Goal: Book appointment/travel/reservation

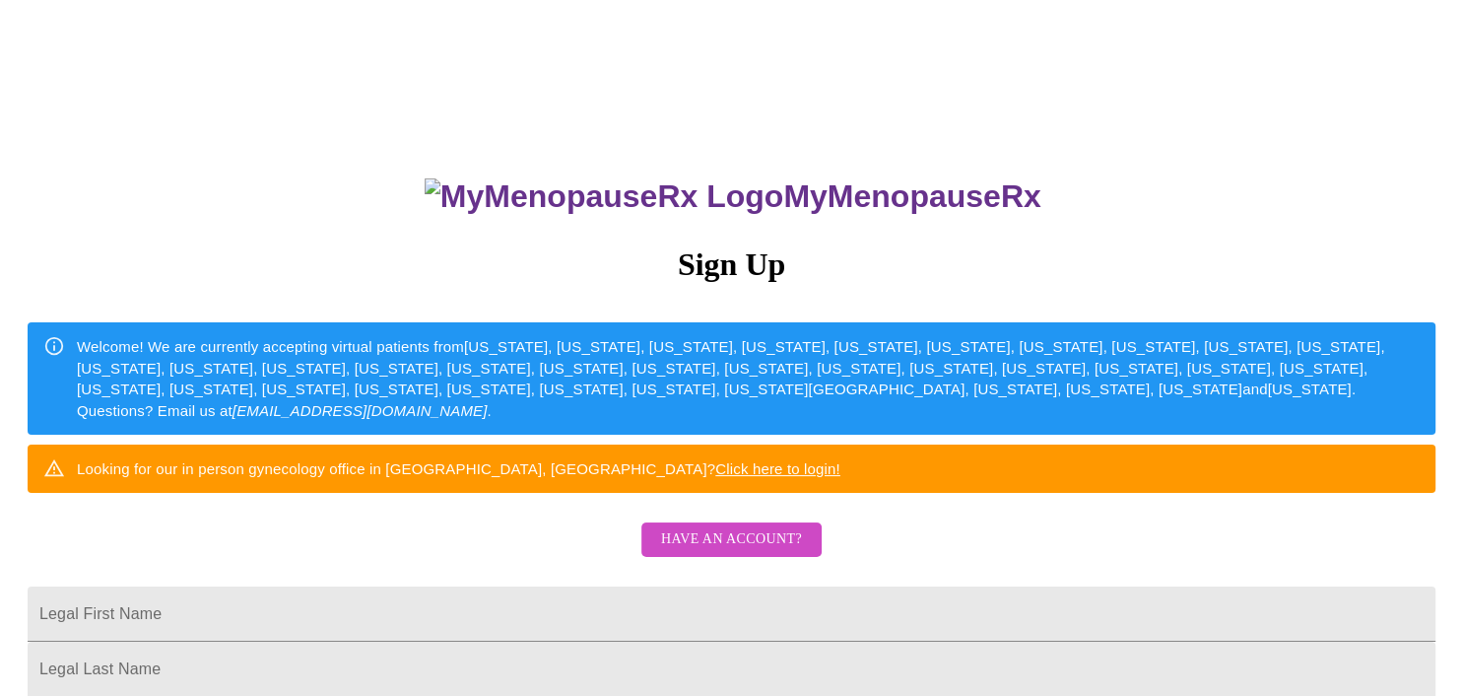
drag, startPoint x: 1458, startPoint y: 240, endPoint x: 1448, endPoint y: 339, distance: 99.0
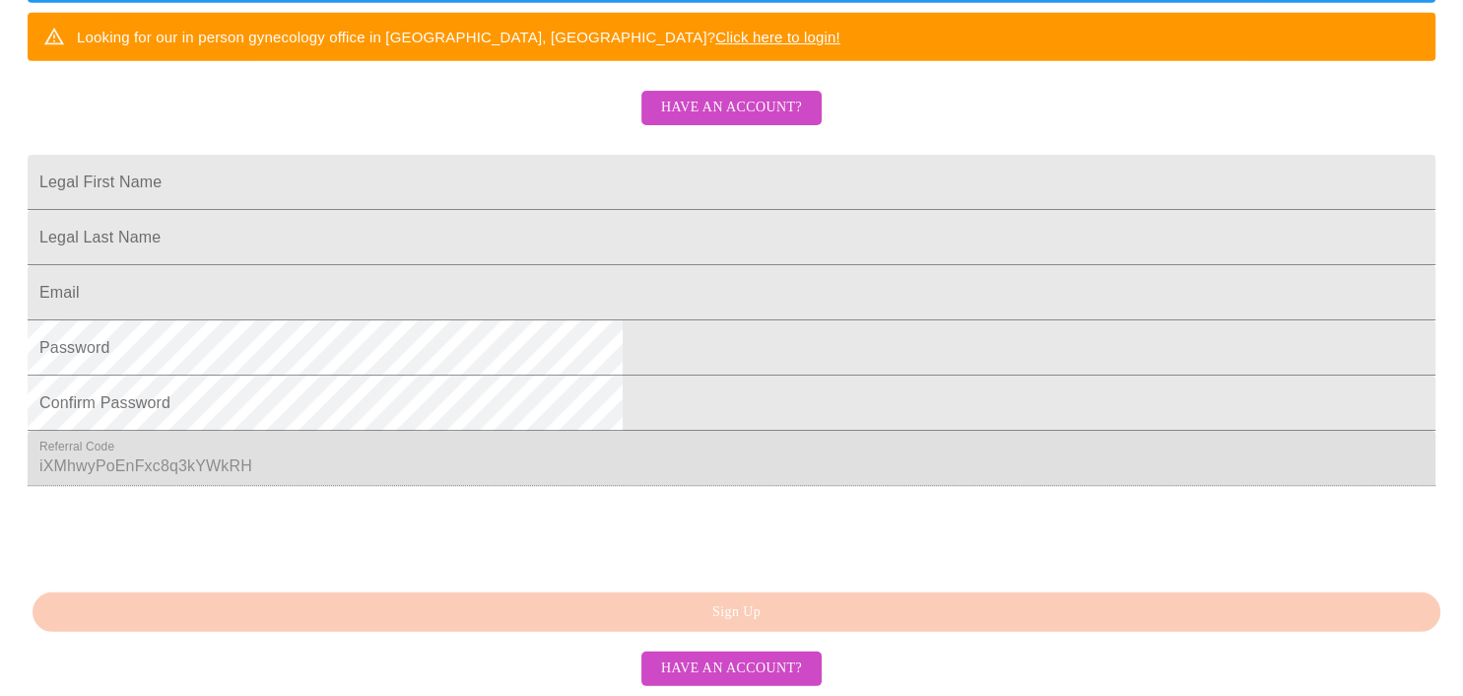
scroll to position [553, 0]
click at [656, 155] on input "Legal First Name" at bounding box center [732, 182] width 1408 height 55
type input "[PERSON_NAME]"
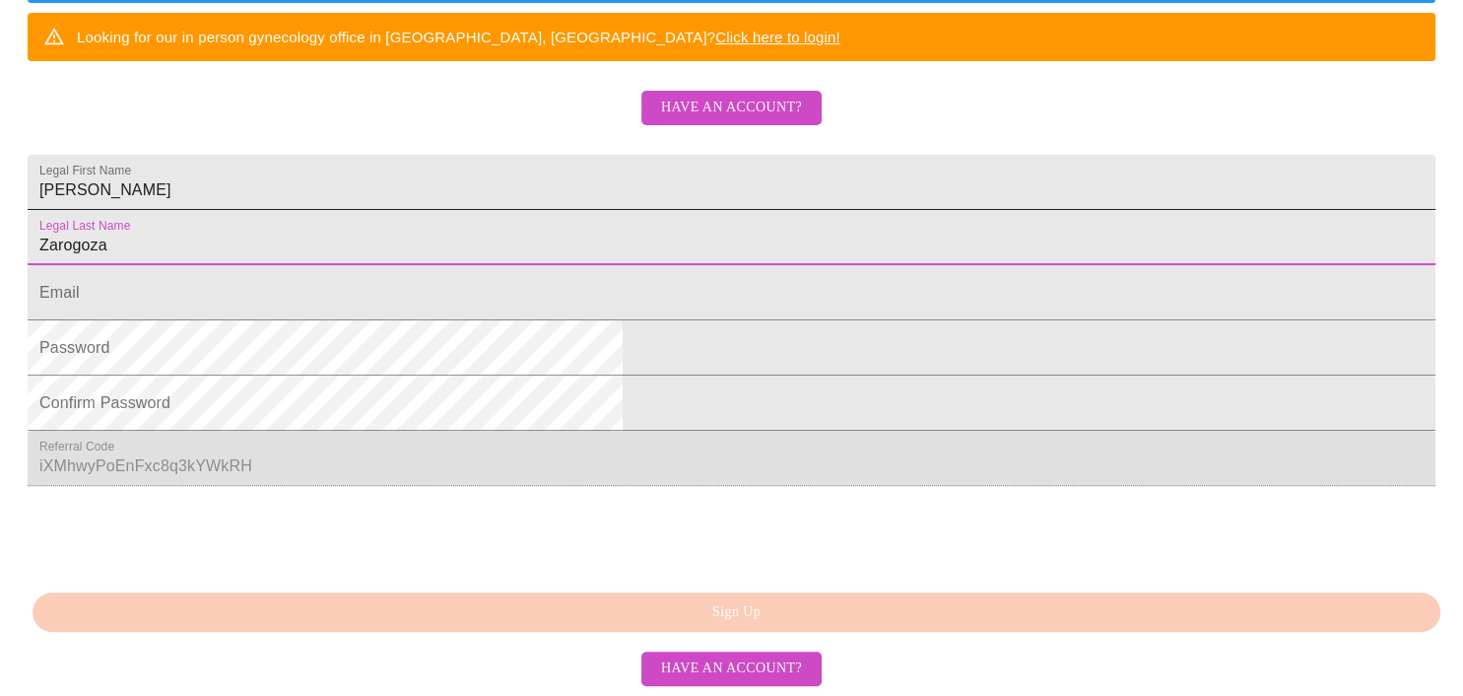
type input "Zarogoza"
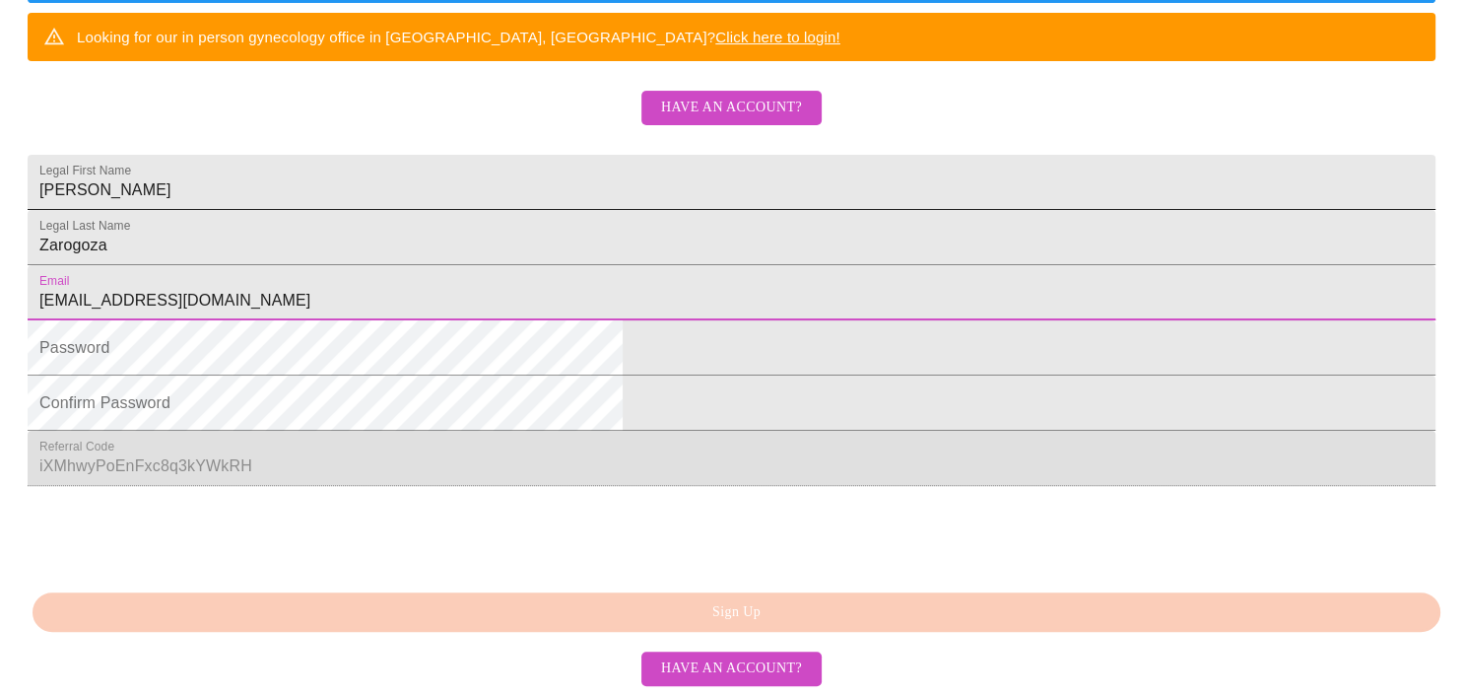
type input "[EMAIL_ADDRESS][DOMAIN_NAME]"
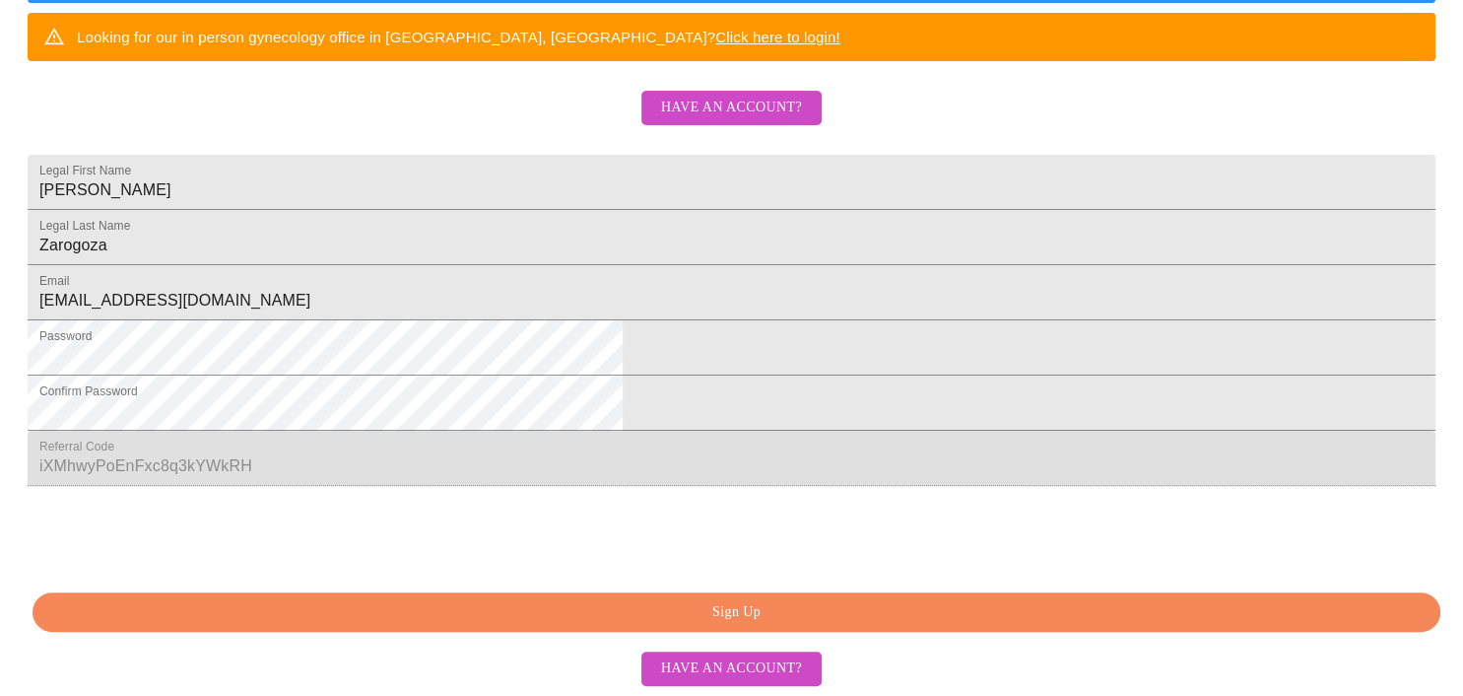
click at [573, 625] on span "Sign Up" at bounding box center [736, 612] width 1363 height 25
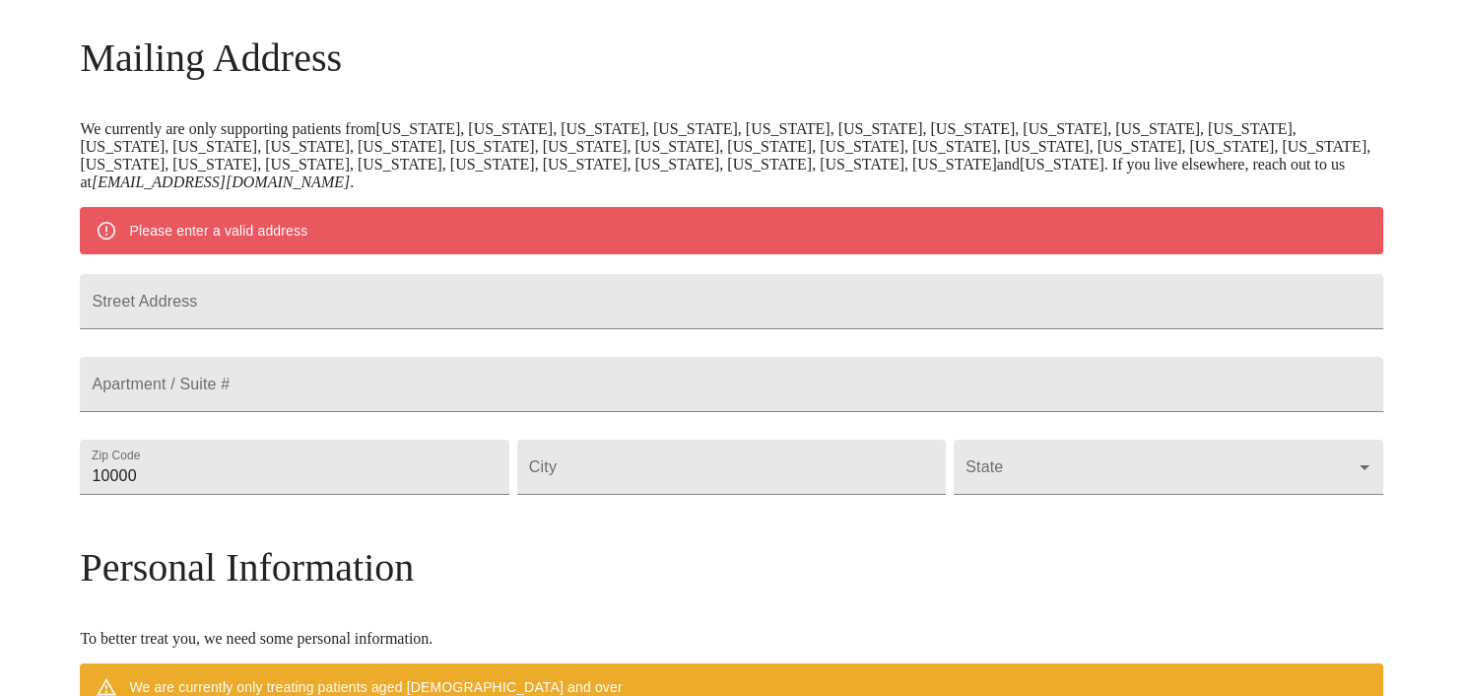
scroll to position [292, 0]
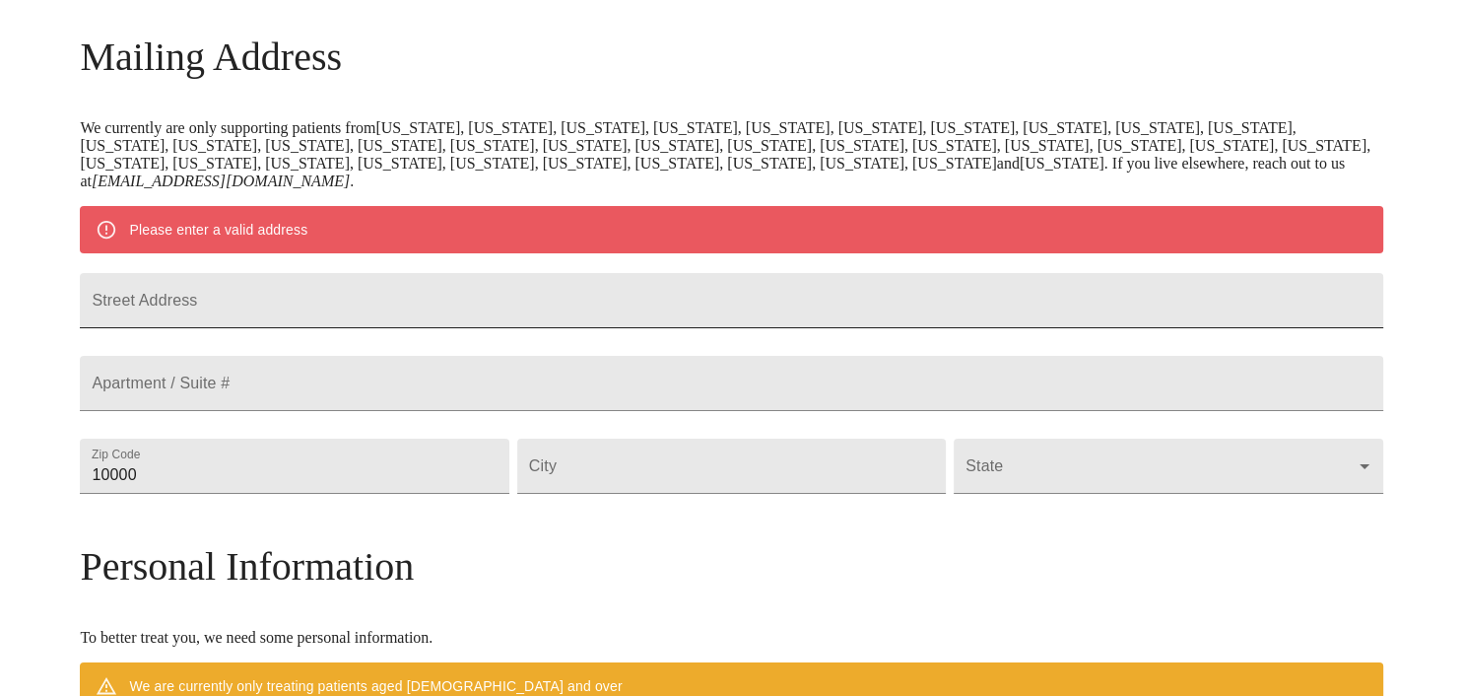
click at [285, 315] on input "Street Address" at bounding box center [731, 300] width 1303 height 55
type input "[STREET_ADDRESS][PERSON_NAME]"
type input "85138"
type input "Maricopa"
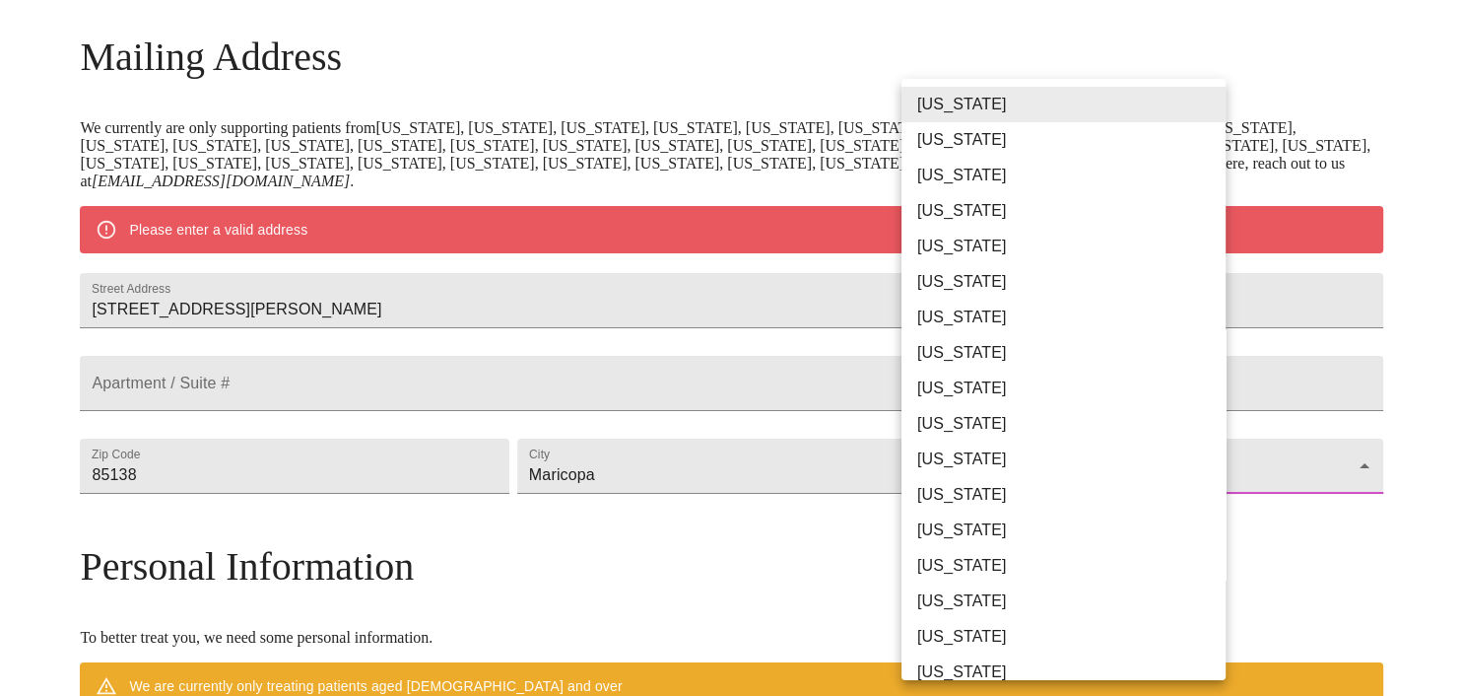
click at [967, 179] on li "[US_STATE]" at bounding box center [1064, 175] width 324 height 35
type input "[US_STATE]"
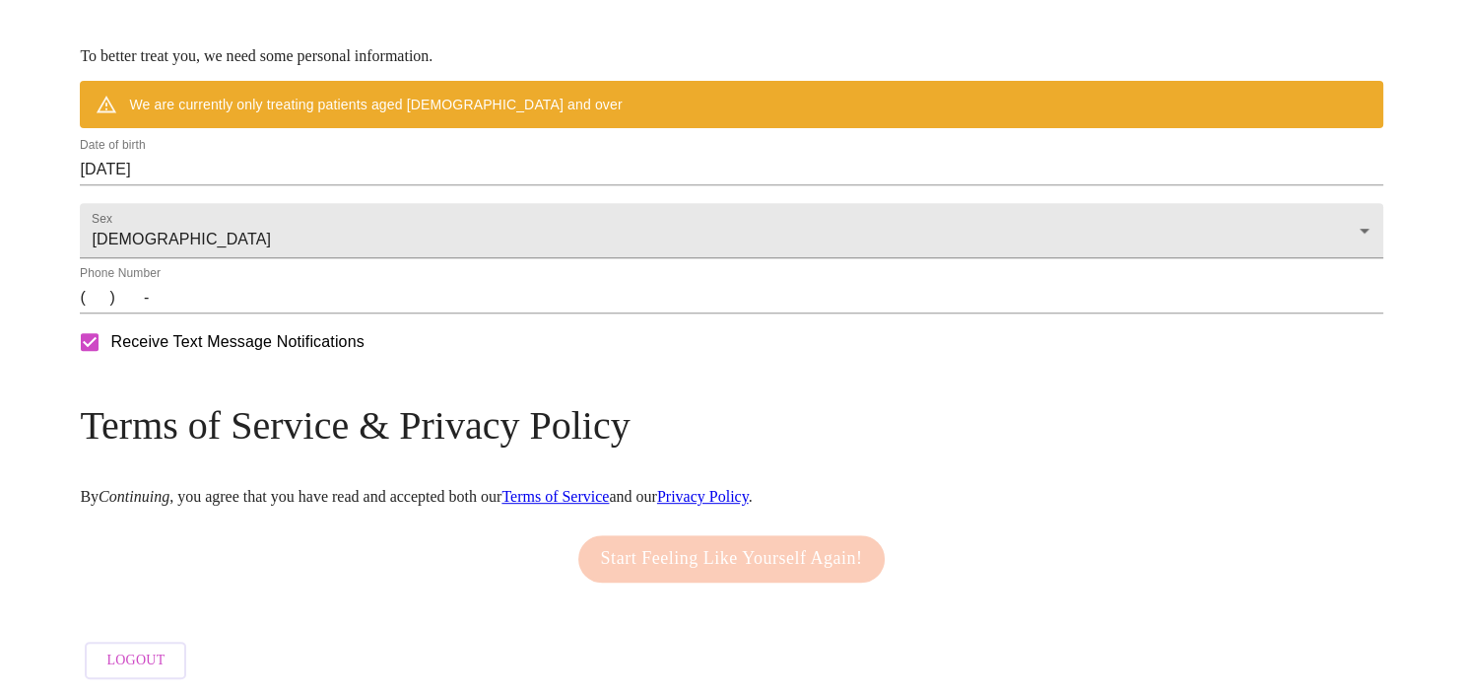
scroll to position [825, 0]
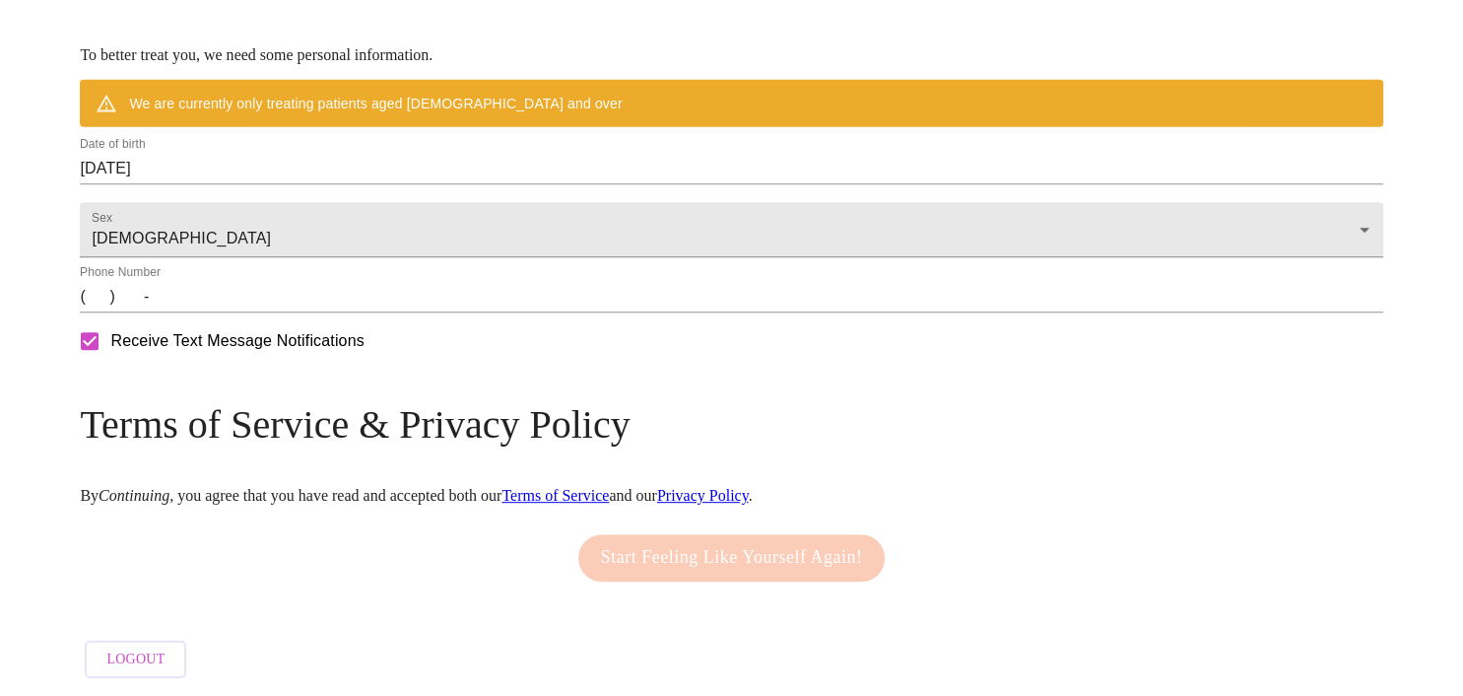
click at [250, 312] on input "(   )    -" at bounding box center [731, 297] width 1303 height 32
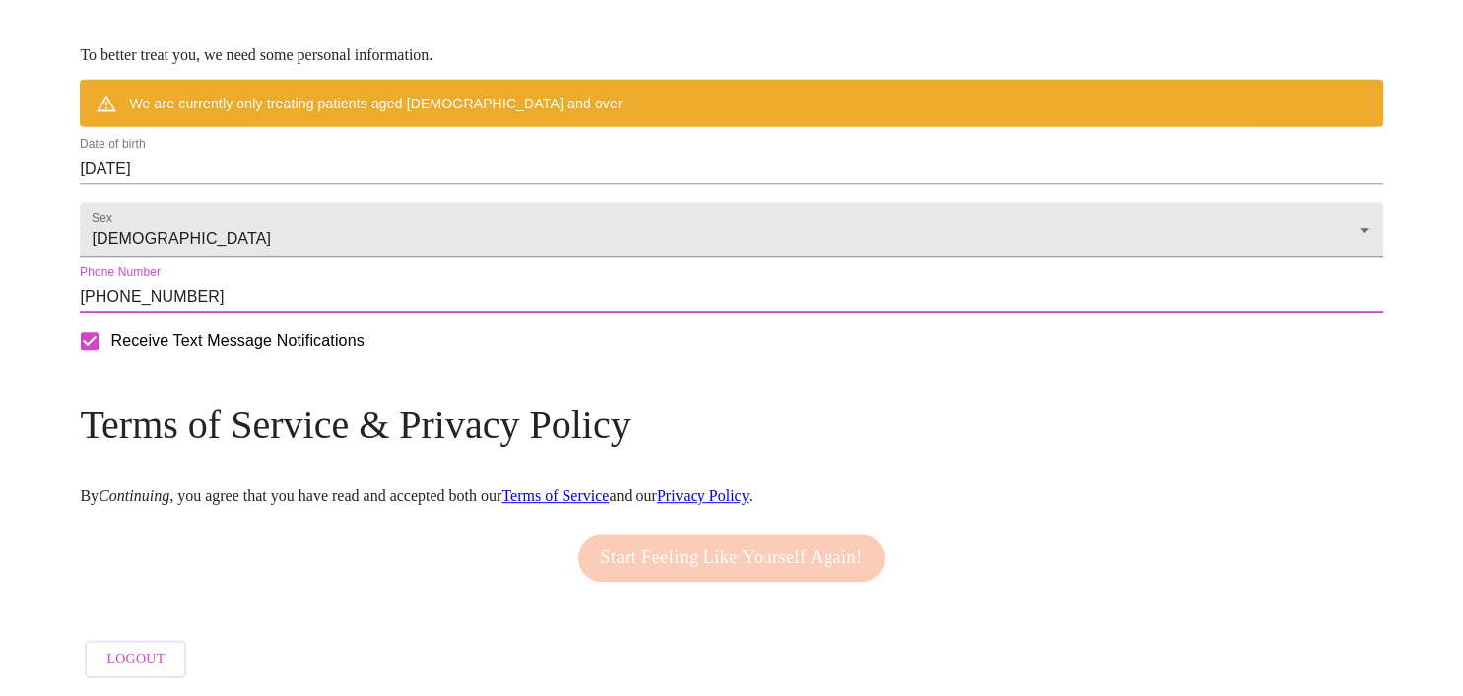
type input "[PHONE_NUMBER]"
click at [609, 504] on link "Terms of Service" at bounding box center [555, 495] width 107 height 17
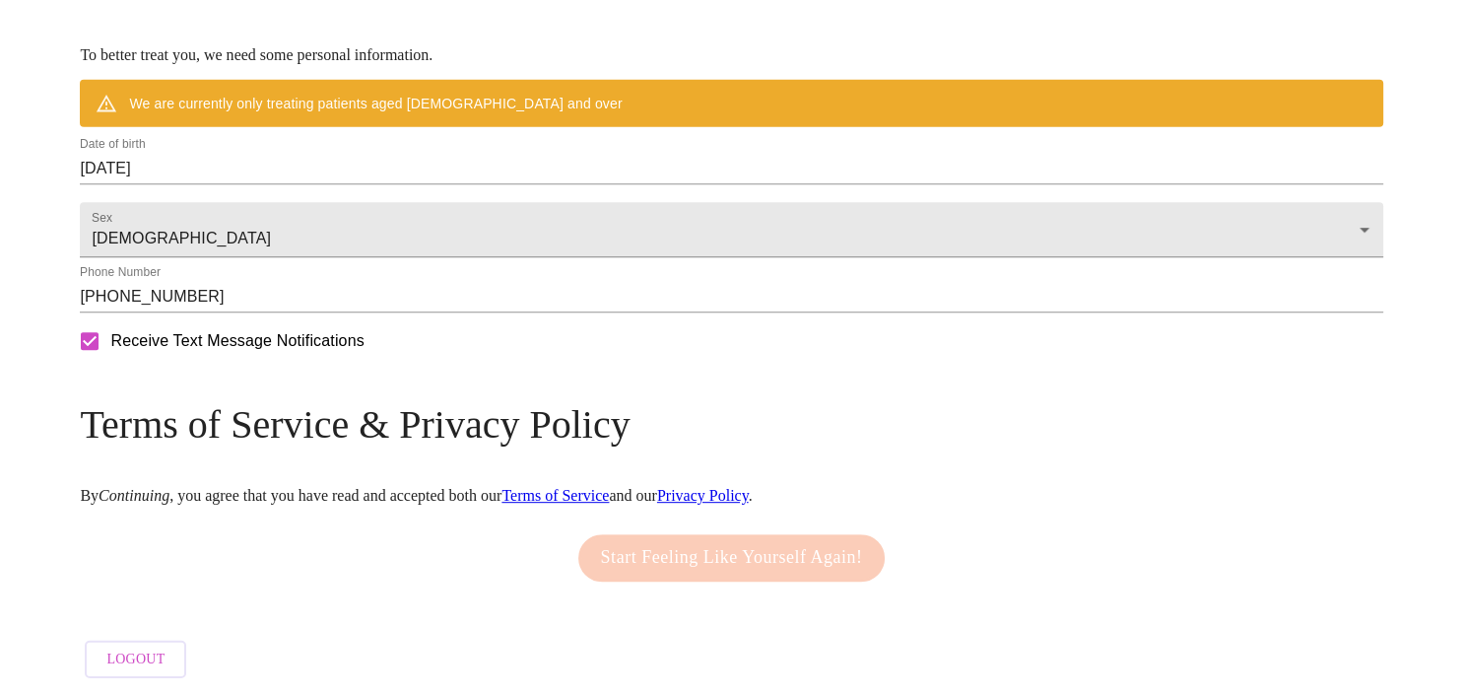
click at [609, 504] on link "Terms of Service" at bounding box center [555, 495] width 107 height 17
click at [749, 487] on link "Privacy Policy" at bounding box center [703, 495] width 92 height 17
click at [389, 154] on input "[DATE]" at bounding box center [731, 169] width 1303 height 32
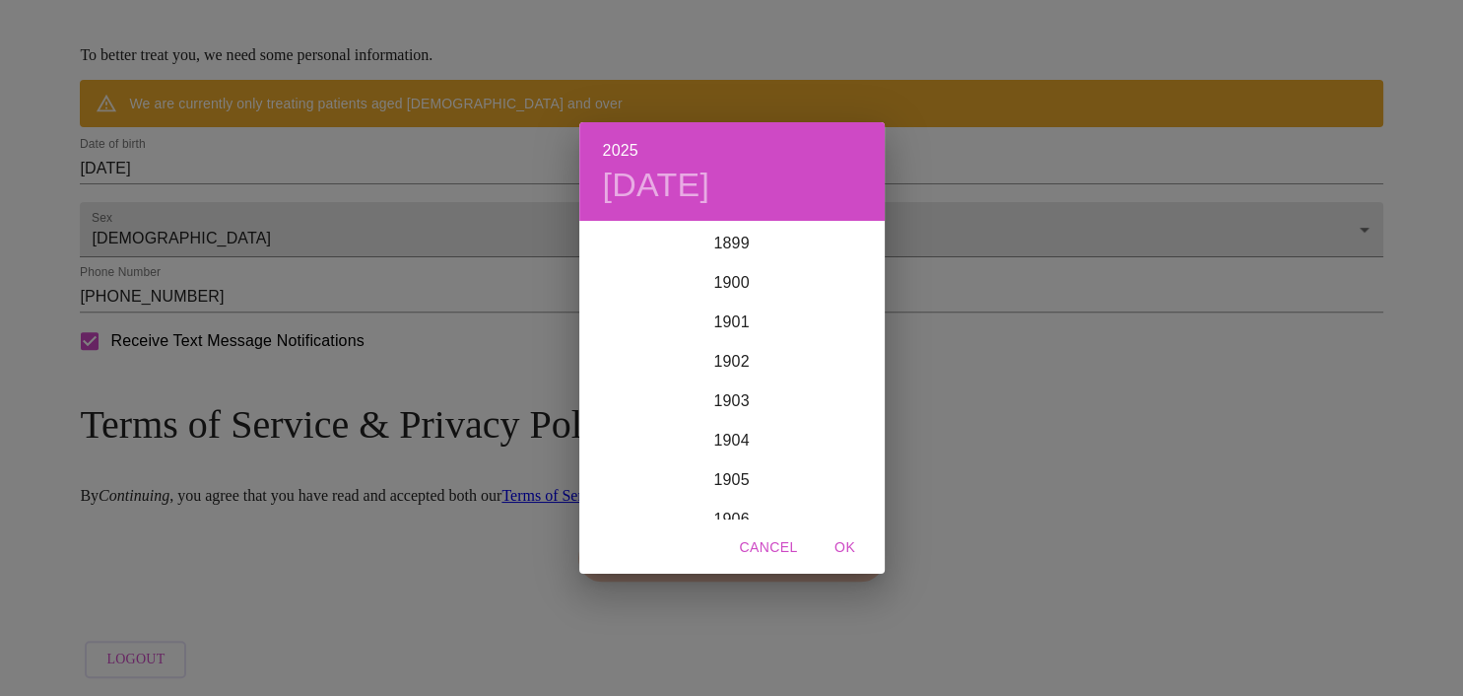
scroll to position [4848, 0]
click at [271, 153] on div "2025 [DATE] 1900 1901 1902 1903 1904 1905 1906 1907 1908 1909 1910 1911 1912 19…" at bounding box center [731, 348] width 1463 height 696
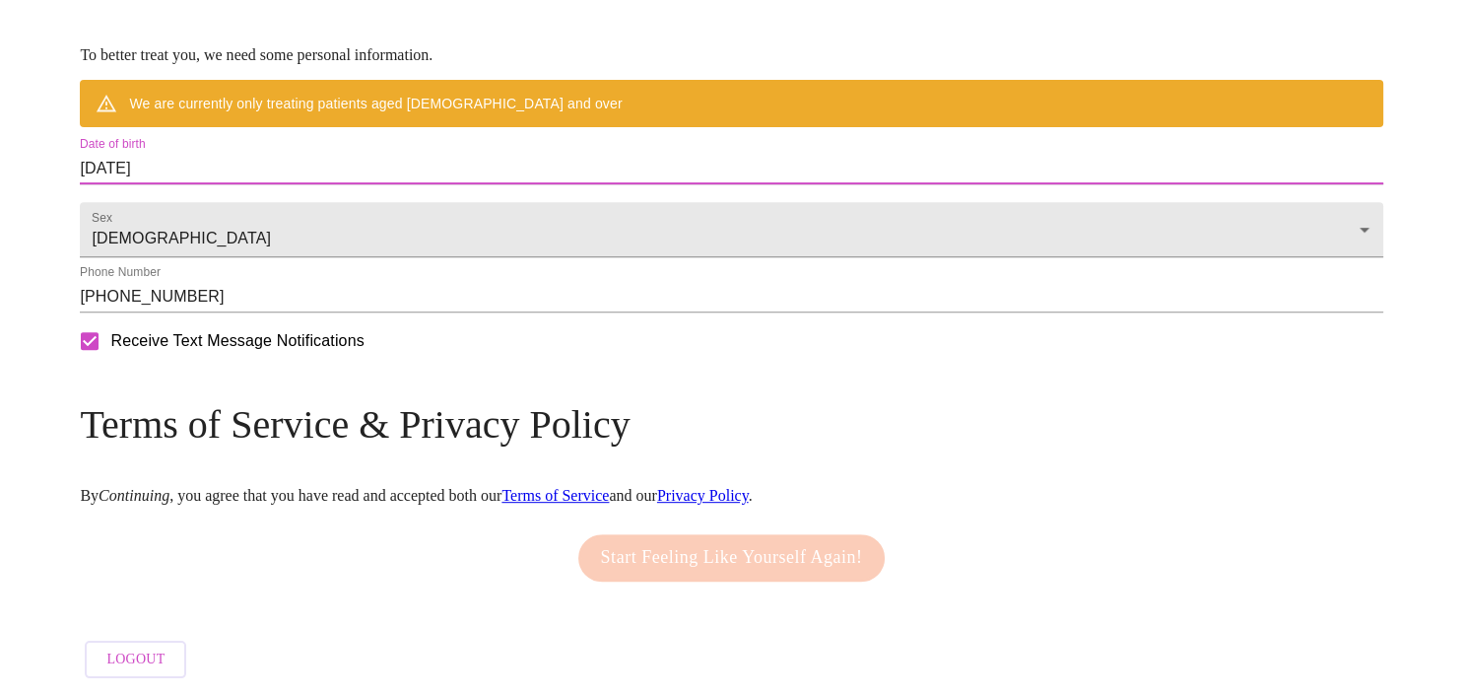
click at [252, 153] on input "[DATE]" at bounding box center [731, 169] width 1303 height 32
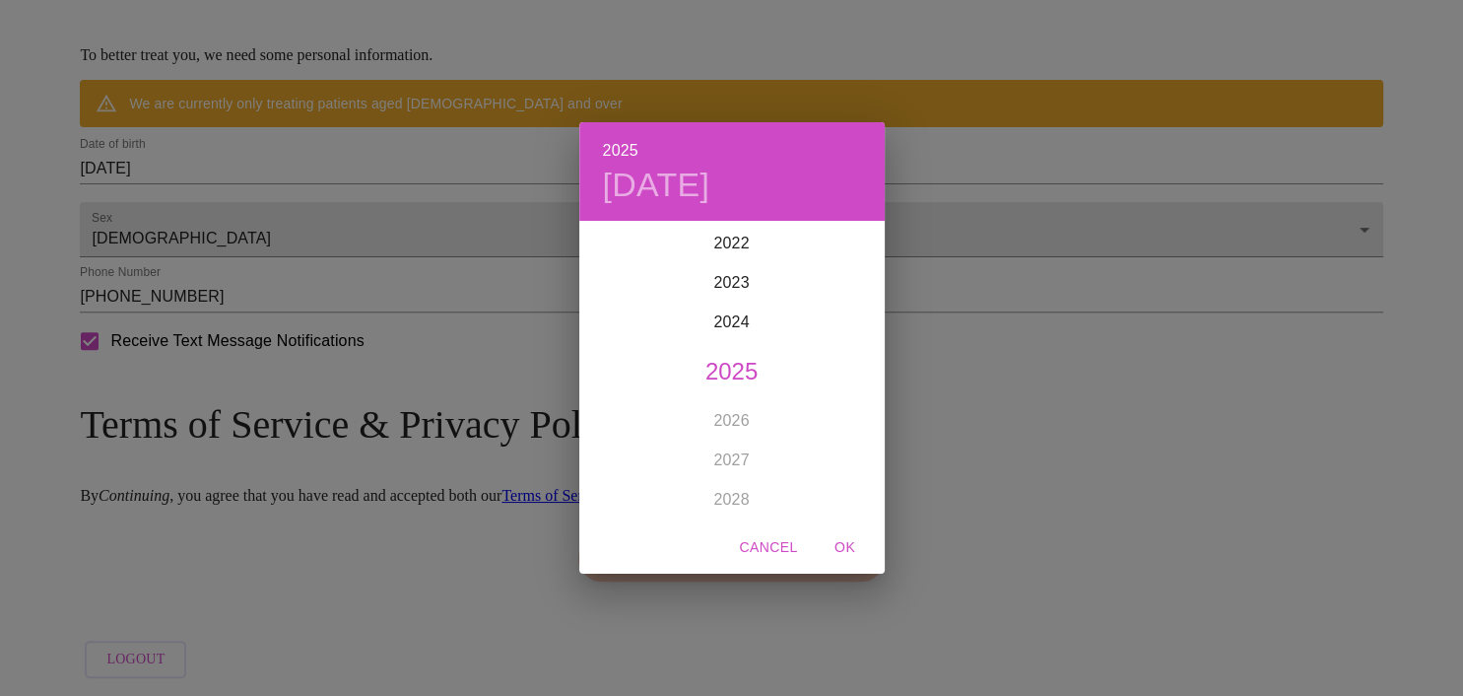
click at [710, 188] on h4 "[DATE]" at bounding box center [656, 185] width 107 height 41
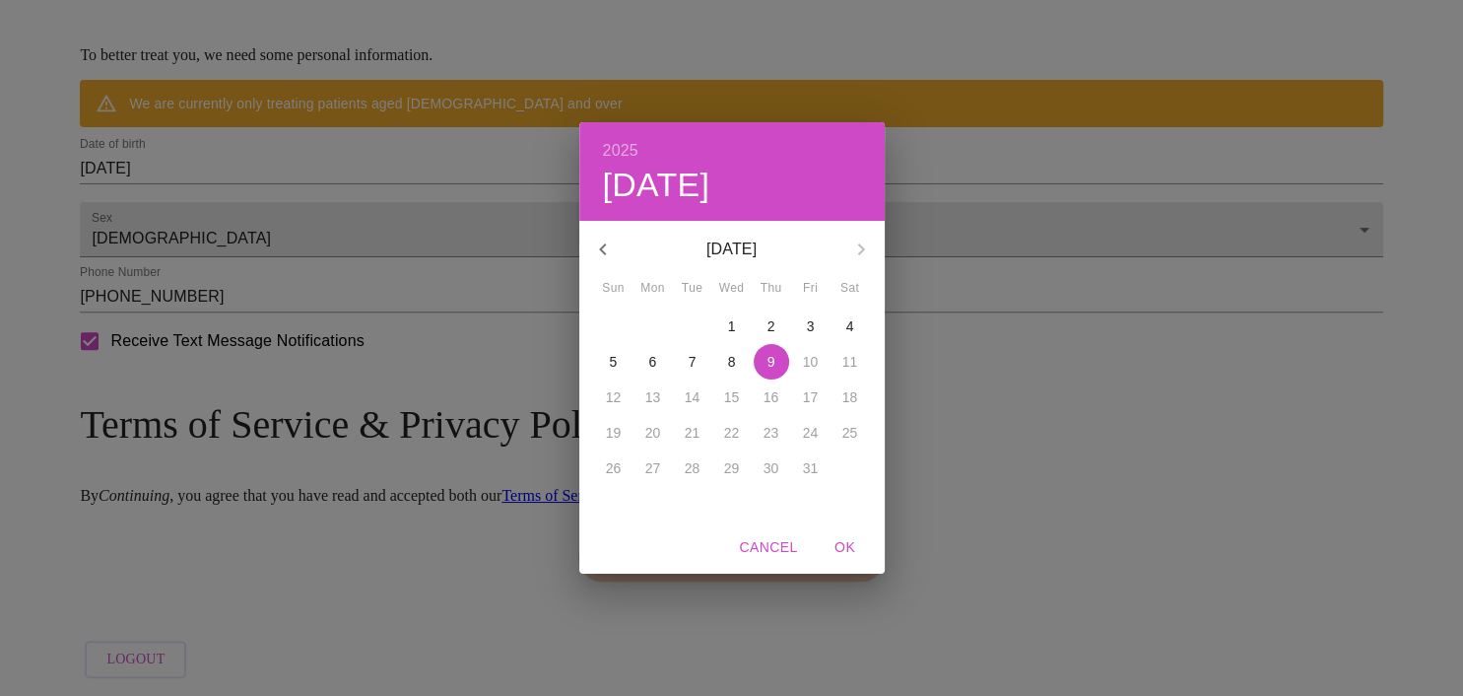
click at [868, 246] on div "[DATE]" at bounding box center [731, 249] width 305 height 47
click at [603, 251] on icon "button" at bounding box center [602, 249] width 7 height 12
click at [597, 266] on button "button" at bounding box center [602, 249] width 47 height 47
click at [606, 258] on icon "button" at bounding box center [603, 249] width 24 height 24
click at [605, 263] on button "button" at bounding box center [602, 249] width 47 height 47
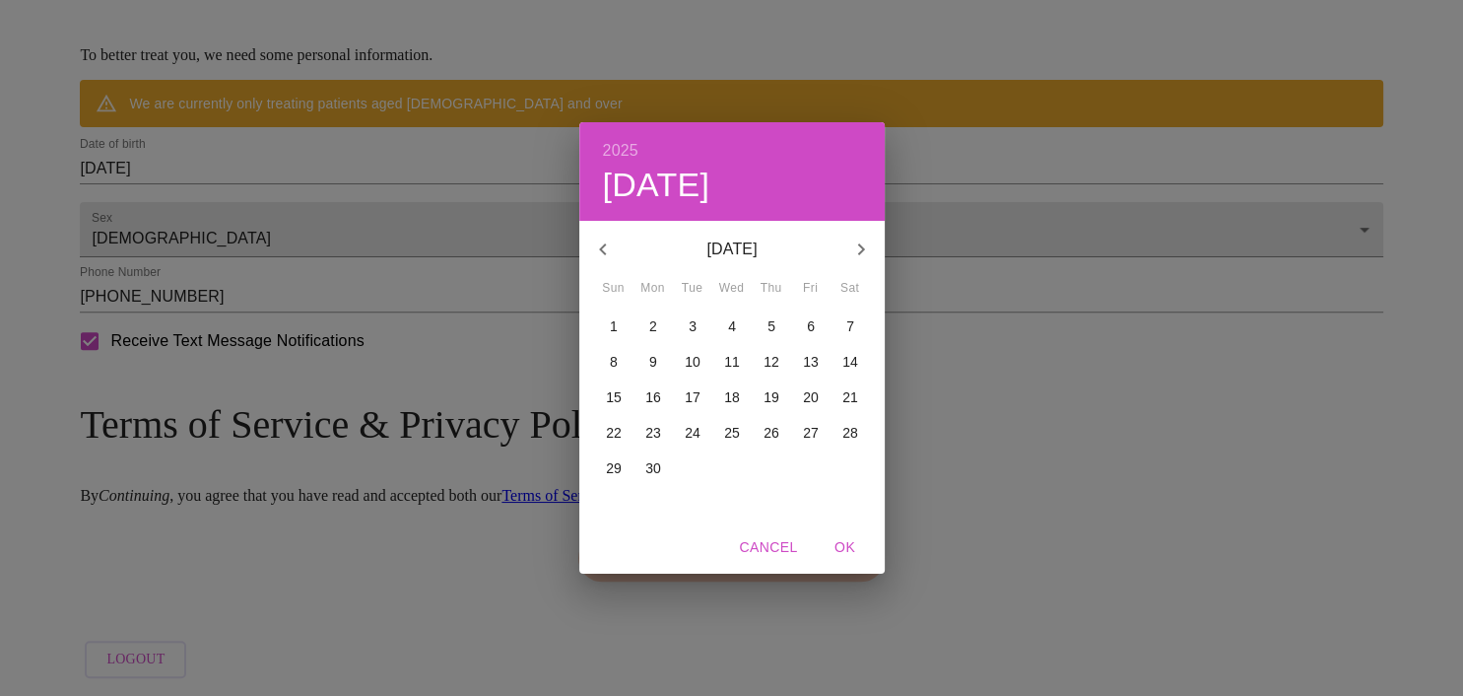
click at [612, 253] on icon "button" at bounding box center [603, 249] width 24 height 24
click at [615, 254] on button "button" at bounding box center [602, 249] width 47 height 47
click at [613, 261] on button "button" at bounding box center [602, 249] width 47 height 47
click at [608, 266] on button "button" at bounding box center [602, 249] width 47 height 47
click at [614, 262] on button "button" at bounding box center [602, 249] width 47 height 47
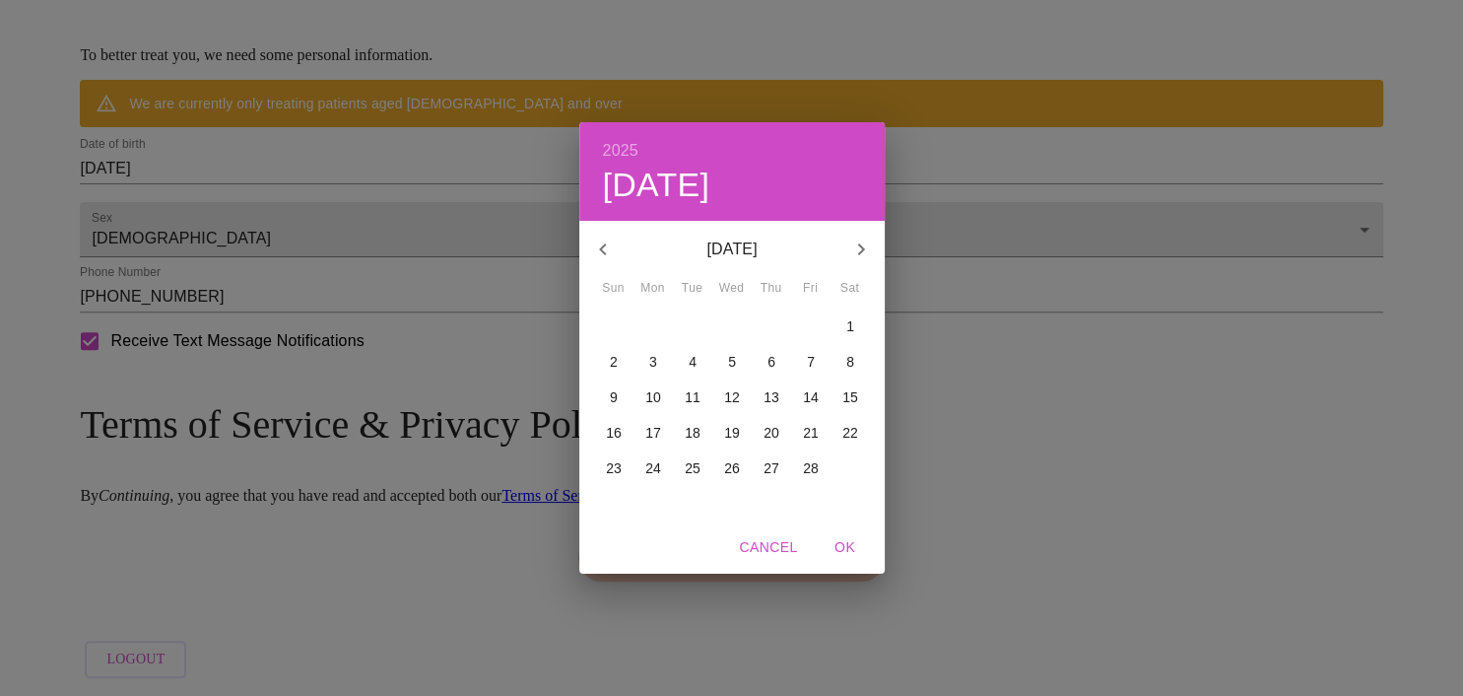
click at [613, 257] on icon "button" at bounding box center [603, 249] width 24 height 24
click at [604, 262] on button "button" at bounding box center [602, 249] width 47 height 47
click at [602, 261] on button "button" at bounding box center [602, 249] width 47 height 47
click at [611, 262] on button "button" at bounding box center [602, 249] width 47 height 47
click at [609, 270] on button "button" at bounding box center [602, 249] width 47 height 47
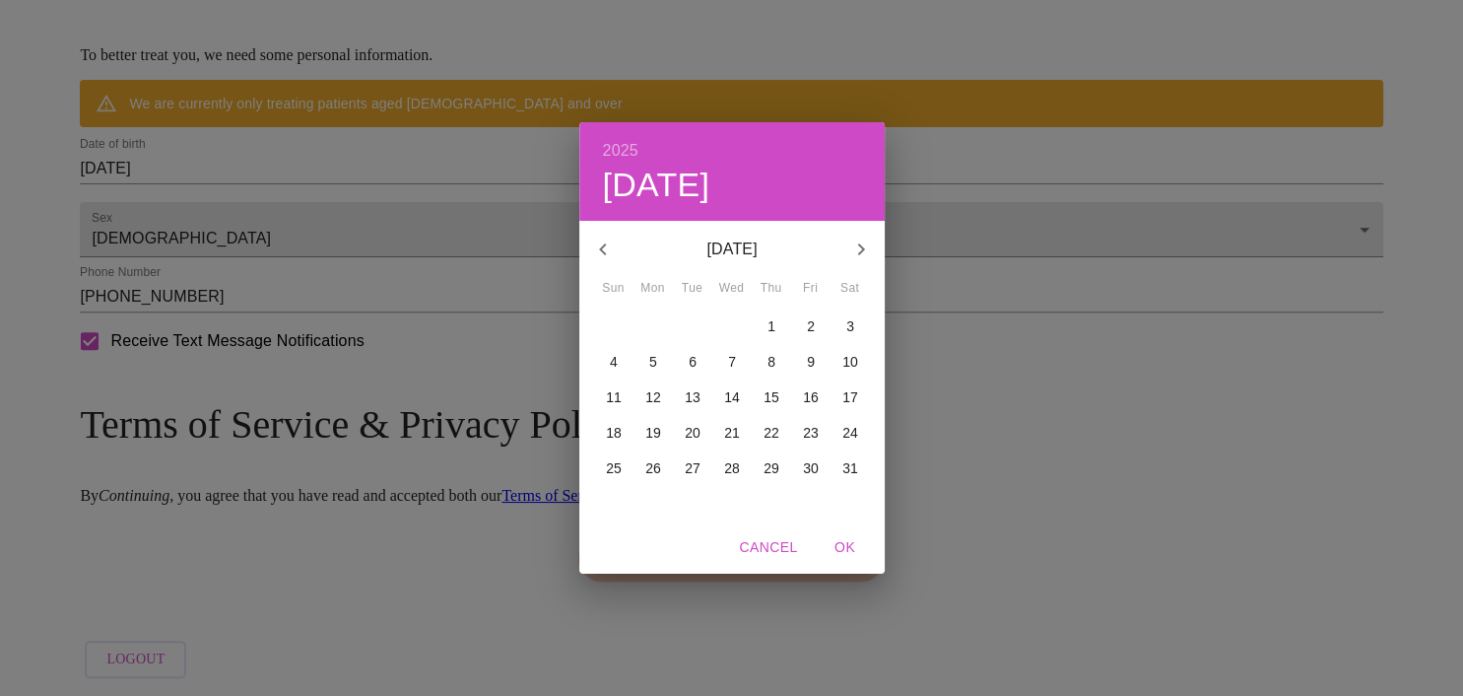
click at [608, 259] on icon "button" at bounding box center [603, 249] width 24 height 24
click at [603, 254] on icon "button" at bounding box center [603, 249] width 24 height 24
click at [605, 257] on icon "button" at bounding box center [603, 249] width 24 height 24
click at [613, 256] on icon "button" at bounding box center [603, 249] width 24 height 24
click at [608, 258] on icon "button" at bounding box center [603, 249] width 24 height 24
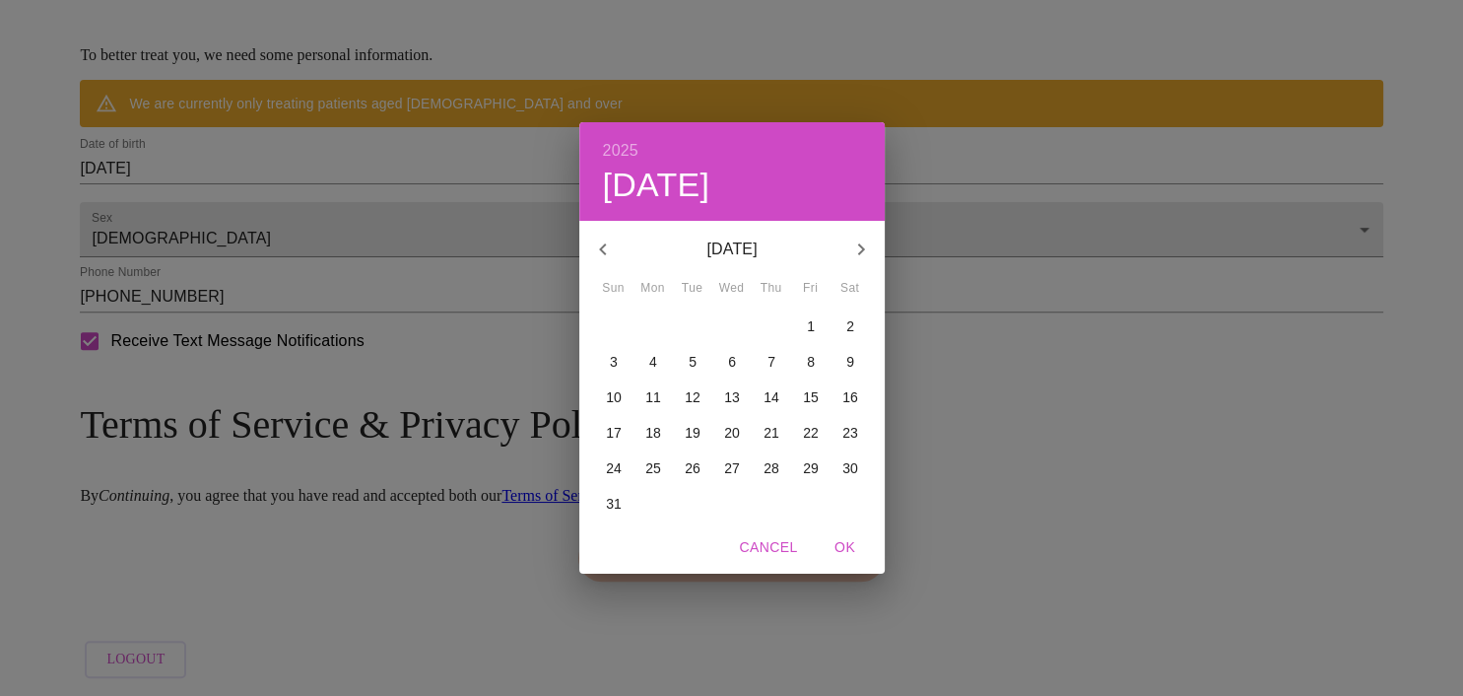
click at [613, 254] on icon "button" at bounding box center [603, 249] width 24 height 24
click at [609, 261] on button "button" at bounding box center [602, 249] width 47 height 47
click at [609, 266] on button "button" at bounding box center [602, 249] width 47 height 47
click at [609, 262] on button "button" at bounding box center [602, 249] width 47 height 47
click at [610, 262] on button "button" at bounding box center [602, 249] width 47 height 47
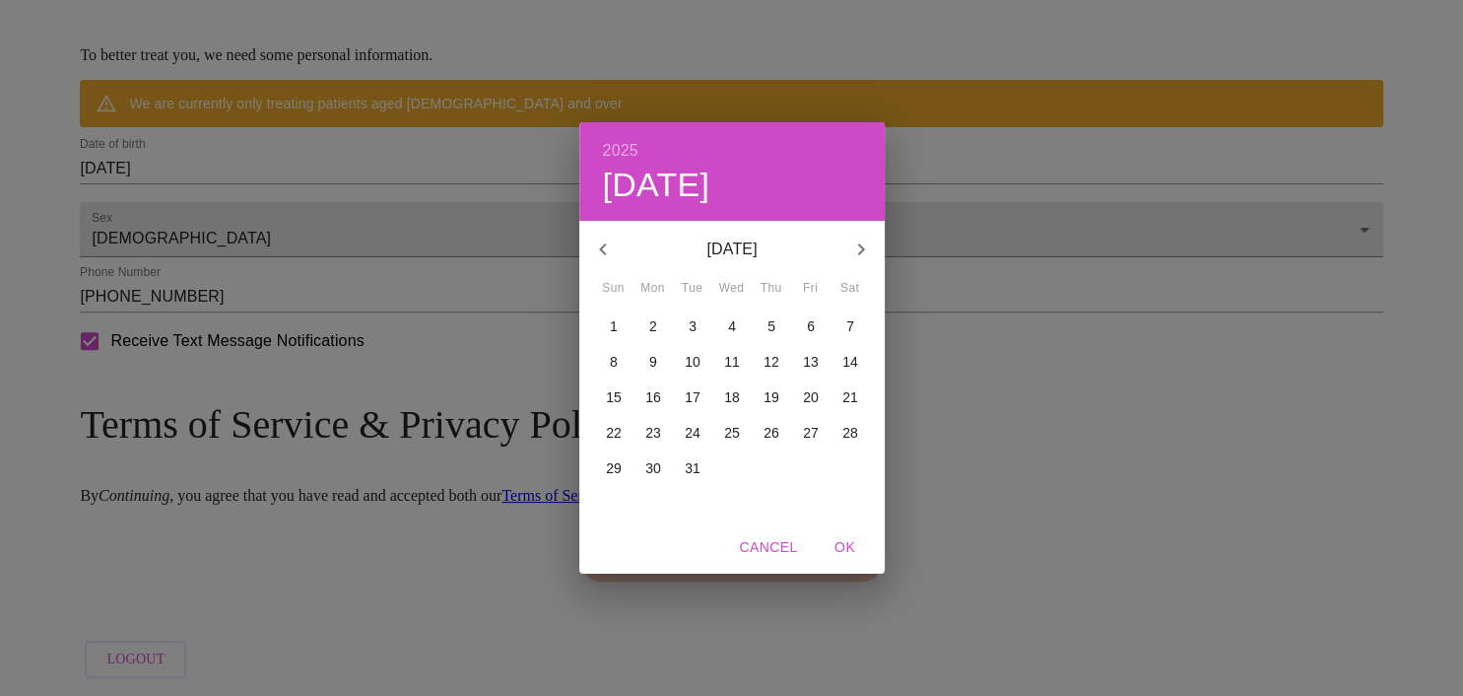
click at [616, 267] on button "button" at bounding box center [602, 249] width 47 height 47
click at [617, 263] on button "button" at bounding box center [602, 249] width 47 height 47
click at [616, 269] on div "[DATE] [DATE] [DATE]" at bounding box center [731, 249] width 305 height 47
click at [614, 267] on button "button" at bounding box center [602, 249] width 47 height 47
click at [617, 269] on div "[DATE] [DATE]" at bounding box center [731, 249] width 305 height 47
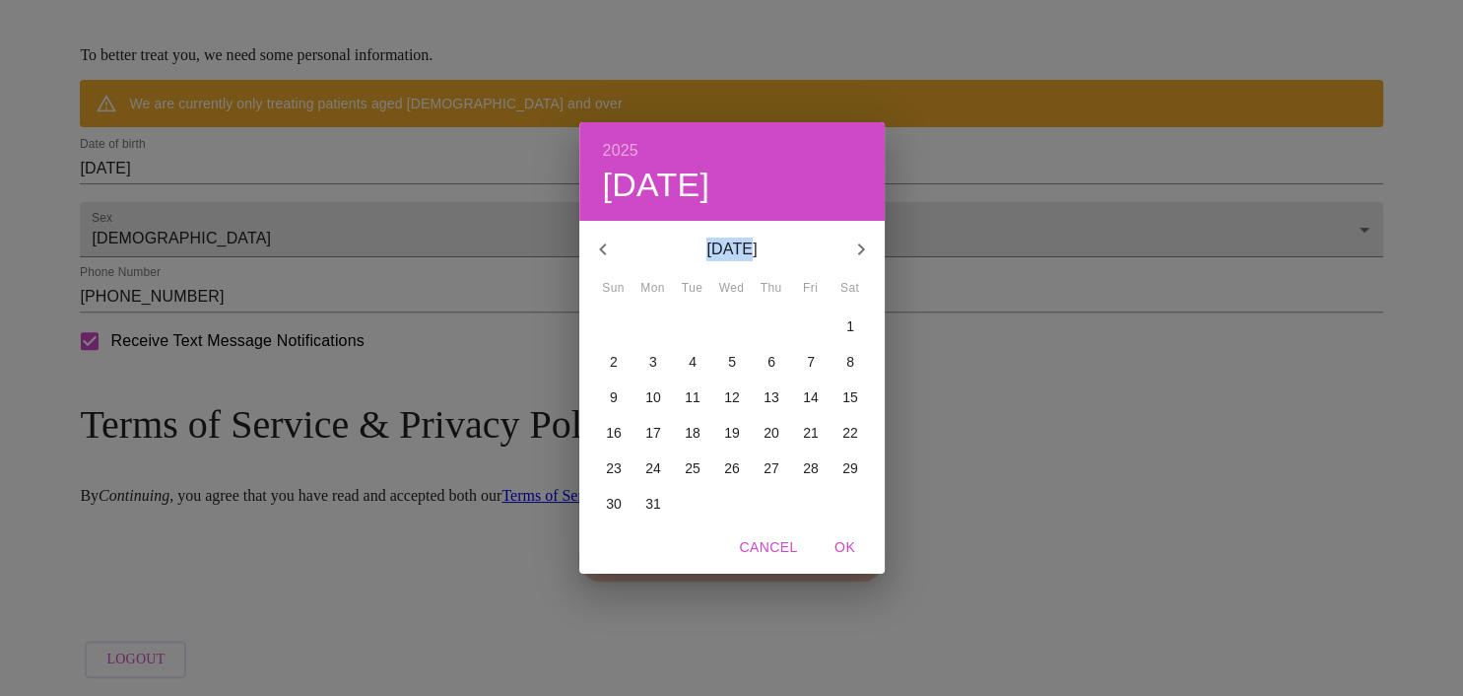
click at [616, 262] on button "button" at bounding box center [602, 249] width 47 height 47
click at [617, 264] on button "button" at bounding box center [602, 249] width 47 height 47
click at [617, 262] on button "button" at bounding box center [602, 249] width 47 height 47
click at [615, 262] on button "button" at bounding box center [602, 249] width 47 height 47
click at [621, 264] on button "button" at bounding box center [602, 249] width 47 height 47
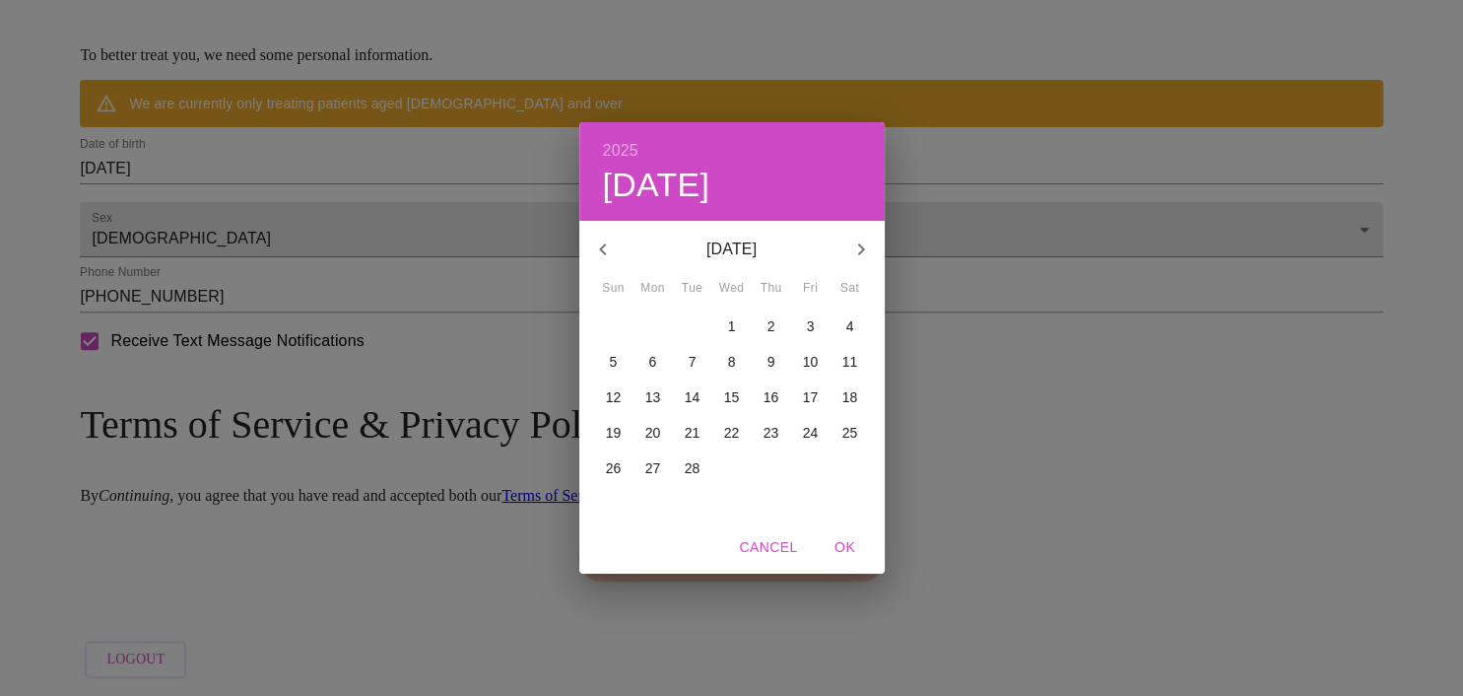
click at [611, 256] on icon "button" at bounding box center [603, 249] width 24 height 24
click at [612, 259] on icon "button" at bounding box center [603, 249] width 24 height 24
click at [608, 260] on icon "button" at bounding box center [603, 249] width 24 height 24
click at [608, 262] on button "button" at bounding box center [602, 249] width 47 height 47
click at [614, 265] on button "button" at bounding box center [602, 249] width 47 height 47
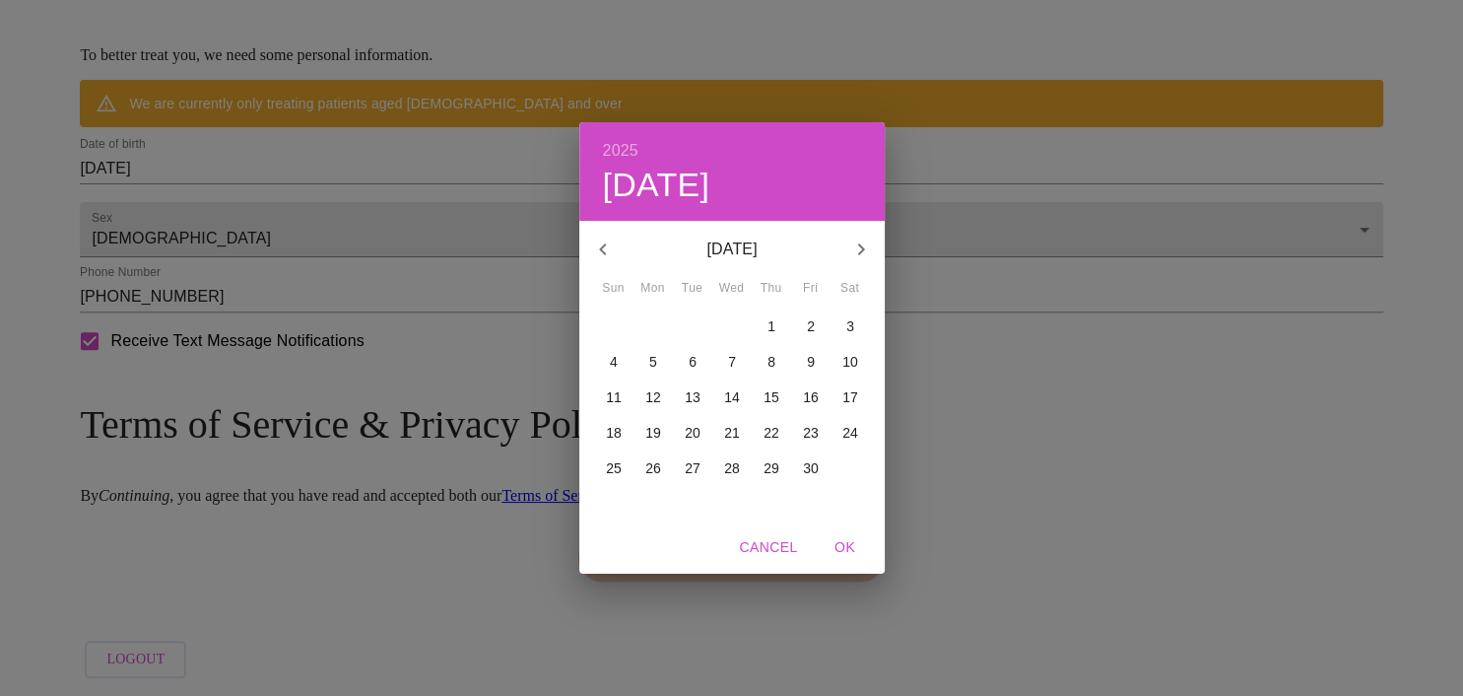
click at [615, 261] on button "button" at bounding box center [602, 249] width 47 height 47
click at [613, 265] on button "button" at bounding box center [602, 249] width 47 height 47
click at [615, 262] on button "button" at bounding box center [602, 249] width 47 height 47
click at [609, 266] on button "button" at bounding box center [602, 249] width 47 height 47
click at [609, 271] on button "button" at bounding box center [602, 249] width 47 height 47
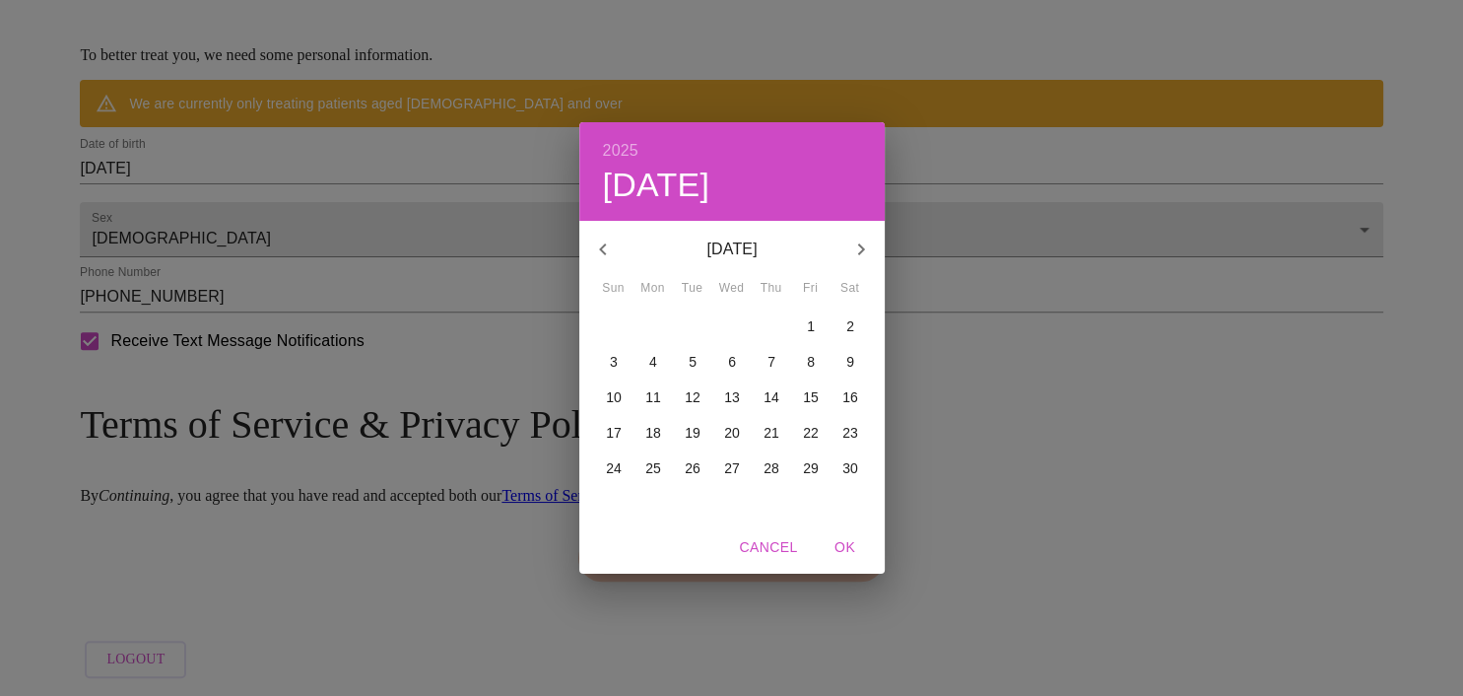
click at [610, 271] on button "button" at bounding box center [602, 249] width 47 height 47
click at [606, 269] on button "button" at bounding box center [602, 249] width 47 height 47
click at [608, 267] on button "button" at bounding box center [602, 249] width 47 height 47
click at [604, 270] on button "button" at bounding box center [602, 249] width 47 height 47
click at [608, 269] on button "button" at bounding box center [602, 249] width 47 height 47
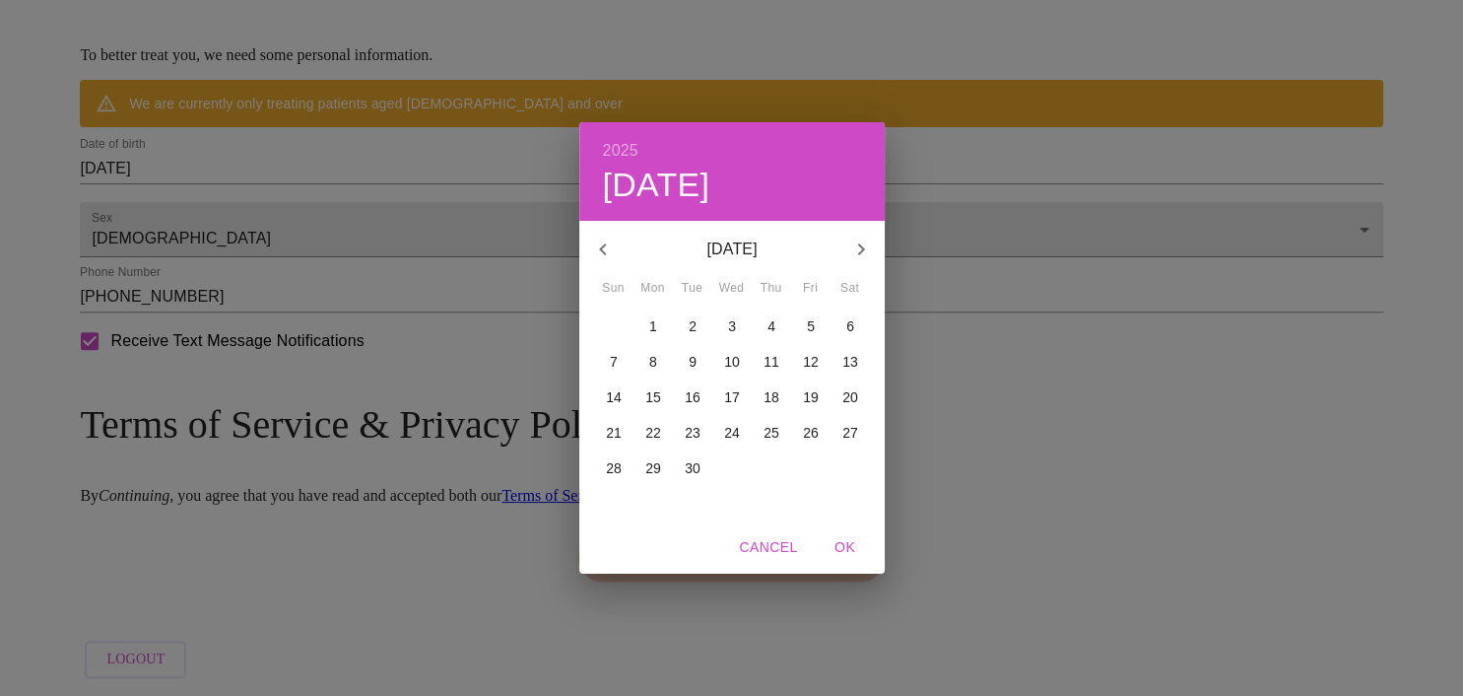
click at [609, 266] on button "button" at bounding box center [602, 249] width 47 height 47
click at [603, 269] on button "button" at bounding box center [602, 249] width 47 height 47
click at [601, 268] on button "button" at bounding box center [602, 249] width 47 height 47
click at [602, 267] on button "button" at bounding box center [602, 249] width 47 height 47
click at [607, 265] on button "button" at bounding box center [602, 249] width 47 height 47
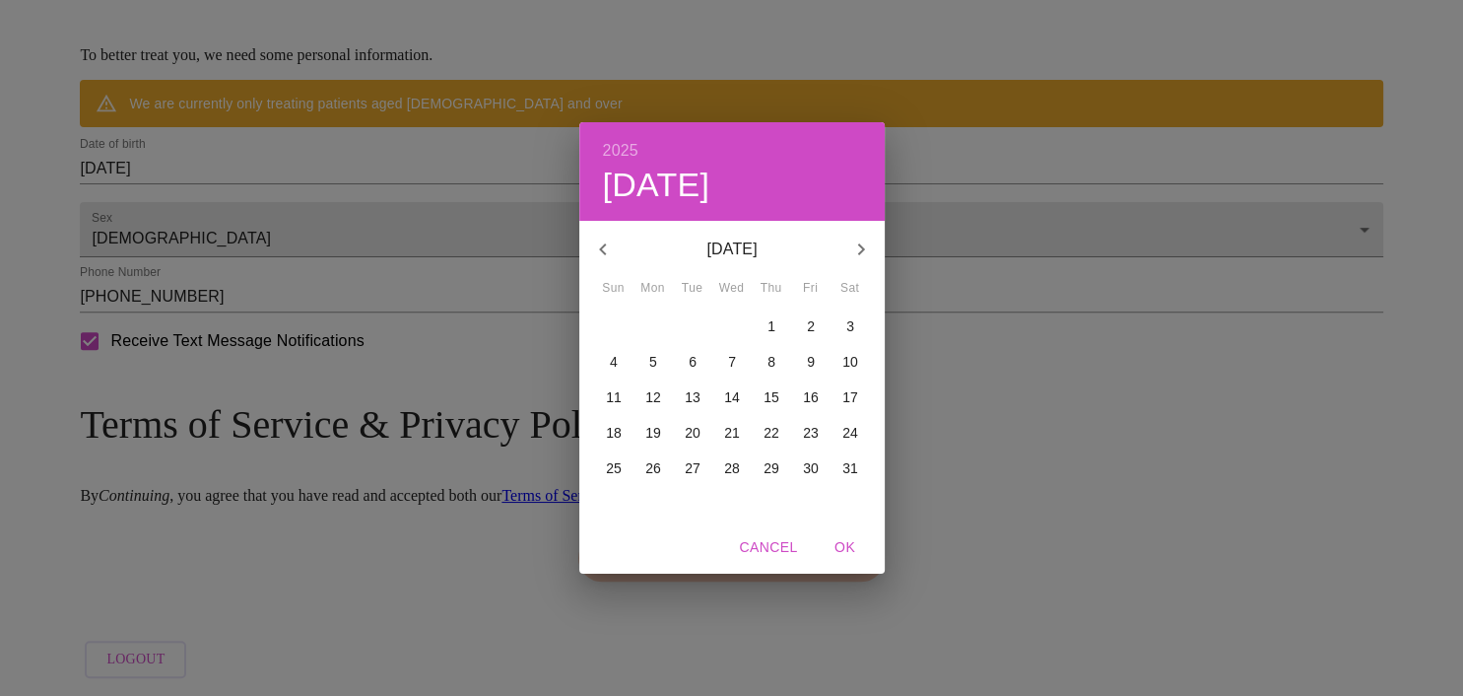
click at [609, 270] on button "button" at bounding box center [602, 249] width 47 height 47
click at [603, 254] on icon "button" at bounding box center [602, 249] width 7 height 12
click at [603, 262] on button "button" at bounding box center [602, 249] width 47 height 47
click at [604, 263] on button "button" at bounding box center [602, 249] width 47 height 47
click at [613, 266] on button "button" at bounding box center [602, 249] width 47 height 47
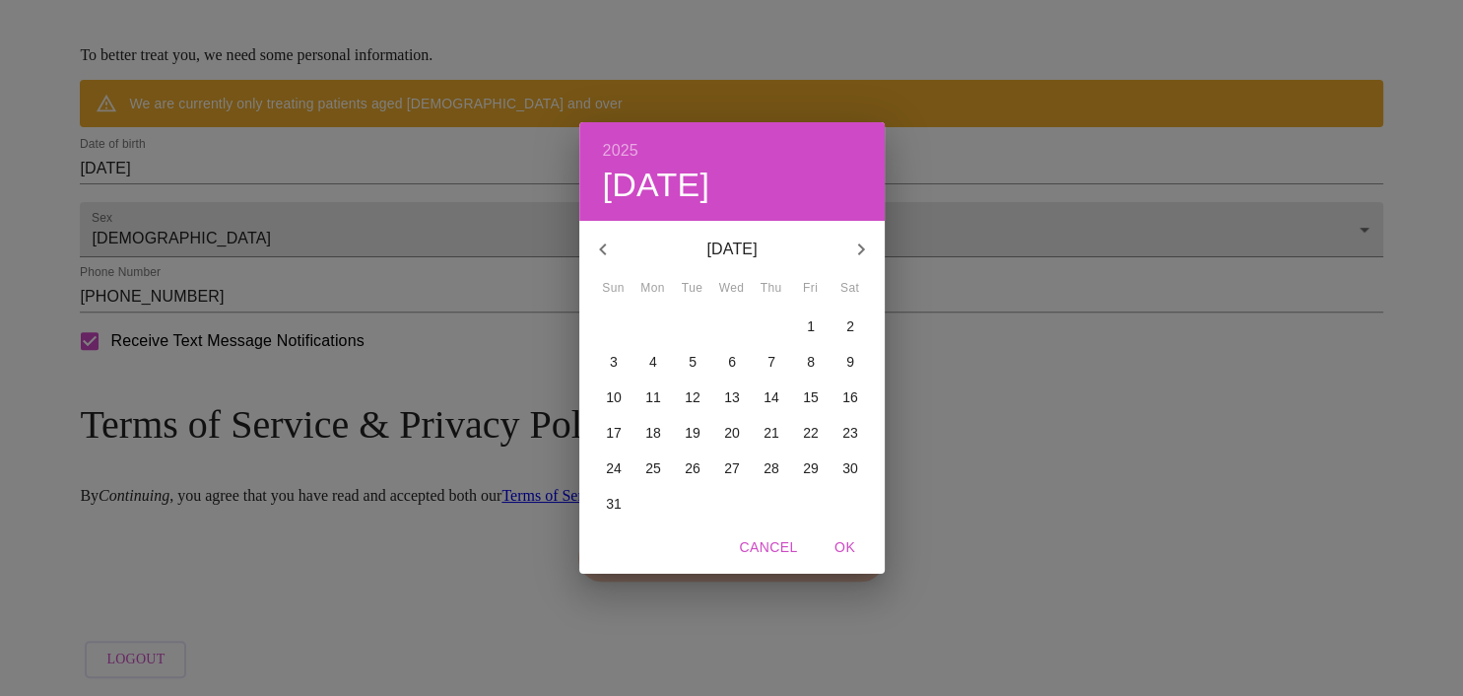
click at [613, 266] on button "button" at bounding box center [602, 249] width 47 height 47
click at [613, 263] on button "button" at bounding box center [602, 249] width 47 height 47
click at [604, 267] on button "button" at bounding box center [602, 249] width 47 height 47
click at [602, 268] on button "button" at bounding box center [602, 249] width 47 height 47
click at [603, 265] on button "button" at bounding box center [602, 249] width 47 height 47
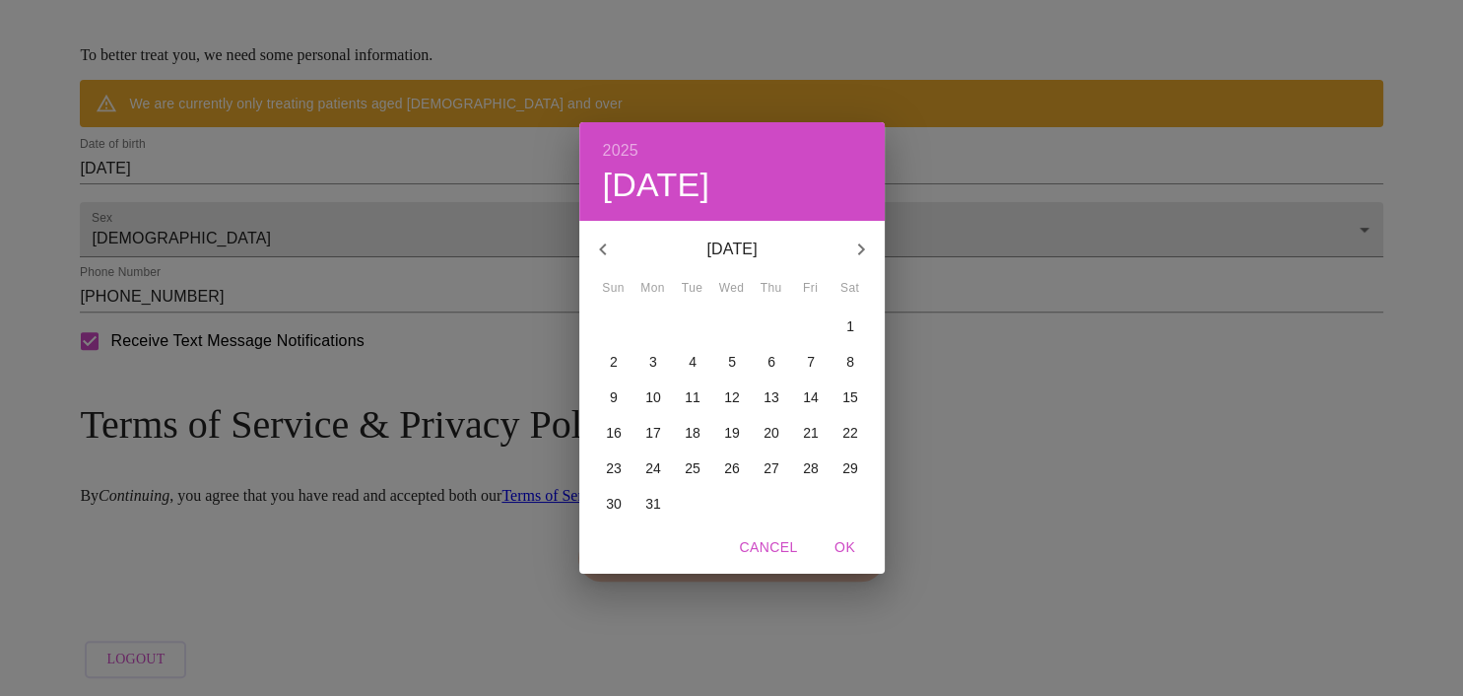
click at [605, 262] on button "button" at bounding box center [602, 249] width 47 height 47
click at [607, 267] on button "button" at bounding box center [602, 249] width 47 height 47
click at [606, 258] on icon "button" at bounding box center [603, 249] width 24 height 24
click at [612, 265] on button "button" at bounding box center [602, 249] width 47 height 47
click at [603, 270] on button "button" at bounding box center [602, 249] width 47 height 47
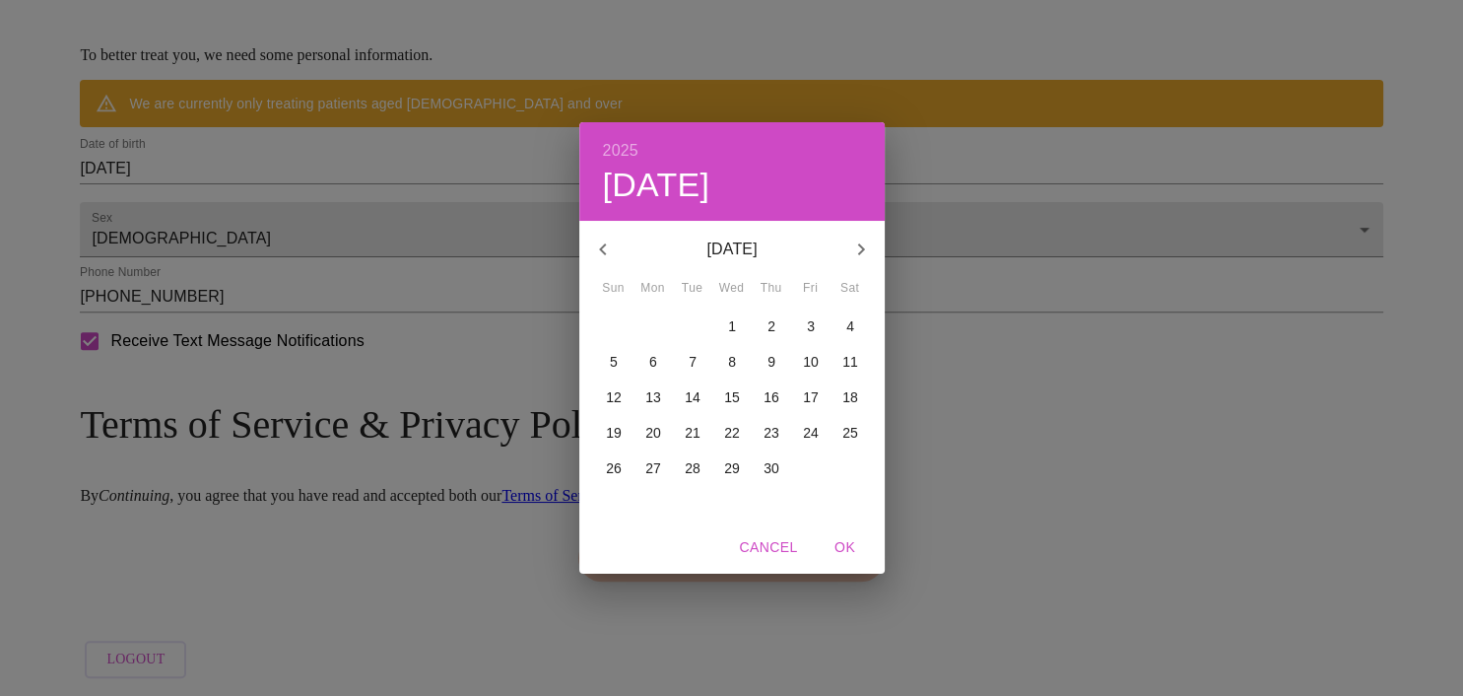
click at [602, 270] on button "button" at bounding box center [602, 249] width 47 height 47
click at [611, 267] on button "button" at bounding box center [602, 249] width 47 height 47
click at [602, 270] on button "button" at bounding box center [602, 249] width 47 height 47
click at [606, 264] on button "button" at bounding box center [602, 249] width 47 height 47
click at [606, 265] on button "button" at bounding box center [602, 249] width 47 height 47
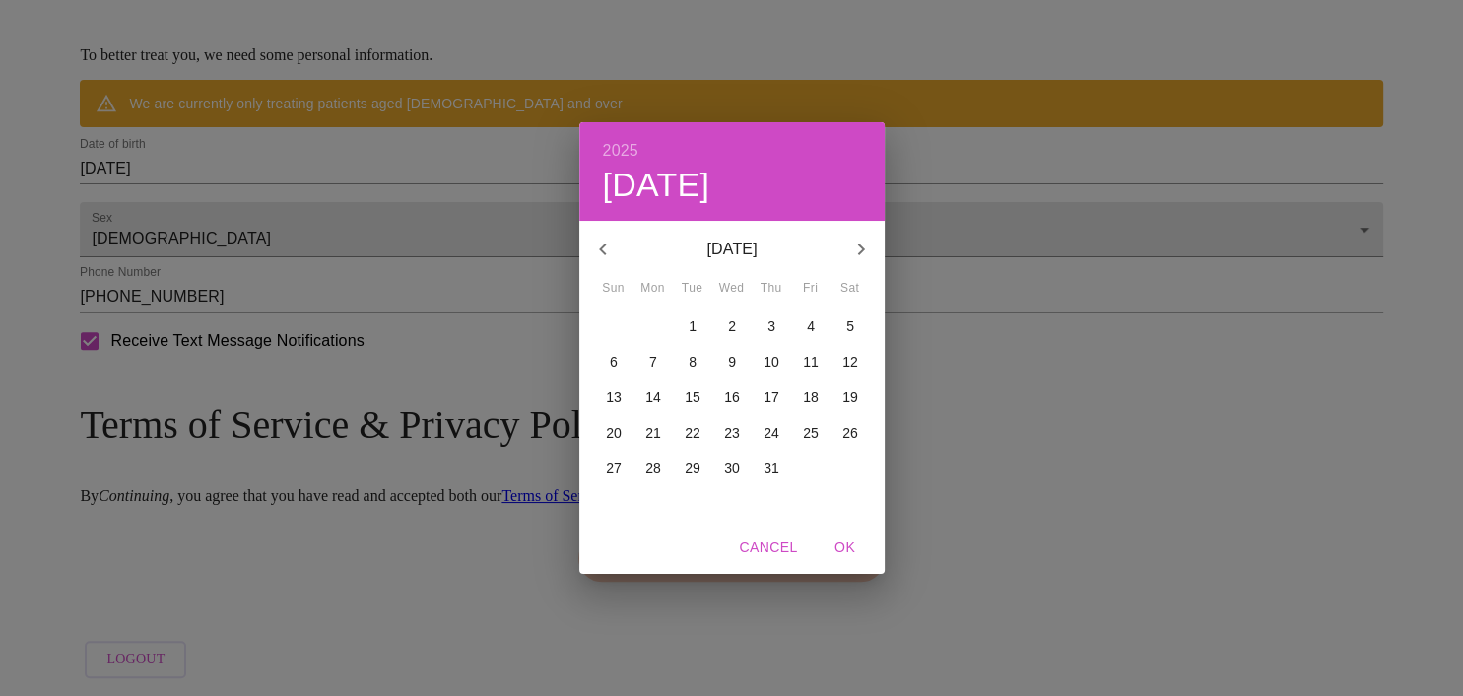
click at [601, 264] on button "button" at bounding box center [602, 249] width 47 height 47
click at [598, 269] on button "button" at bounding box center [602, 249] width 47 height 47
click at [598, 266] on button "button" at bounding box center [602, 249] width 47 height 47
click at [597, 269] on button "button" at bounding box center [602, 249] width 47 height 47
click at [599, 266] on button "button" at bounding box center [602, 249] width 47 height 47
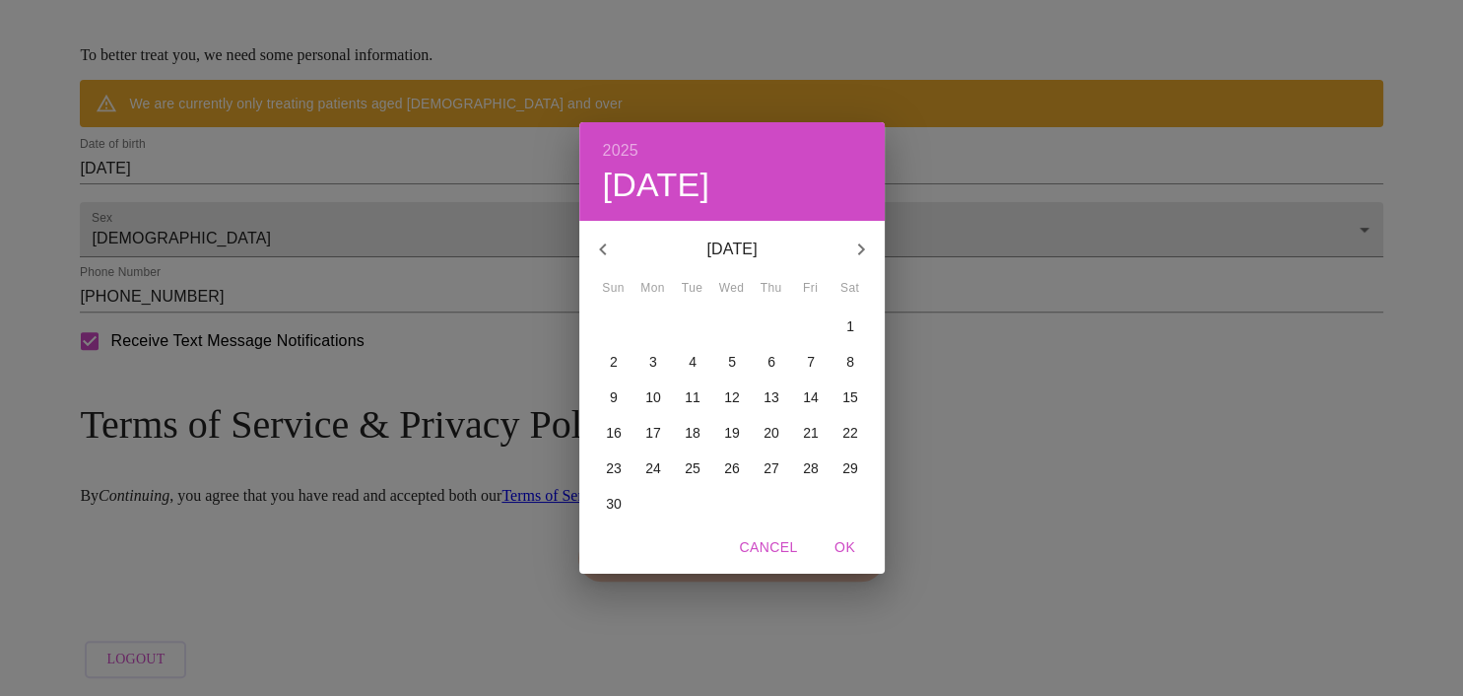
click at [601, 263] on button "button" at bounding box center [602, 249] width 47 height 47
click at [597, 266] on button "button" at bounding box center [602, 249] width 47 height 47
click at [598, 270] on button "button" at bounding box center [602, 249] width 47 height 47
click at [601, 272] on button "button" at bounding box center [602, 249] width 47 height 47
click at [612, 267] on button "button" at bounding box center [602, 249] width 47 height 47
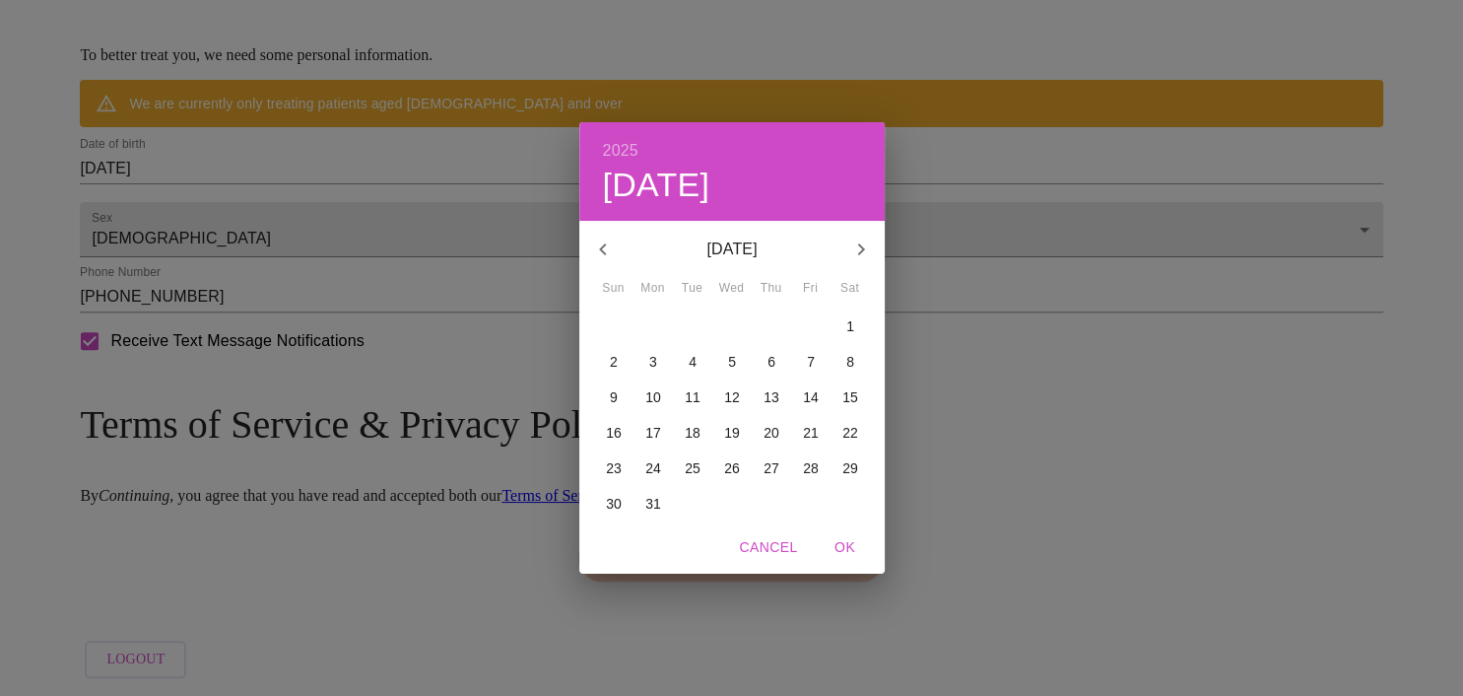
click at [602, 266] on button "button" at bounding box center [602, 249] width 47 height 47
click at [598, 266] on button "button" at bounding box center [602, 249] width 47 height 47
click at [601, 261] on button "button" at bounding box center [602, 249] width 47 height 47
click at [603, 259] on icon "button" at bounding box center [603, 249] width 24 height 24
click at [605, 263] on button "button" at bounding box center [602, 249] width 47 height 47
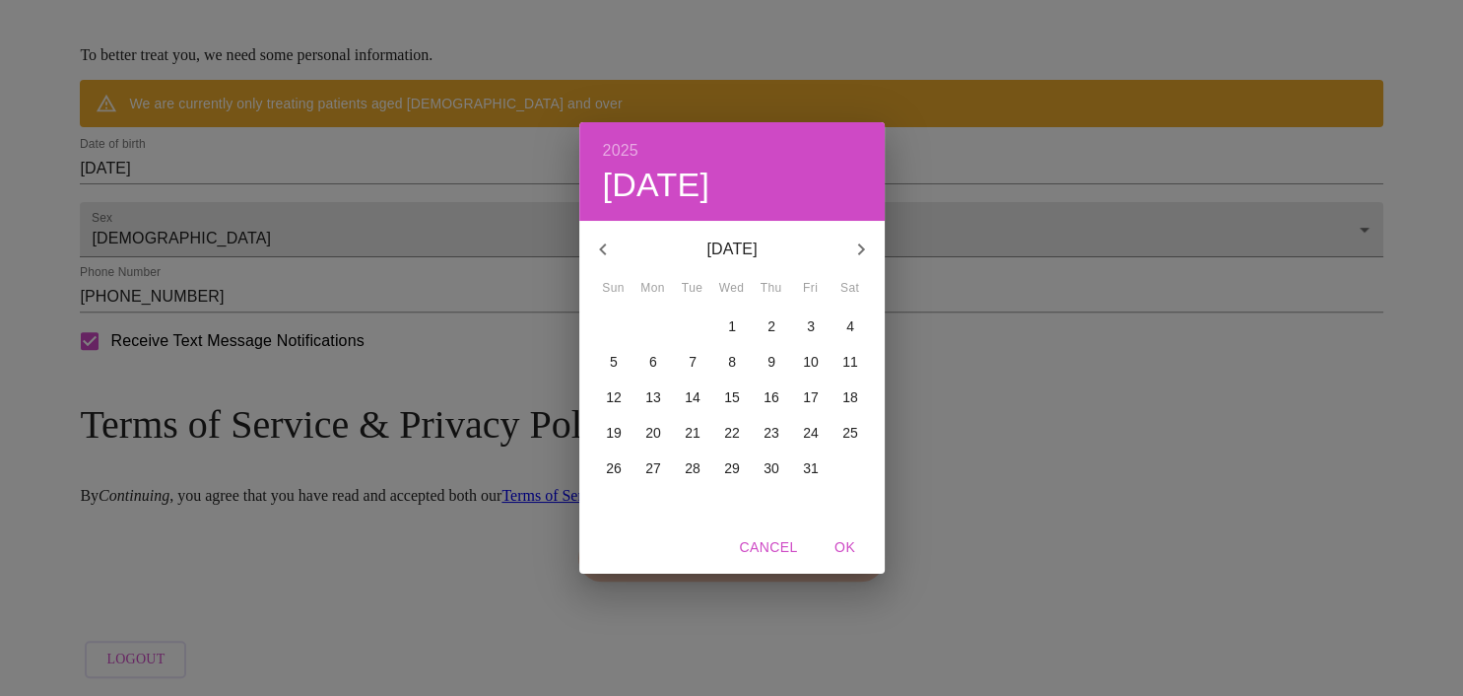
click at [604, 257] on icon "button" at bounding box center [603, 249] width 24 height 24
click at [602, 258] on icon "button" at bounding box center [603, 249] width 24 height 24
click at [600, 270] on button "button" at bounding box center [602, 249] width 47 height 47
click at [600, 266] on button "button" at bounding box center [602, 249] width 47 height 47
click at [600, 262] on button "button" at bounding box center [602, 249] width 47 height 47
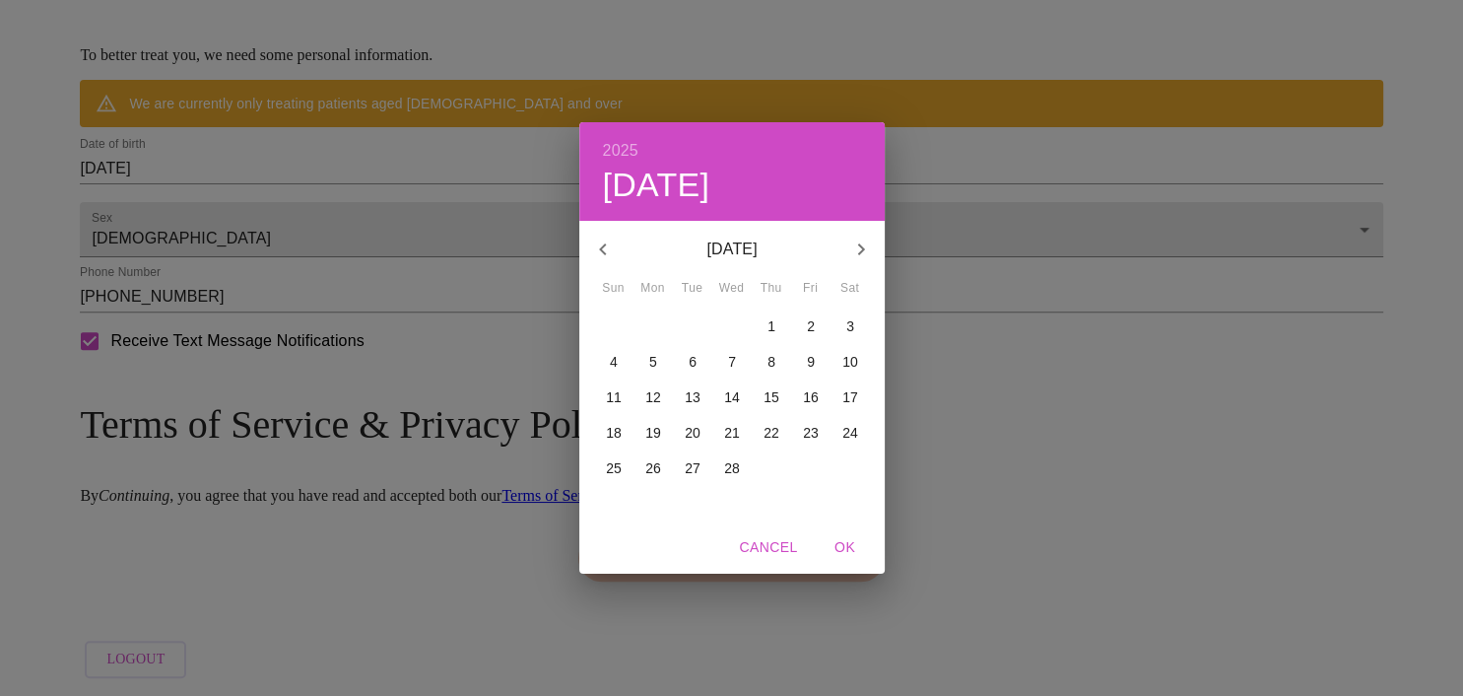
click at [600, 266] on button "button" at bounding box center [602, 249] width 47 height 47
click at [599, 266] on button "button" at bounding box center [602, 249] width 47 height 47
click at [599, 267] on button "button" at bounding box center [602, 249] width 47 height 47
click at [600, 260] on icon "button" at bounding box center [603, 249] width 24 height 24
click at [599, 270] on button "button" at bounding box center [602, 249] width 47 height 47
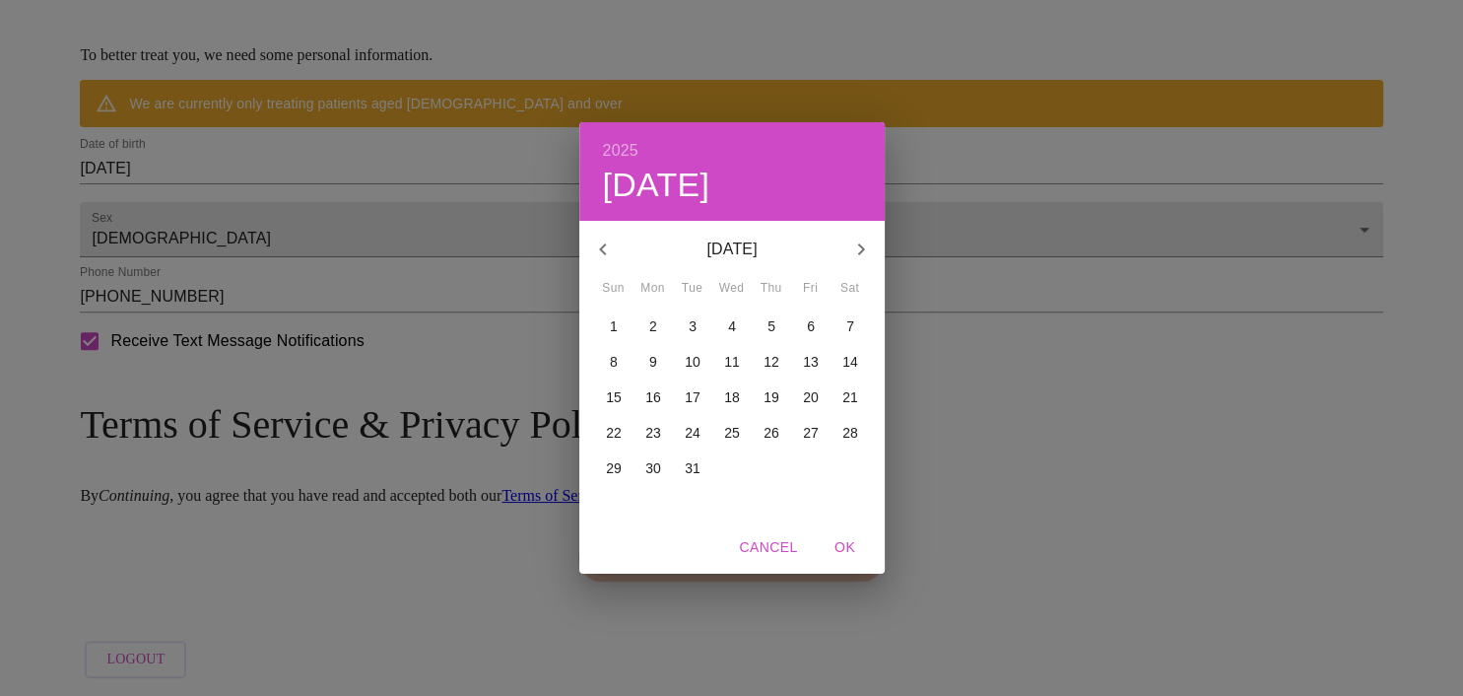
click at [599, 270] on button "button" at bounding box center [602, 249] width 47 height 47
click at [601, 275] on div "[DATE] [DATE] [DATE] [PERSON_NAME] Tue Wed Thu Fri Sat" at bounding box center [731, 259] width 305 height 75
click at [604, 274] on div "[DATE] [DATE] Sun Mon Tue Wed Thu Fri Sat" at bounding box center [731, 259] width 305 height 75
click at [601, 270] on button "button" at bounding box center [602, 249] width 47 height 47
click at [599, 264] on button "button" at bounding box center [602, 249] width 47 height 47
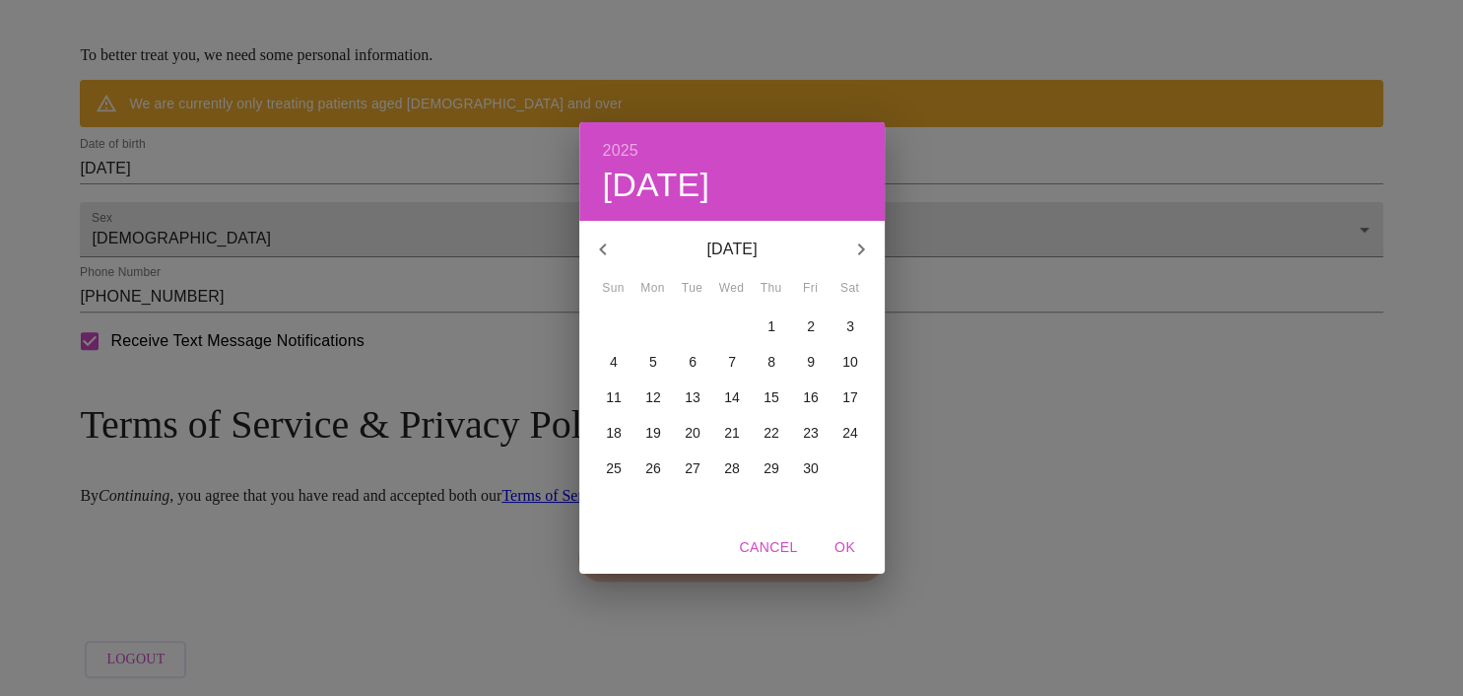
click at [601, 256] on icon "button" at bounding box center [603, 249] width 24 height 24
click at [601, 258] on icon "button" at bounding box center [603, 249] width 24 height 24
click at [602, 254] on icon "button" at bounding box center [603, 249] width 24 height 24
click at [608, 251] on icon "button" at bounding box center [603, 249] width 24 height 24
click at [613, 251] on icon "button" at bounding box center [603, 249] width 24 height 24
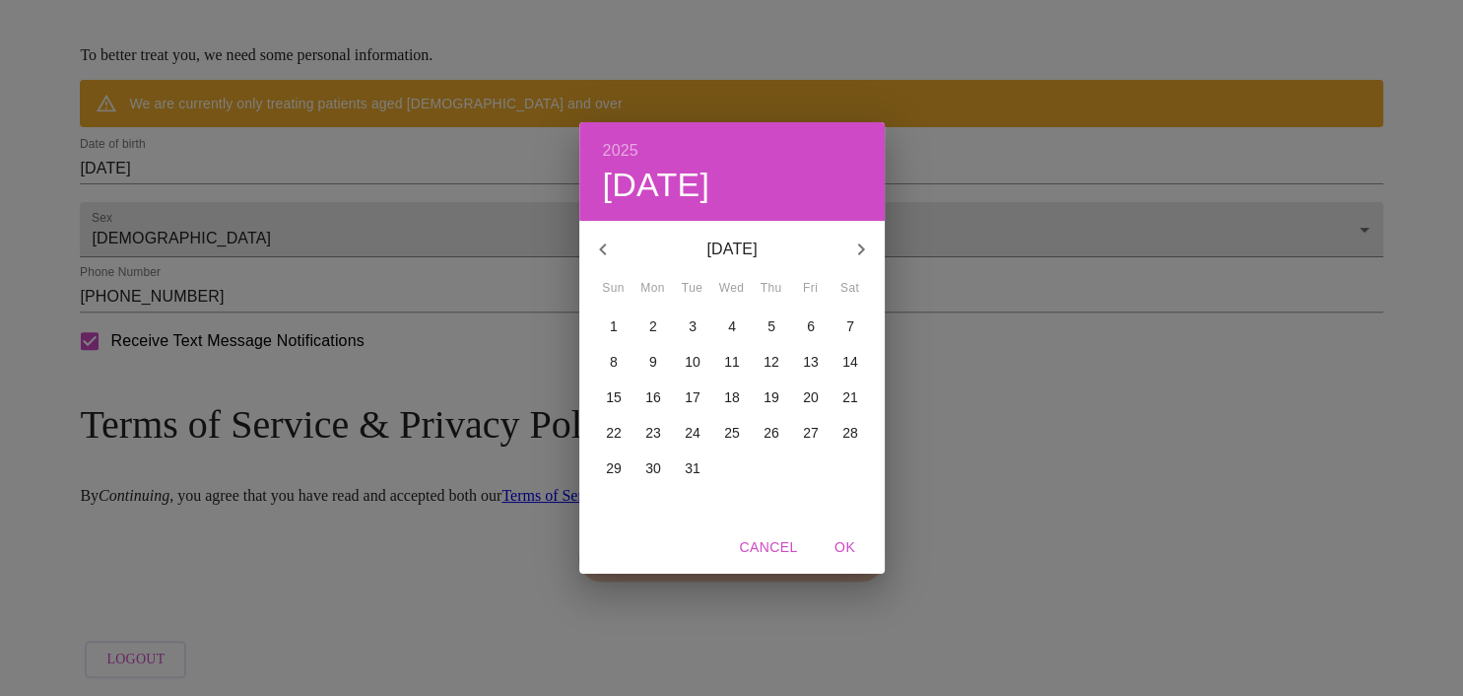
click at [610, 254] on icon "button" at bounding box center [603, 249] width 24 height 24
click at [612, 255] on icon "button" at bounding box center [603, 249] width 24 height 24
click at [609, 257] on icon "button" at bounding box center [603, 249] width 24 height 24
click at [612, 257] on icon "button" at bounding box center [603, 249] width 24 height 24
click at [614, 257] on icon "button" at bounding box center [603, 249] width 24 height 24
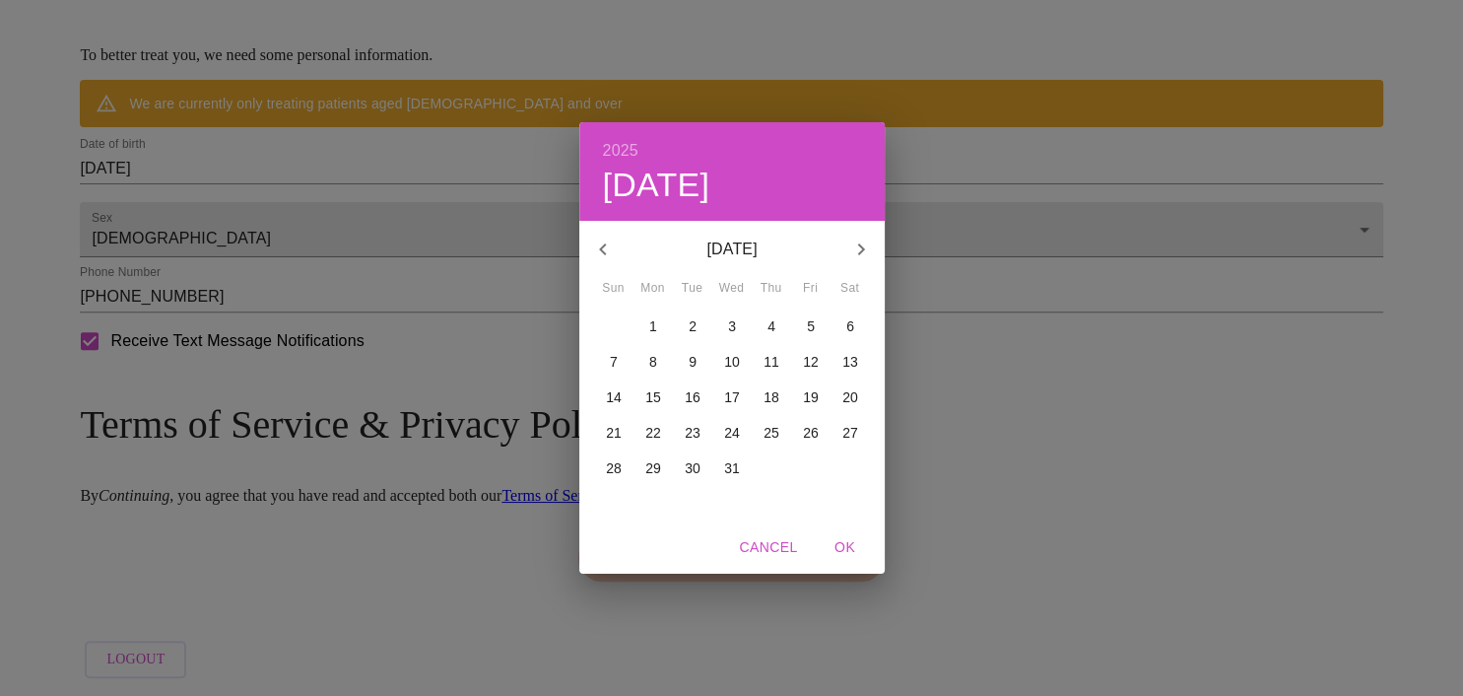
click at [614, 262] on button "button" at bounding box center [602, 249] width 47 height 47
click at [617, 254] on button "button" at bounding box center [602, 249] width 47 height 47
click at [609, 261] on button "button" at bounding box center [602, 249] width 47 height 47
click at [615, 256] on button "button" at bounding box center [602, 249] width 47 height 47
click at [613, 254] on icon "button" at bounding box center [603, 249] width 24 height 24
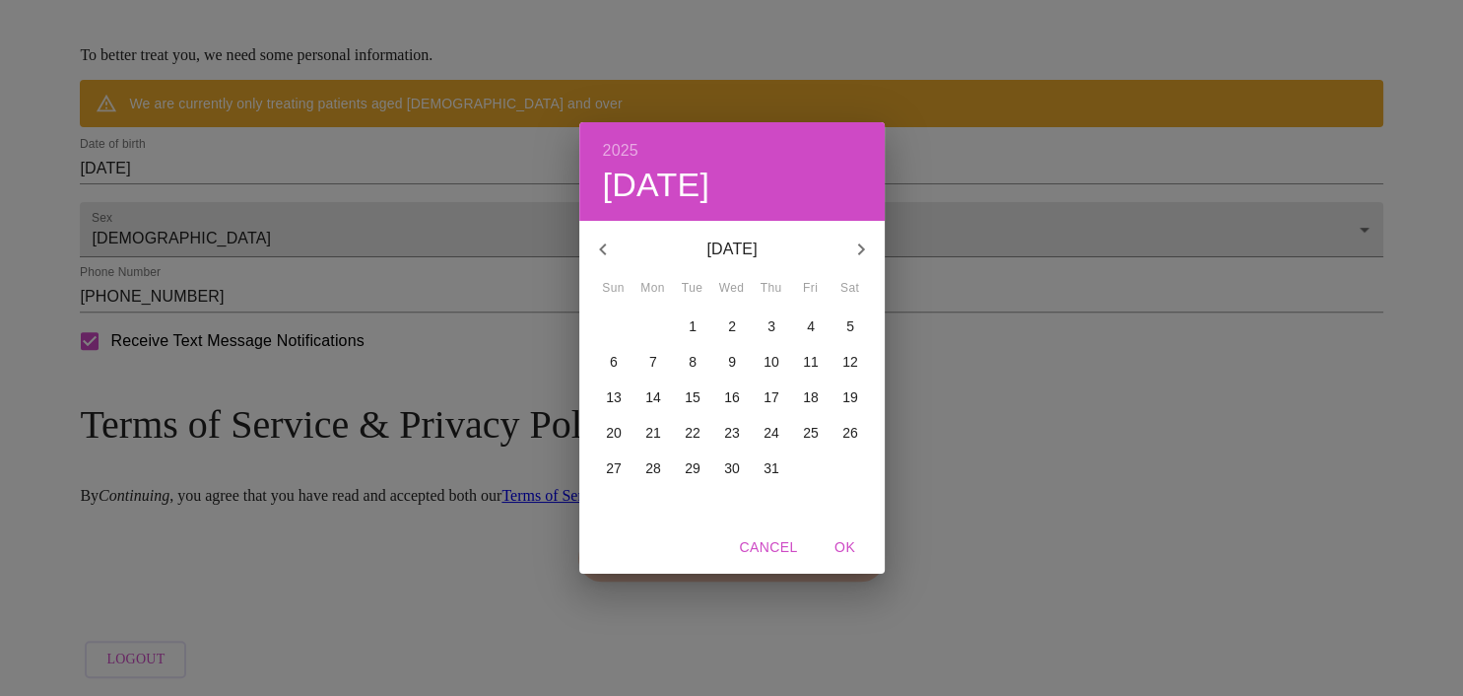
click at [613, 253] on icon "button" at bounding box center [603, 249] width 24 height 24
click at [608, 257] on icon "button" at bounding box center [603, 249] width 24 height 24
click at [609, 250] on icon "button" at bounding box center [603, 249] width 24 height 24
click at [606, 250] on icon "button" at bounding box center [603, 249] width 24 height 24
click at [601, 253] on icon "button" at bounding box center [603, 249] width 24 height 24
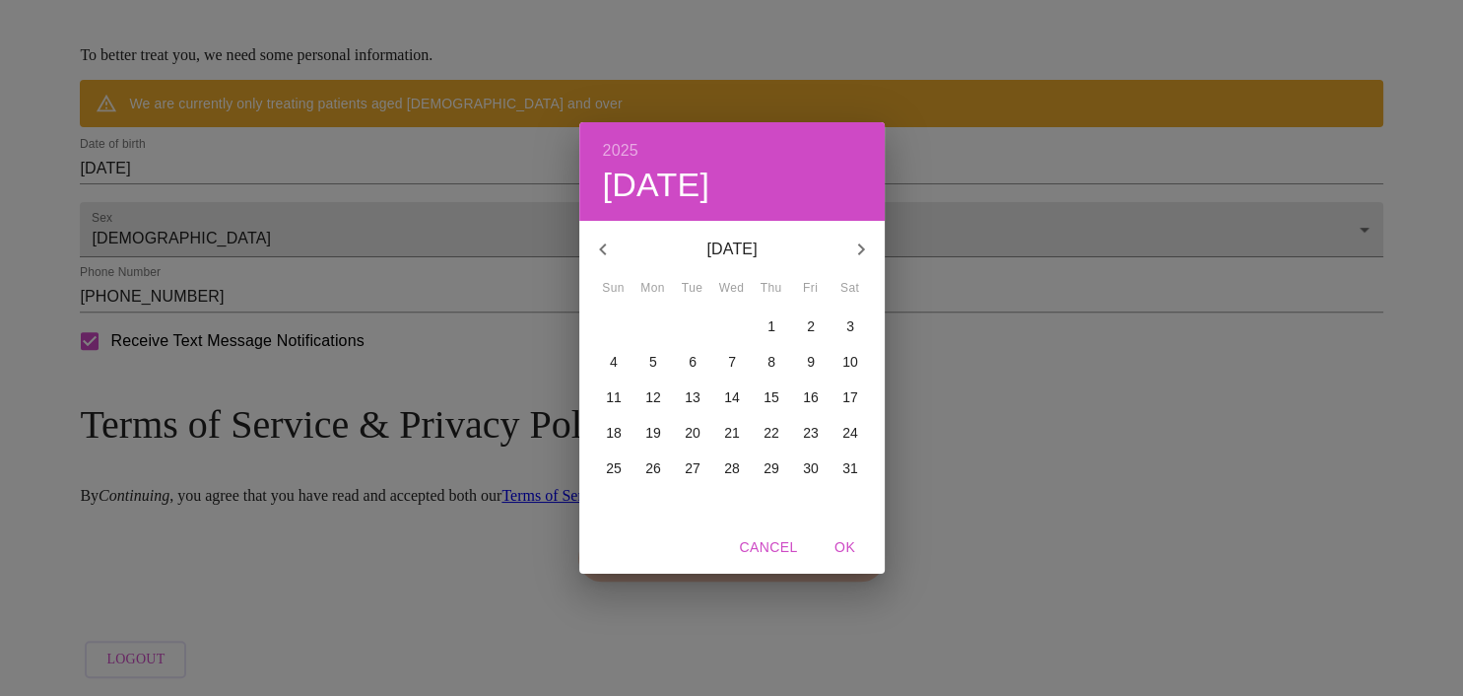
click at [601, 257] on icon "button" at bounding box center [603, 249] width 24 height 24
click at [606, 262] on button "button" at bounding box center [602, 249] width 47 height 47
click at [599, 270] on button "button" at bounding box center [602, 249] width 47 height 47
click at [597, 261] on button "button" at bounding box center [602, 249] width 47 height 47
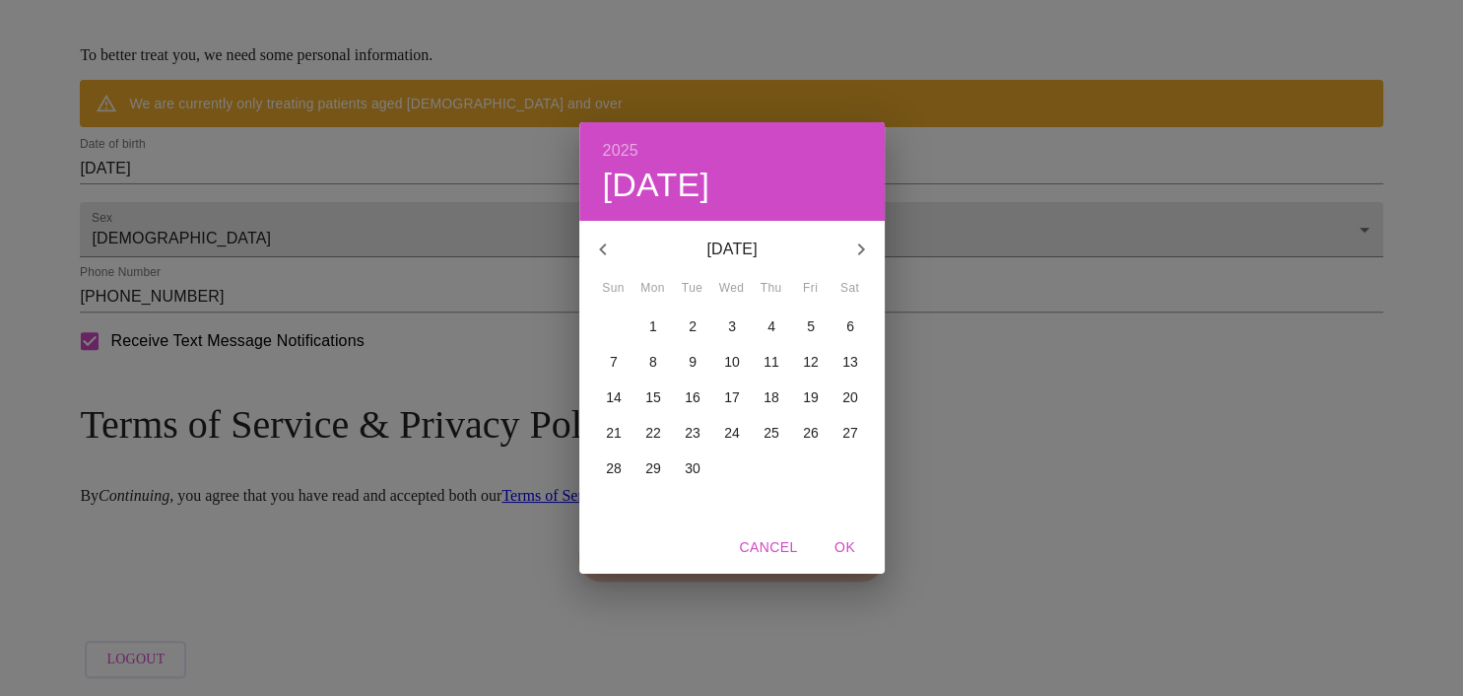
click at [601, 258] on icon "button" at bounding box center [603, 249] width 24 height 24
click at [604, 258] on icon "button" at bounding box center [603, 249] width 24 height 24
click at [601, 258] on icon "button" at bounding box center [603, 249] width 24 height 24
click at [604, 258] on icon "button" at bounding box center [603, 249] width 24 height 24
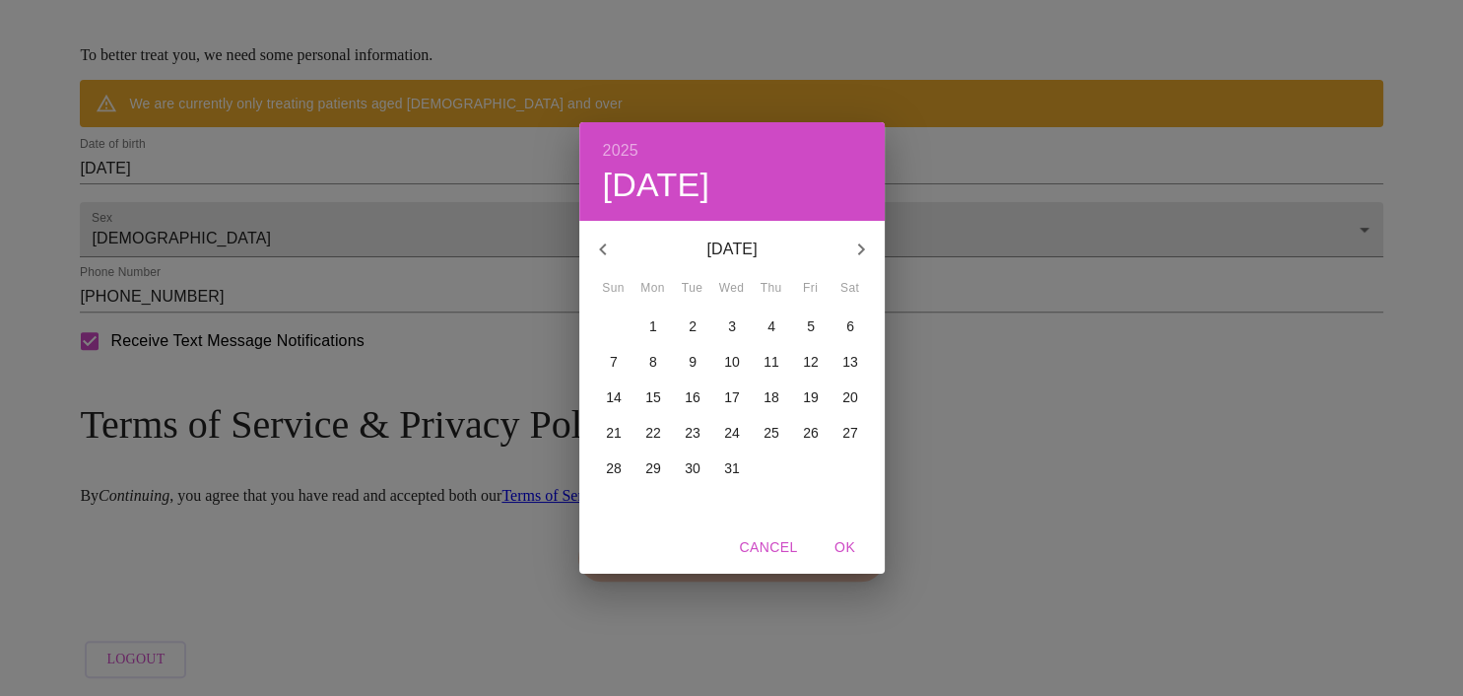
click at [609, 262] on button "button" at bounding box center [602, 249] width 47 height 47
click at [609, 261] on button "button" at bounding box center [602, 249] width 47 height 47
click at [608, 255] on icon "button" at bounding box center [603, 249] width 24 height 24
click at [601, 256] on icon "button" at bounding box center [603, 249] width 24 height 24
click at [602, 252] on icon "button" at bounding box center [602, 249] width 7 height 12
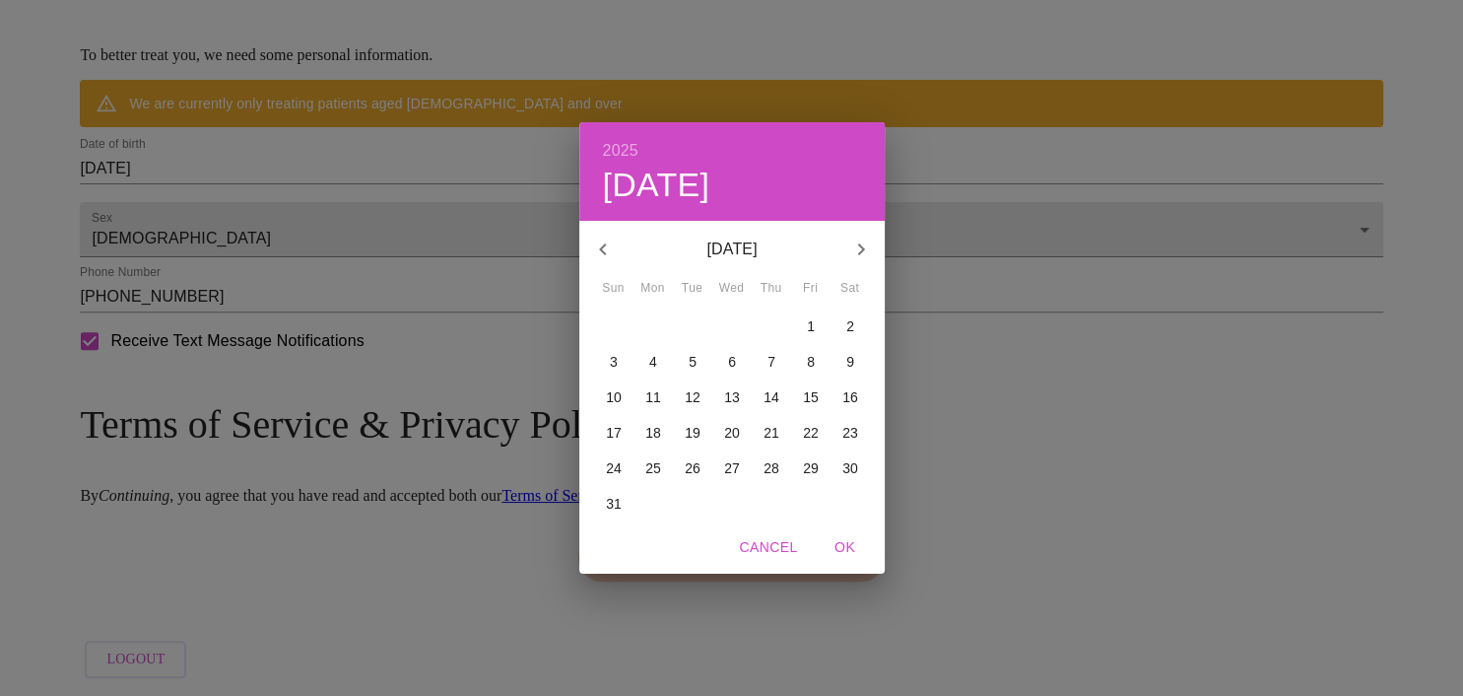
click at [603, 255] on icon "button" at bounding box center [603, 249] width 24 height 24
click at [604, 256] on icon "button" at bounding box center [603, 249] width 24 height 24
click at [599, 252] on icon "button" at bounding box center [603, 249] width 24 height 24
click at [597, 249] on icon "button" at bounding box center [603, 249] width 24 height 24
click at [594, 251] on icon "button" at bounding box center [603, 249] width 24 height 24
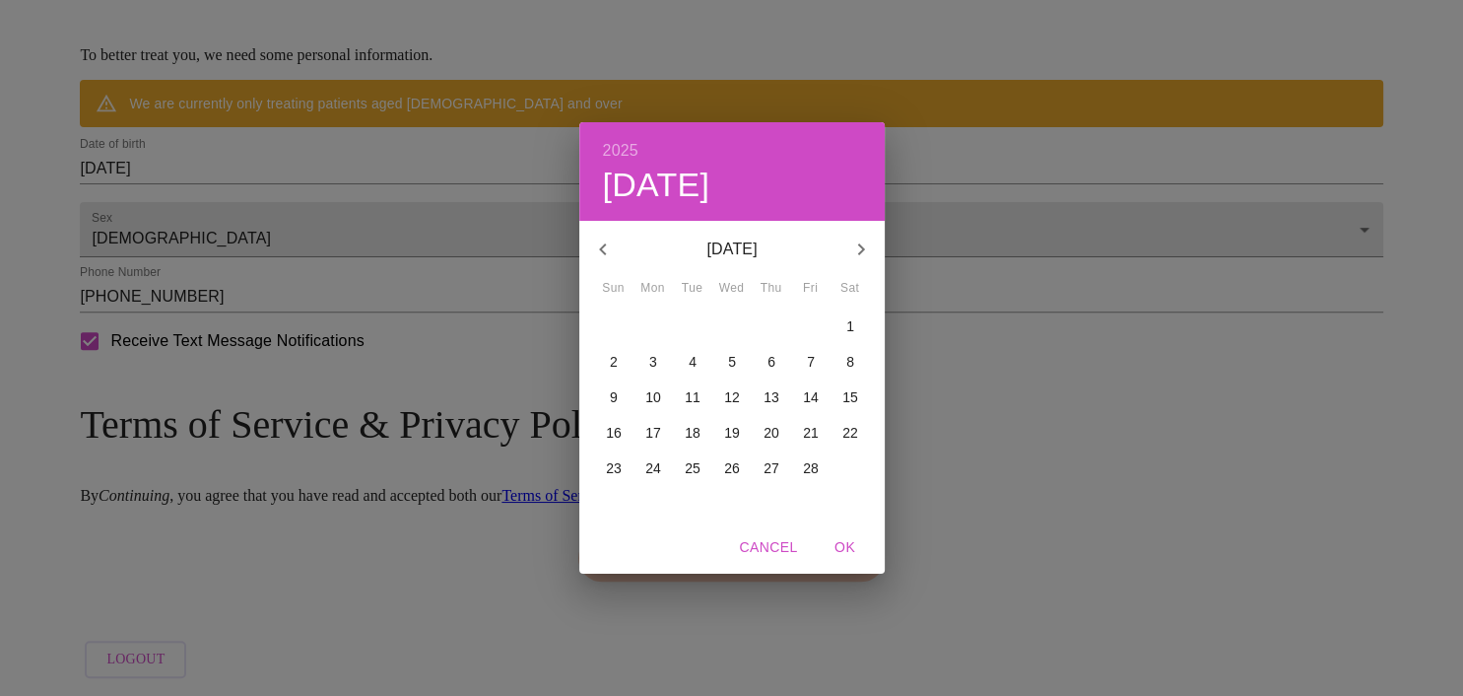
click at [597, 259] on icon "button" at bounding box center [603, 249] width 24 height 24
click at [603, 259] on icon "button" at bounding box center [603, 249] width 24 height 24
click at [594, 260] on icon "button" at bounding box center [603, 249] width 24 height 24
click at [587, 263] on button "button" at bounding box center [602, 249] width 47 height 47
click at [591, 262] on button "button" at bounding box center [602, 249] width 47 height 47
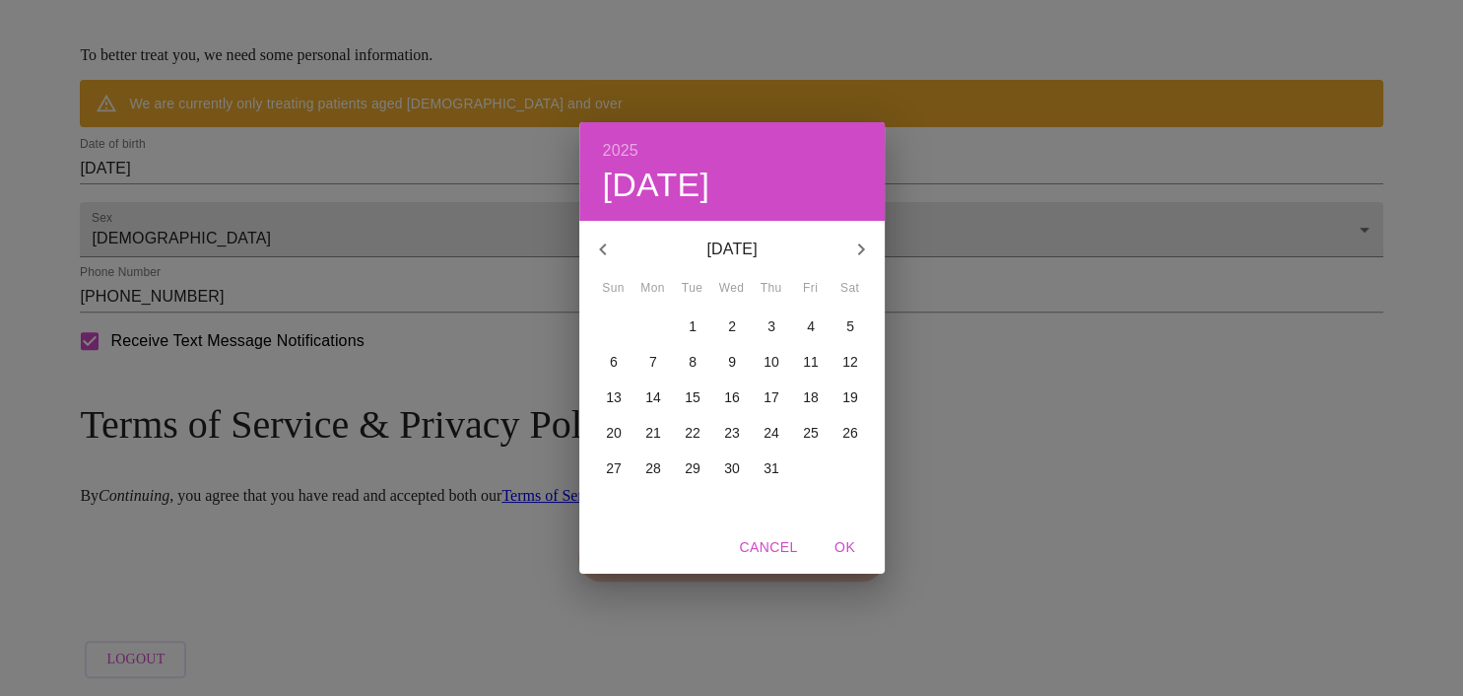
click at [596, 262] on button "button" at bounding box center [602, 249] width 47 height 47
click at [597, 263] on button "button" at bounding box center [602, 249] width 47 height 47
click at [597, 266] on button "button" at bounding box center [602, 249] width 47 height 47
click at [600, 264] on button "button" at bounding box center [602, 249] width 47 height 47
click at [597, 270] on button "button" at bounding box center [602, 249] width 47 height 47
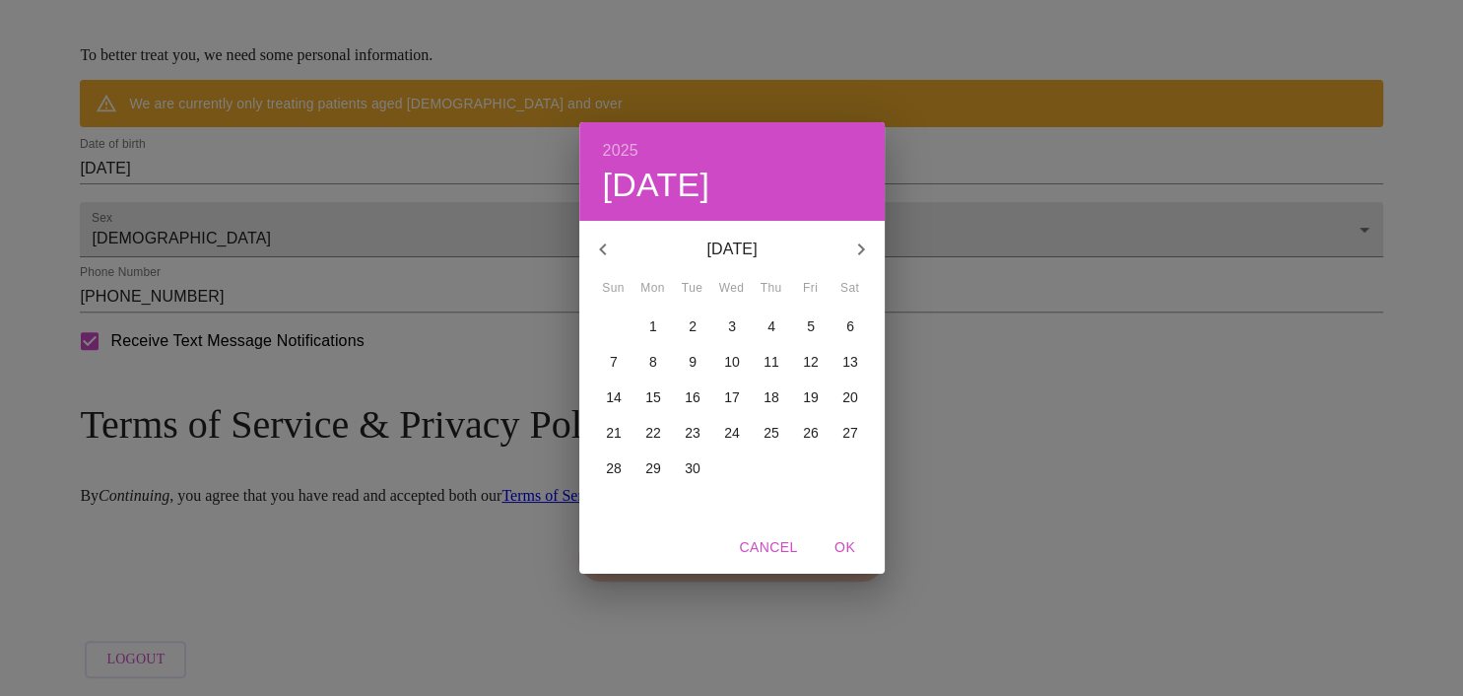
click at [594, 267] on button "button" at bounding box center [602, 249] width 47 height 47
click at [593, 264] on button "button" at bounding box center [602, 249] width 47 height 47
click at [594, 270] on button "button" at bounding box center [602, 249] width 47 height 47
click at [599, 267] on button "button" at bounding box center [602, 249] width 47 height 47
click at [603, 262] on button "button" at bounding box center [602, 249] width 47 height 47
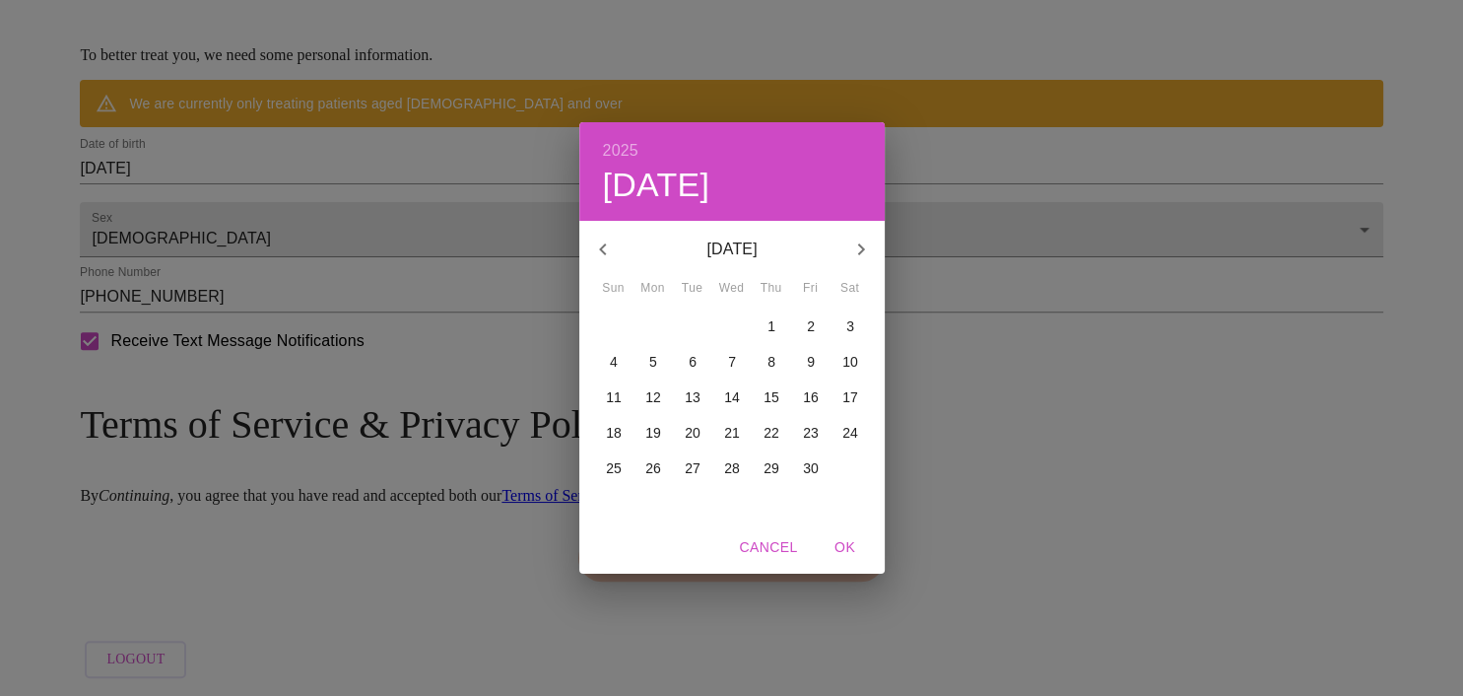
click at [614, 262] on button "button" at bounding box center [602, 249] width 47 height 47
click at [606, 267] on button "button" at bounding box center [602, 249] width 47 height 47
click at [600, 269] on button "button" at bounding box center [602, 249] width 47 height 47
click at [602, 261] on button "button" at bounding box center [602, 249] width 47 height 47
click at [601, 264] on button "button" at bounding box center [602, 249] width 47 height 47
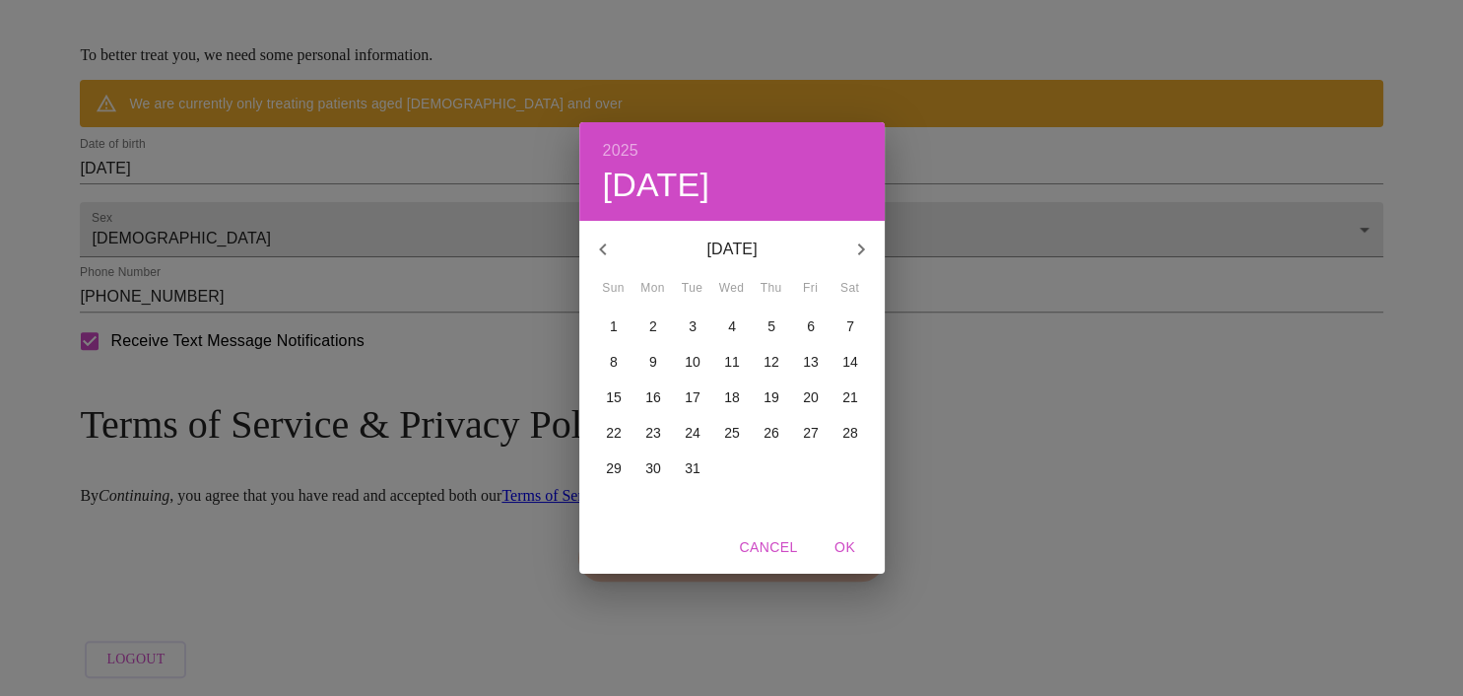
click at [600, 271] on button "button" at bounding box center [602, 249] width 47 height 47
click at [605, 270] on button "button" at bounding box center [602, 249] width 47 height 47
click at [612, 266] on button "button" at bounding box center [602, 249] width 47 height 47
click at [613, 270] on button "button" at bounding box center [602, 249] width 47 height 47
click at [615, 270] on div "[DATE] [DATE] [DATE]" at bounding box center [731, 249] width 305 height 47
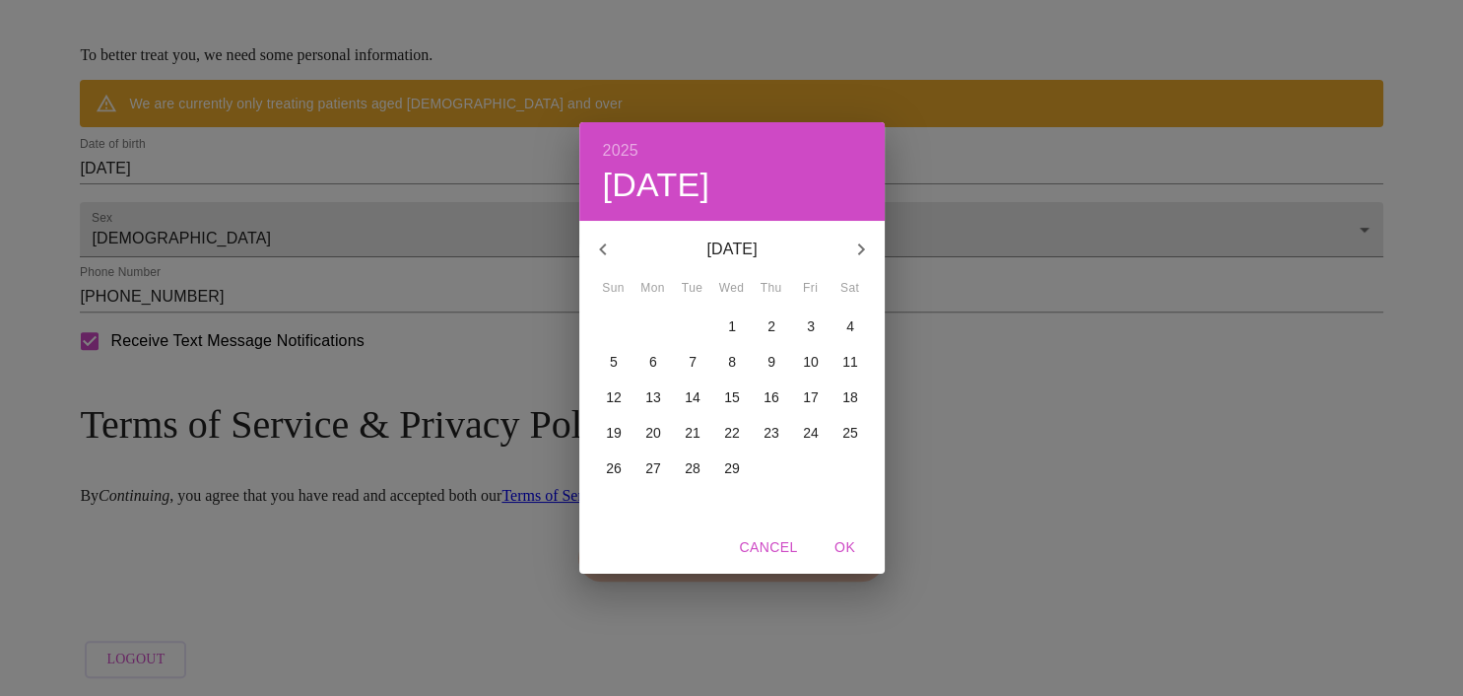
click at [617, 270] on div "[DATE] [DATE]" at bounding box center [731, 249] width 305 height 47
click at [614, 270] on div "[DATE]" at bounding box center [731, 249] width 305 height 47
click at [604, 261] on button "button" at bounding box center [602, 249] width 47 height 47
click at [592, 265] on button "button" at bounding box center [602, 249] width 47 height 47
click at [593, 270] on button "button" at bounding box center [602, 249] width 47 height 47
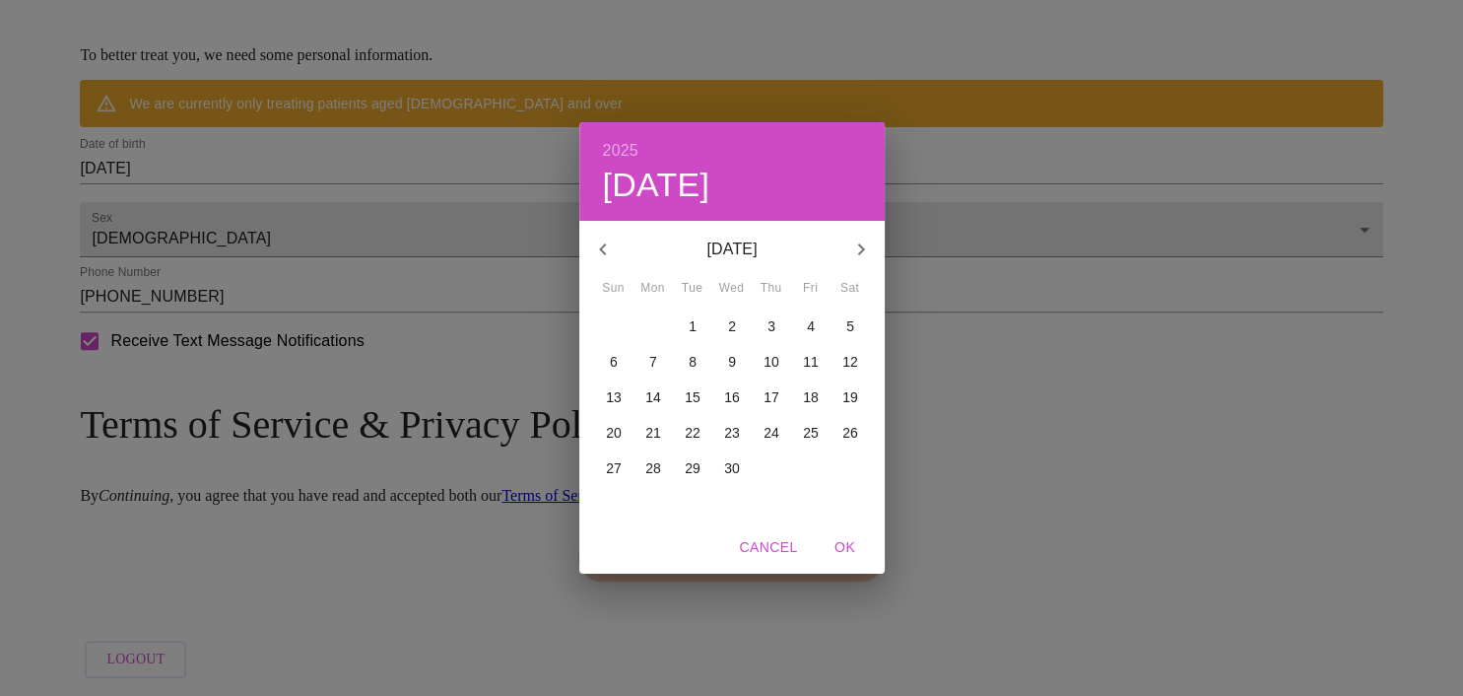
click at [604, 269] on button "button" at bounding box center [602, 249] width 47 height 47
click at [603, 270] on button "button" at bounding box center [602, 249] width 47 height 47
click at [598, 266] on button "button" at bounding box center [602, 249] width 47 height 47
click at [598, 258] on icon "button" at bounding box center [603, 249] width 24 height 24
click at [605, 261] on button "button" at bounding box center [602, 249] width 47 height 47
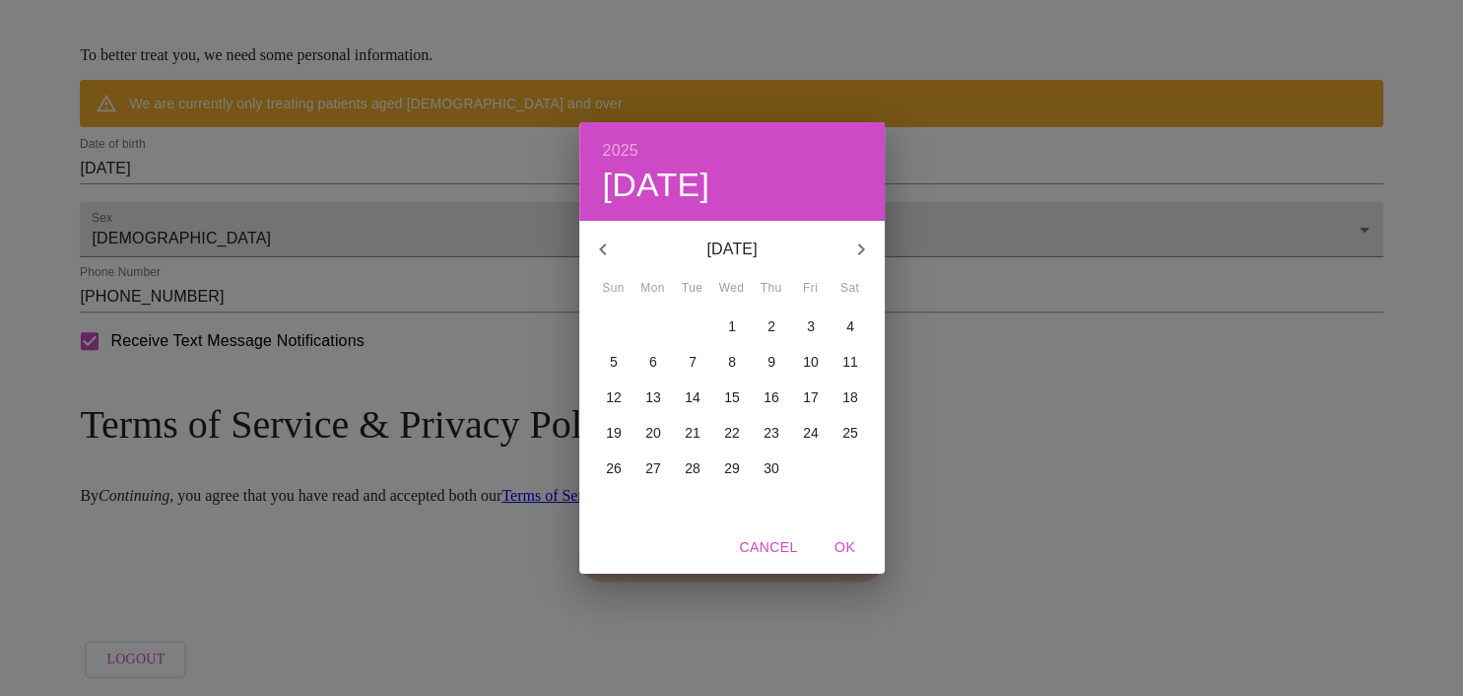
click at [606, 260] on icon "button" at bounding box center [603, 249] width 24 height 24
click at [601, 258] on icon "button" at bounding box center [603, 249] width 24 height 24
click at [607, 260] on icon "button" at bounding box center [603, 249] width 24 height 24
click at [609, 258] on icon "button" at bounding box center [603, 249] width 24 height 24
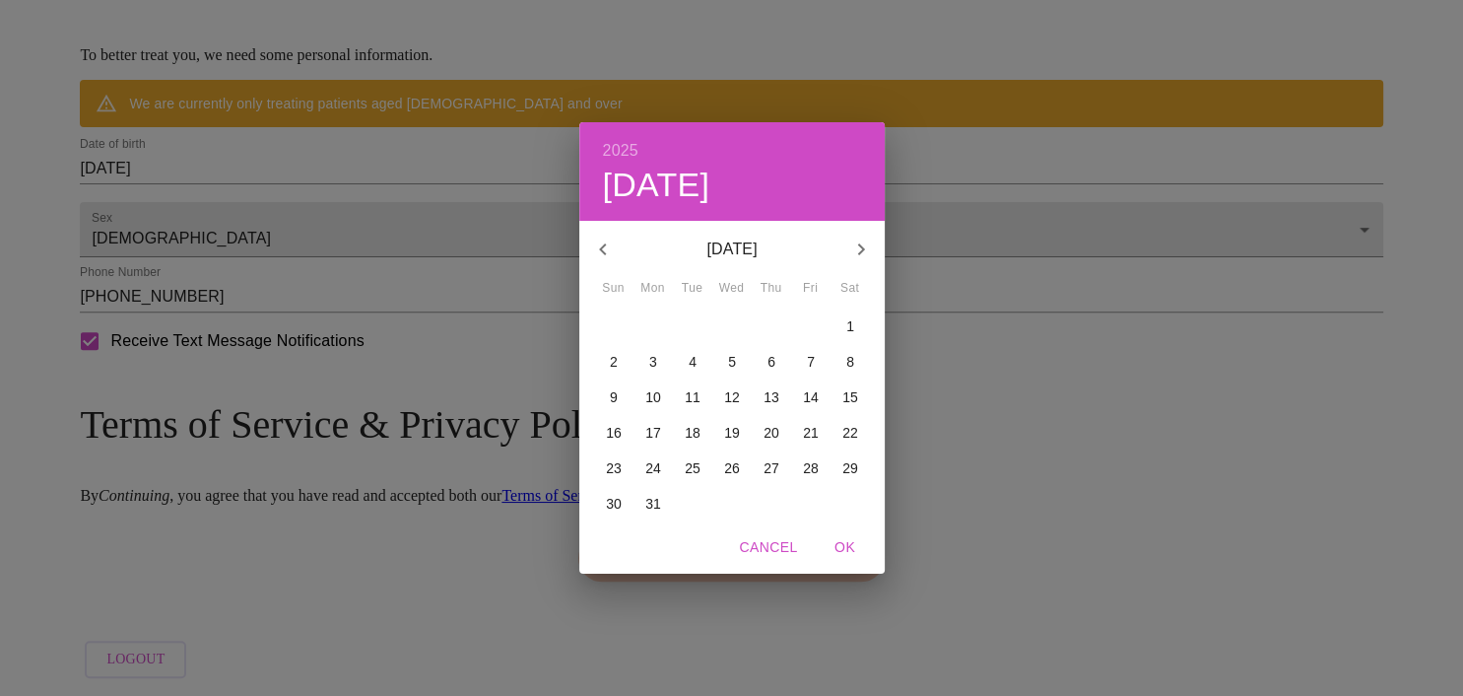
click at [601, 262] on button "button" at bounding box center [602, 249] width 47 height 47
click at [599, 257] on icon "button" at bounding box center [603, 249] width 24 height 24
click at [599, 255] on icon "button" at bounding box center [603, 249] width 24 height 24
click at [594, 258] on icon "button" at bounding box center [603, 249] width 24 height 24
click at [594, 257] on icon "button" at bounding box center [603, 249] width 24 height 24
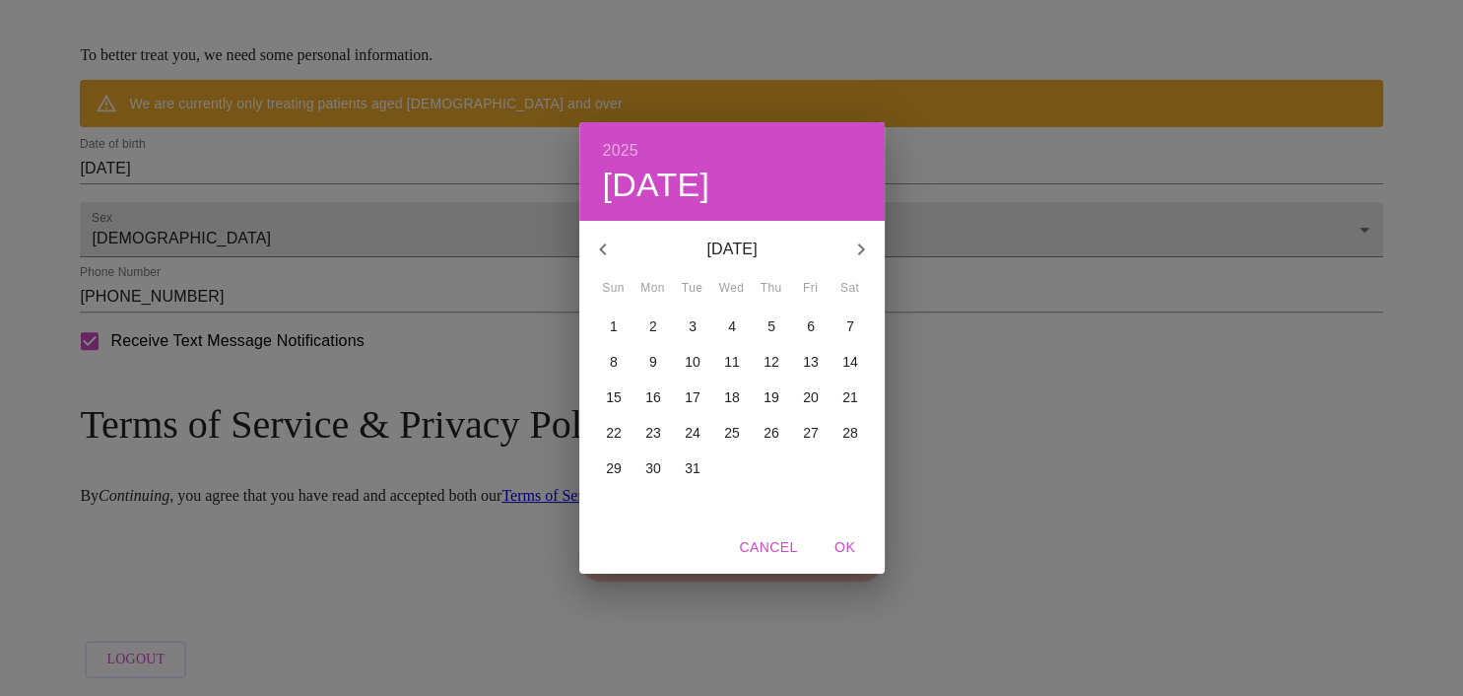
click at [590, 254] on button "button" at bounding box center [602, 249] width 47 height 47
click at [593, 251] on icon "button" at bounding box center [603, 249] width 24 height 24
click at [591, 254] on icon "button" at bounding box center [603, 249] width 24 height 24
click at [595, 254] on icon "button" at bounding box center [603, 249] width 24 height 24
click at [594, 256] on icon "button" at bounding box center [603, 249] width 24 height 24
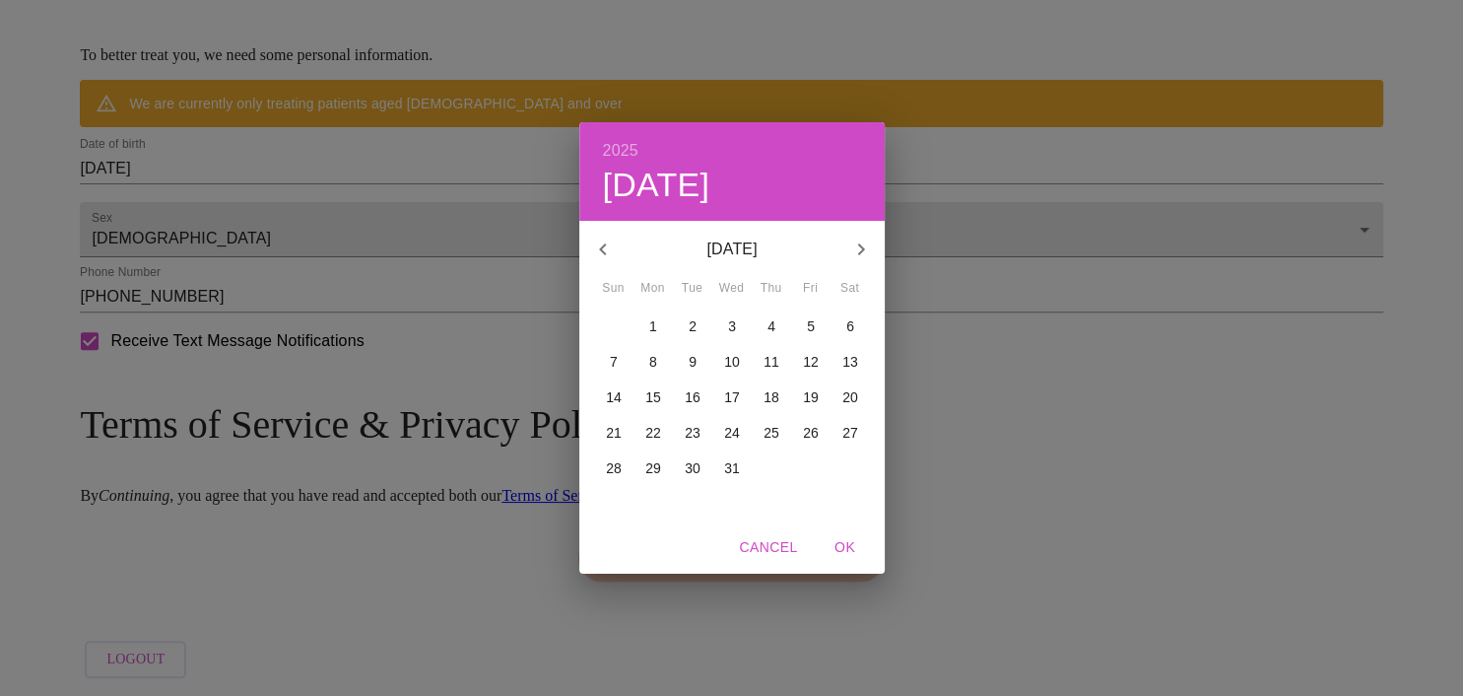
click at [600, 253] on icon "button" at bounding box center [603, 249] width 24 height 24
click at [601, 254] on icon "button" at bounding box center [603, 249] width 24 height 24
click at [602, 250] on icon "button" at bounding box center [602, 249] width 7 height 12
click at [598, 252] on icon "button" at bounding box center [603, 249] width 24 height 24
click at [600, 258] on icon "button" at bounding box center [603, 249] width 24 height 24
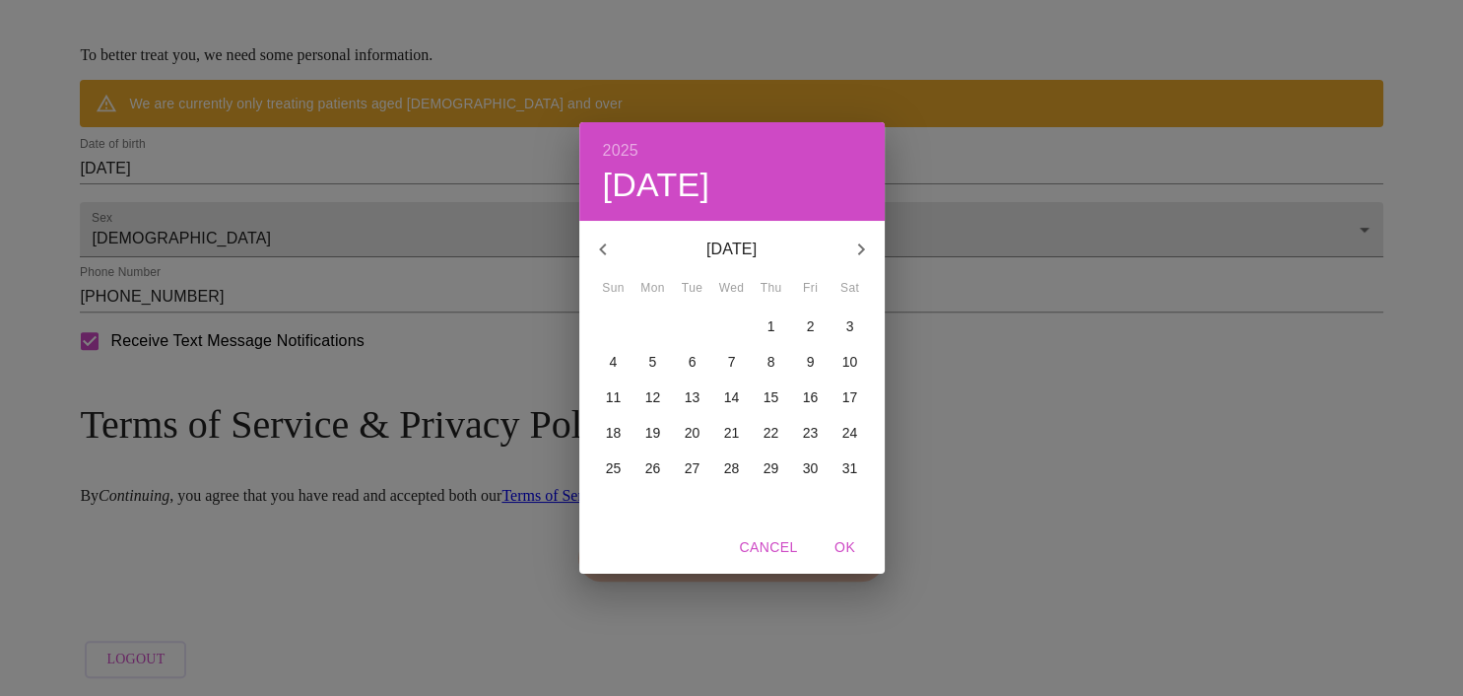
click at [603, 252] on icon "button" at bounding box center [602, 249] width 7 height 12
click at [604, 255] on icon "button" at bounding box center [603, 249] width 24 height 24
click at [601, 257] on icon "button" at bounding box center [603, 249] width 24 height 24
click at [597, 257] on icon "button" at bounding box center [603, 249] width 24 height 24
click at [589, 254] on button "button" at bounding box center [602, 249] width 47 height 47
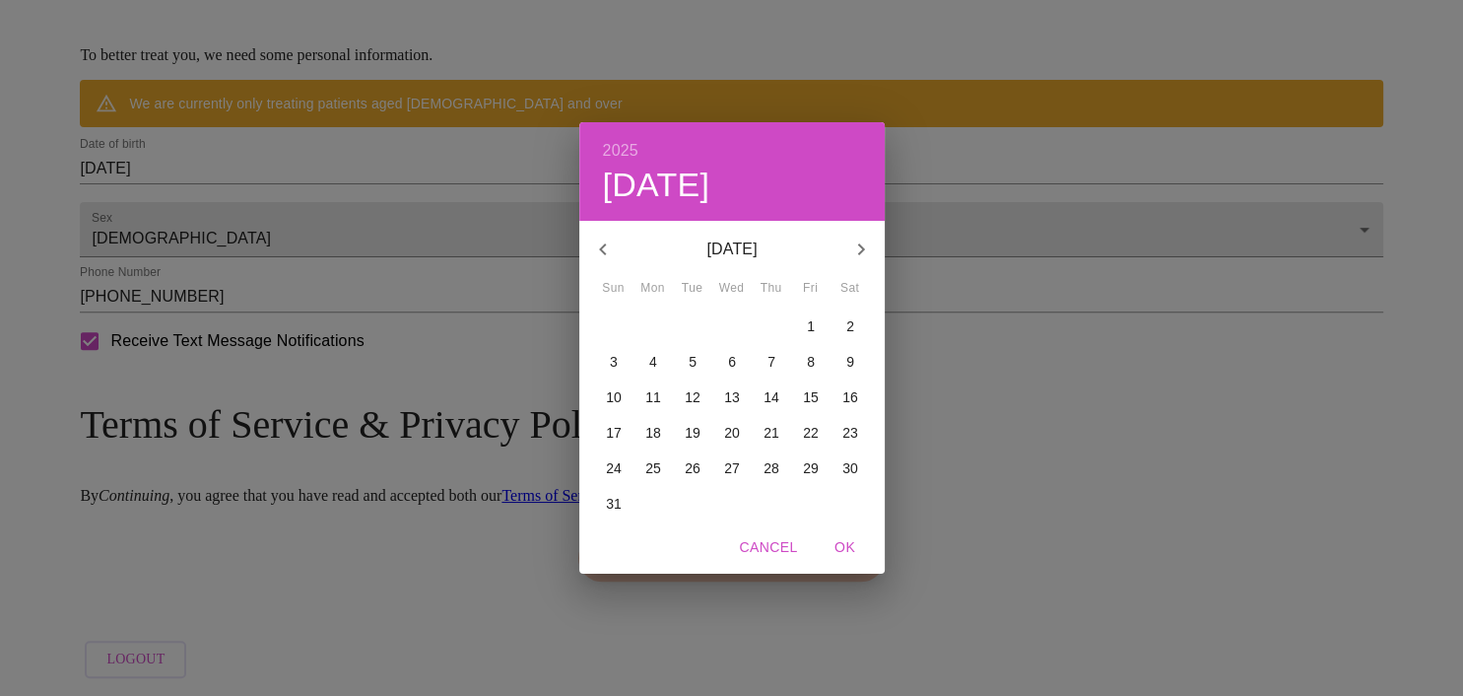
click at [595, 254] on icon "button" at bounding box center [603, 249] width 24 height 24
click at [597, 255] on icon "button" at bounding box center [603, 249] width 24 height 24
click at [602, 258] on icon "button" at bounding box center [603, 249] width 24 height 24
click at [611, 258] on icon "button" at bounding box center [603, 249] width 24 height 24
click at [605, 262] on button "button" at bounding box center [602, 249] width 47 height 47
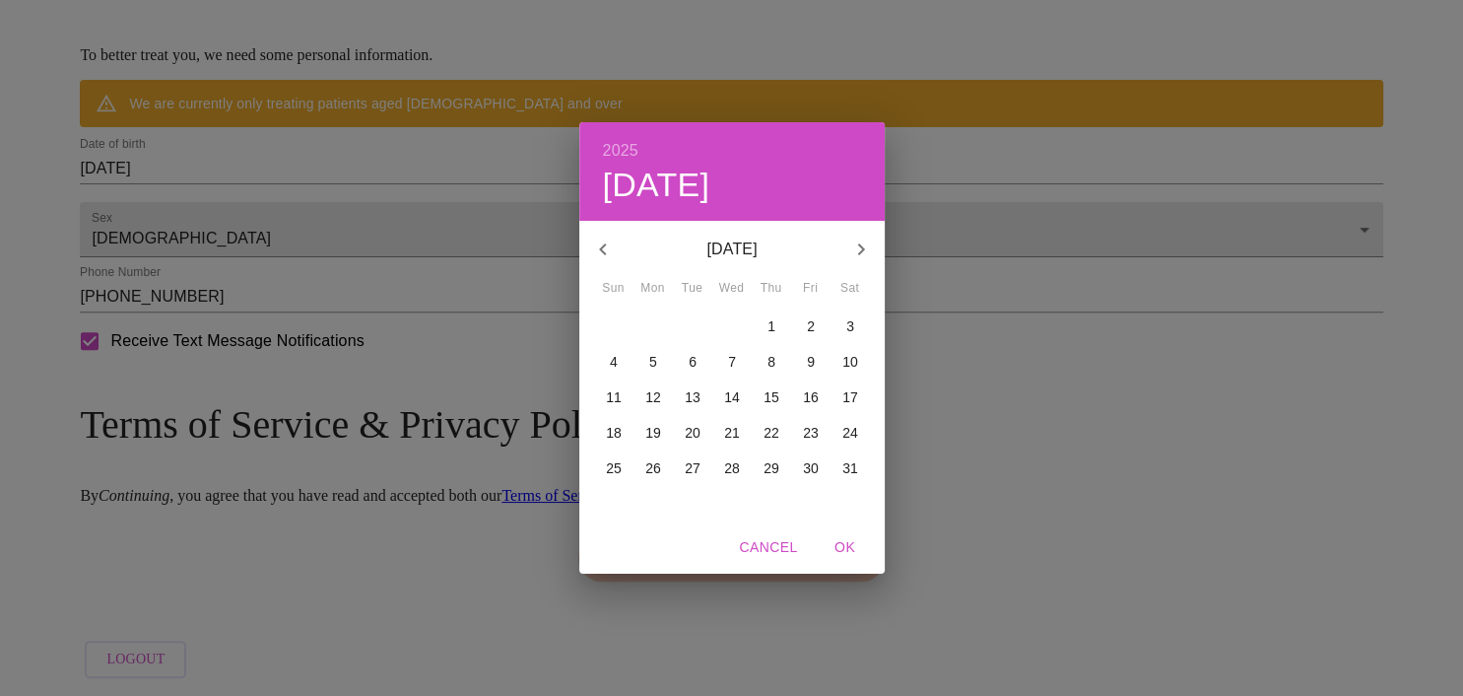
click at [602, 258] on icon "button" at bounding box center [603, 249] width 24 height 24
click at [604, 255] on icon "button" at bounding box center [603, 249] width 24 height 24
click at [605, 262] on button "button" at bounding box center [602, 249] width 47 height 47
click at [602, 266] on button "button" at bounding box center [602, 249] width 47 height 47
click at [599, 264] on button "button" at bounding box center [602, 249] width 47 height 47
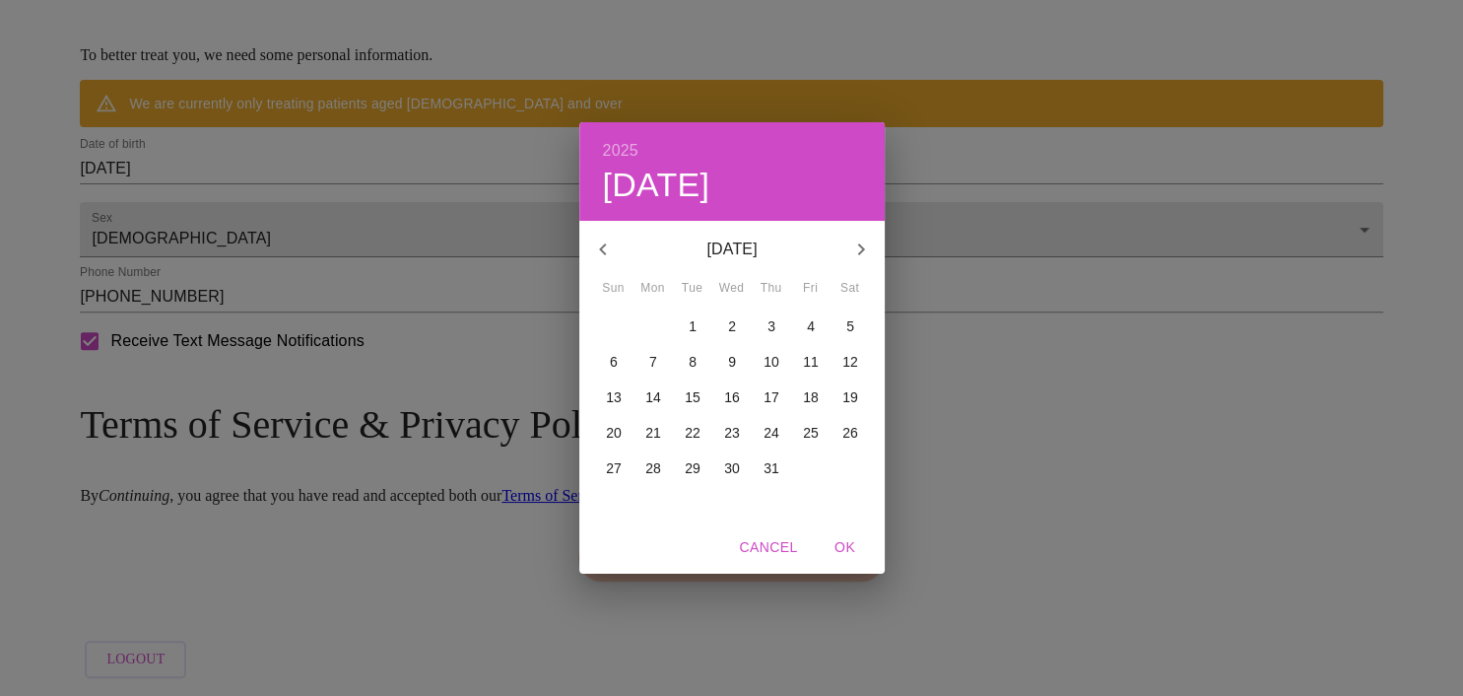
click at [597, 262] on button "button" at bounding box center [602, 249] width 47 height 47
click at [598, 262] on button "button" at bounding box center [602, 249] width 47 height 47
click at [597, 266] on button "button" at bounding box center [602, 249] width 47 height 47
click at [604, 260] on icon "button" at bounding box center [603, 249] width 24 height 24
click at [597, 264] on button "button" at bounding box center [602, 249] width 47 height 47
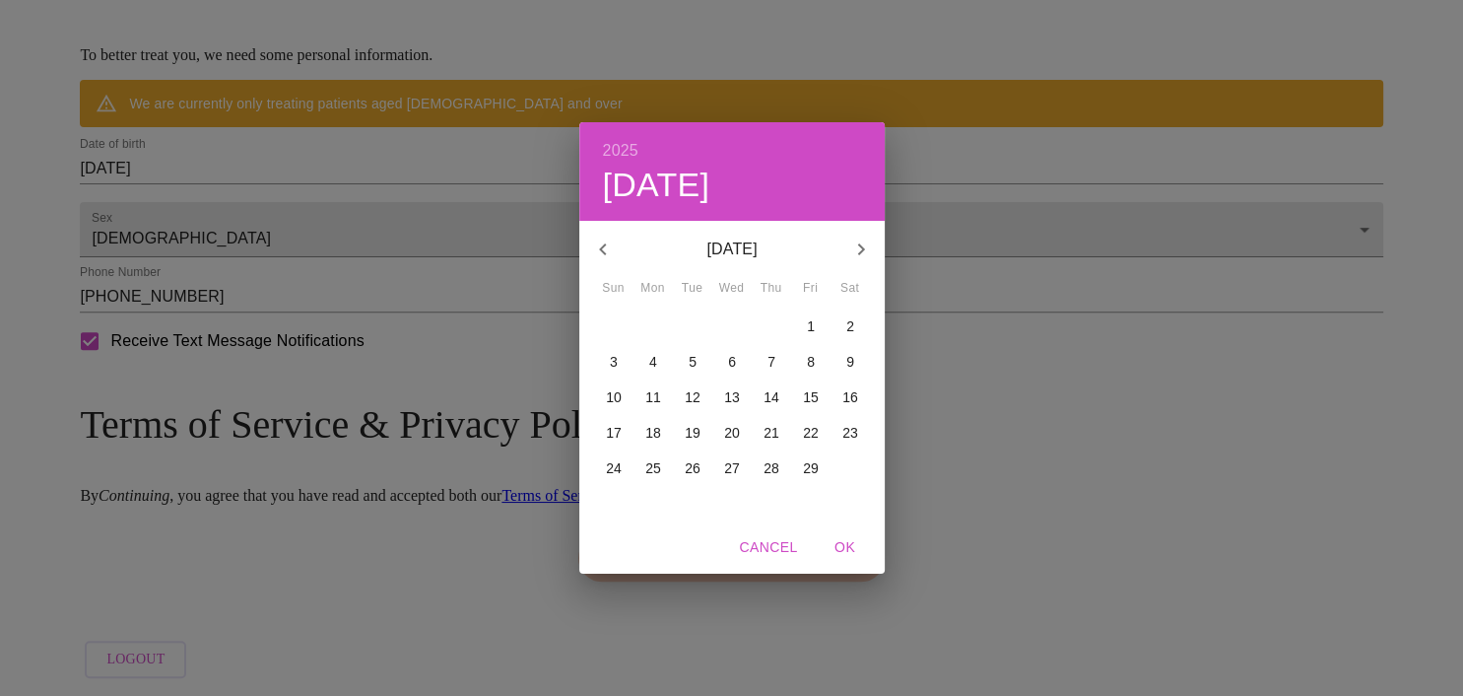
click at [598, 262] on button "button" at bounding box center [602, 249] width 47 height 47
click at [595, 257] on icon "button" at bounding box center [603, 249] width 24 height 24
click at [600, 255] on icon "button" at bounding box center [603, 249] width 24 height 24
click at [601, 258] on icon "button" at bounding box center [603, 249] width 24 height 24
click at [600, 257] on icon "button" at bounding box center [603, 249] width 24 height 24
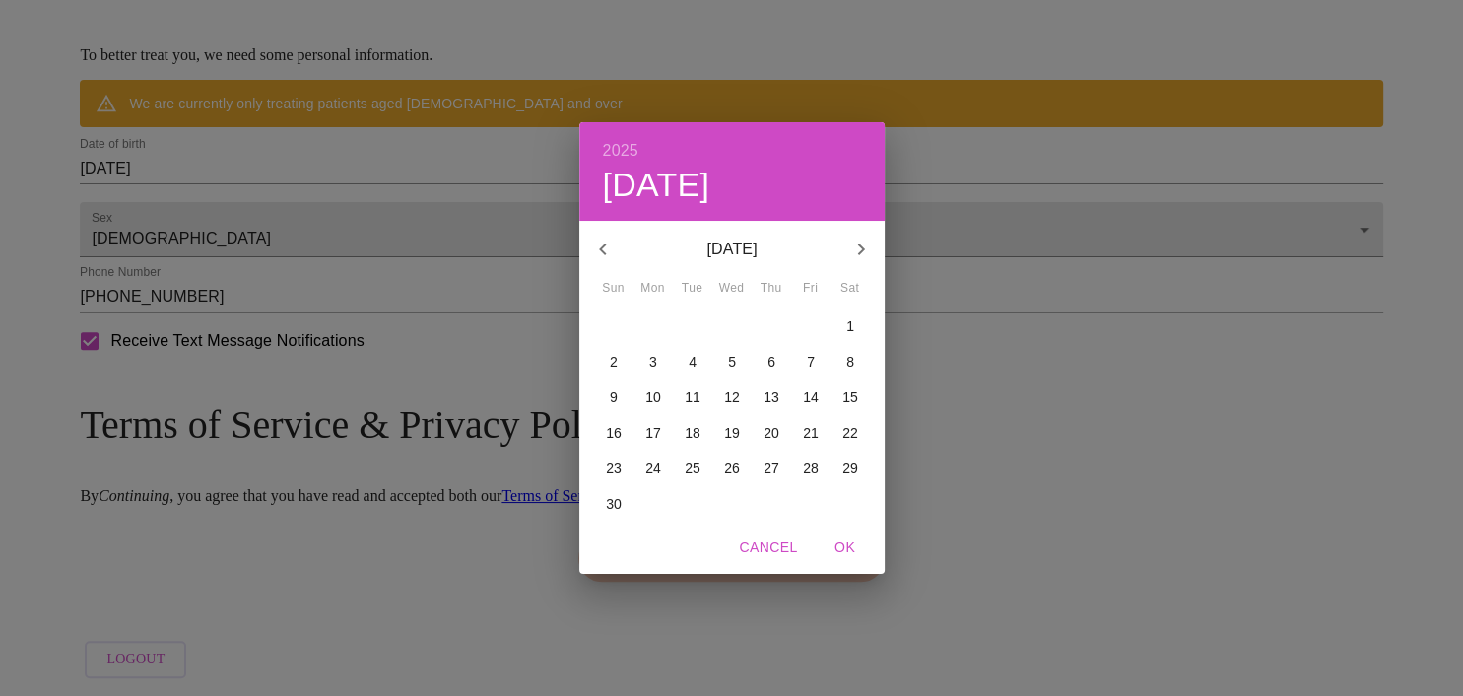
click at [607, 266] on button "button" at bounding box center [602, 249] width 47 height 47
click at [601, 262] on button "button" at bounding box center [602, 249] width 47 height 47
click at [605, 260] on icon "button" at bounding box center [603, 249] width 24 height 24
click at [604, 263] on button "button" at bounding box center [602, 249] width 47 height 47
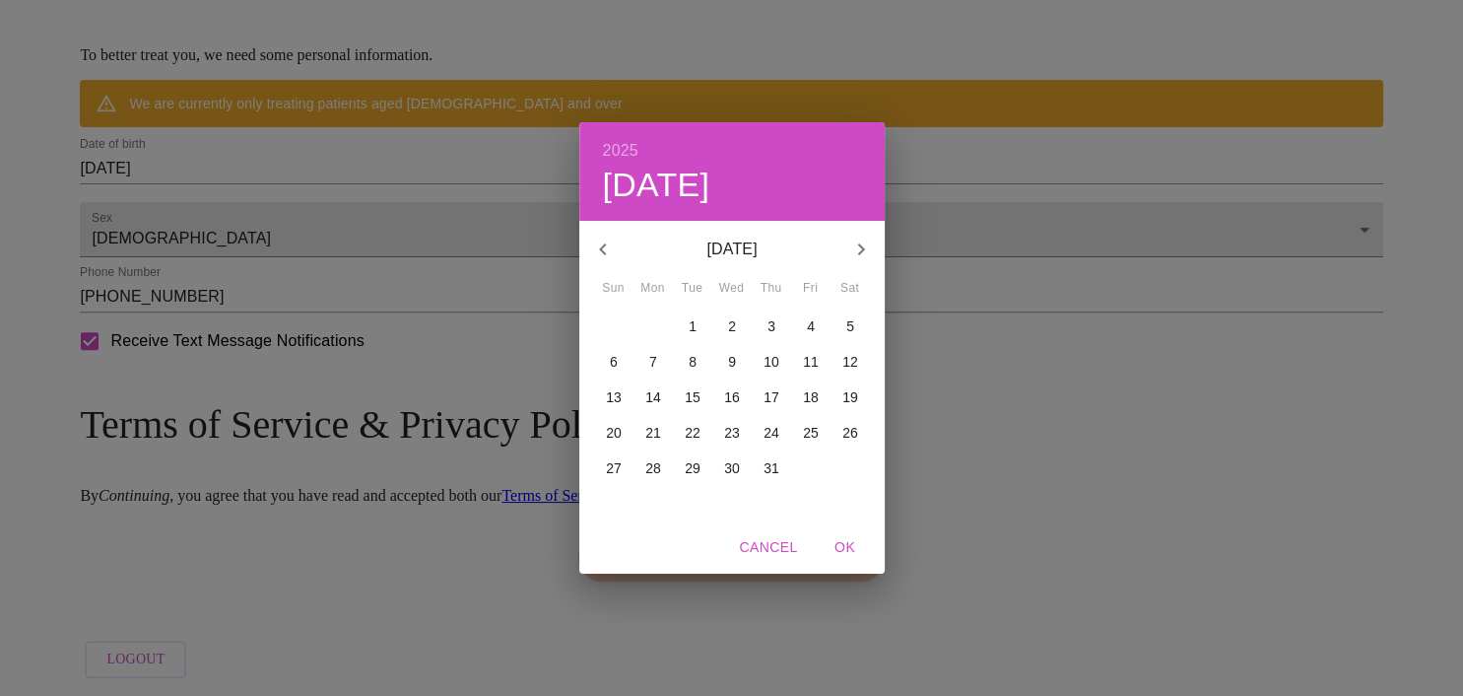
click at [605, 266] on button "button" at bounding box center [602, 249] width 47 height 47
click at [605, 261] on button "button" at bounding box center [602, 249] width 47 height 47
click at [613, 260] on icon "button" at bounding box center [603, 249] width 24 height 24
click at [609, 262] on button "button" at bounding box center [602, 249] width 47 height 47
click at [605, 258] on icon "button" at bounding box center [603, 249] width 24 height 24
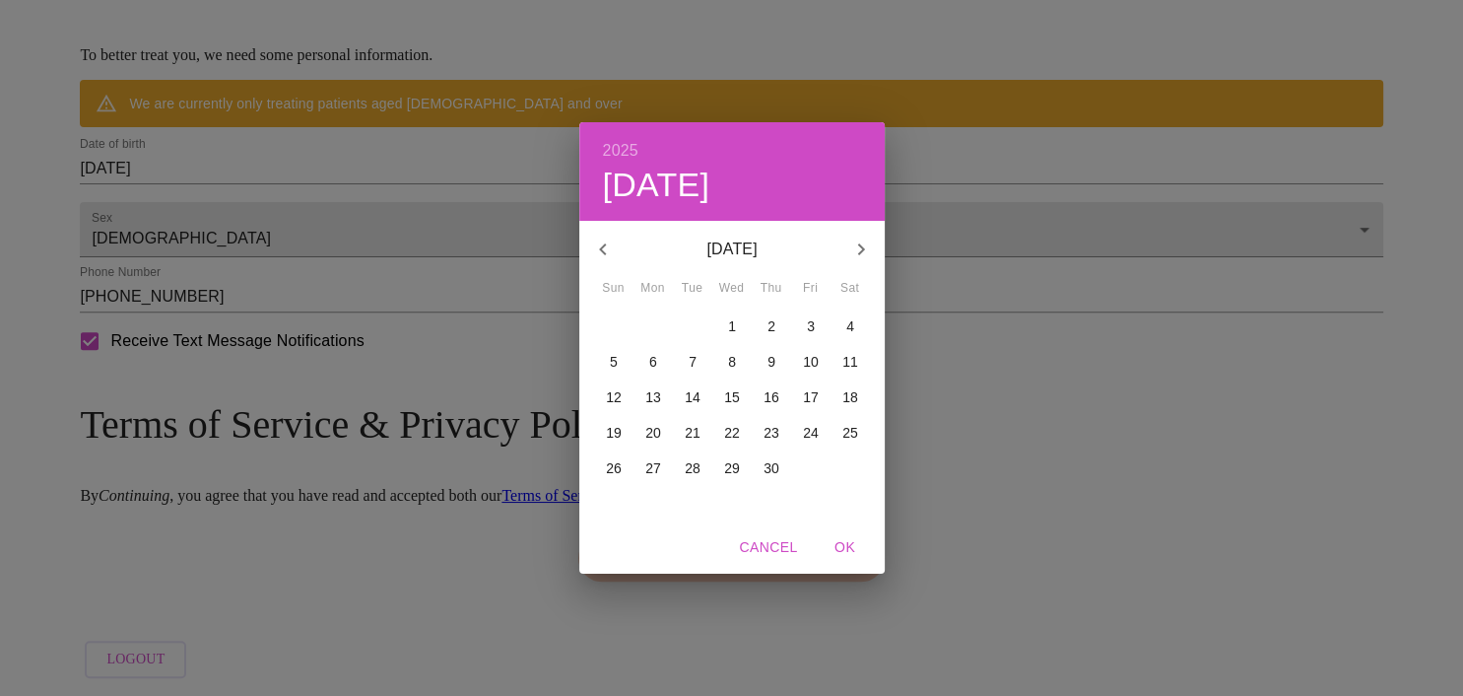
click at [605, 264] on button "button" at bounding box center [602, 249] width 47 height 47
click at [612, 262] on button "button" at bounding box center [602, 249] width 47 height 47
click at [610, 263] on button "button" at bounding box center [602, 249] width 47 height 47
click at [614, 258] on icon "button" at bounding box center [603, 249] width 24 height 24
click at [606, 258] on icon "button" at bounding box center [603, 249] width 24 height 24
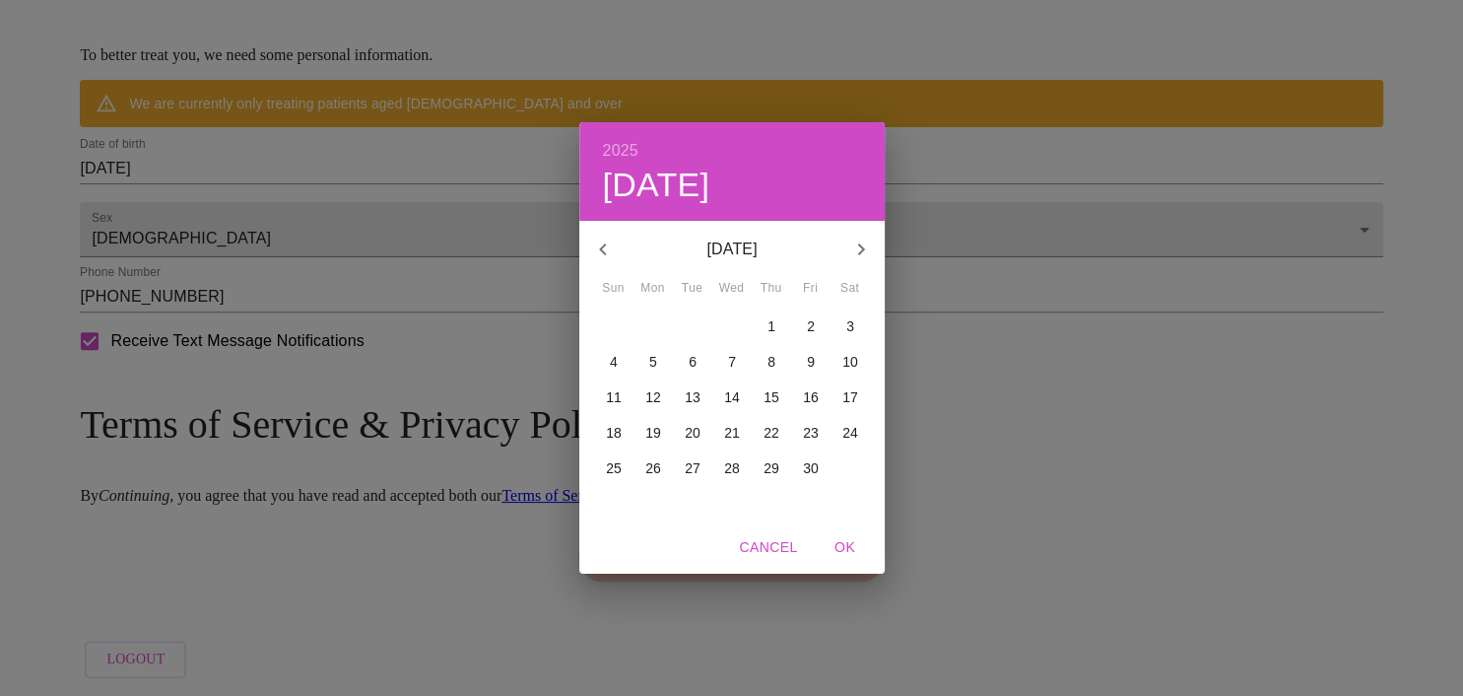
click at [600, 260] on icon "button" at bounding box center [603, 249] width 24 height 24
click at [601, 261] on button "button" at bounding box center [602, 249] width 47 height 47
click at [602, 258] on icon "button" at bounding box center [603, 249] width 24 height 24
click at [606, 254] on icon "button" at bounding box center [603, 249] width 24 height 24
click at [605, 254] on icon "button" at bounding box center [602, 249] width 7 height 12
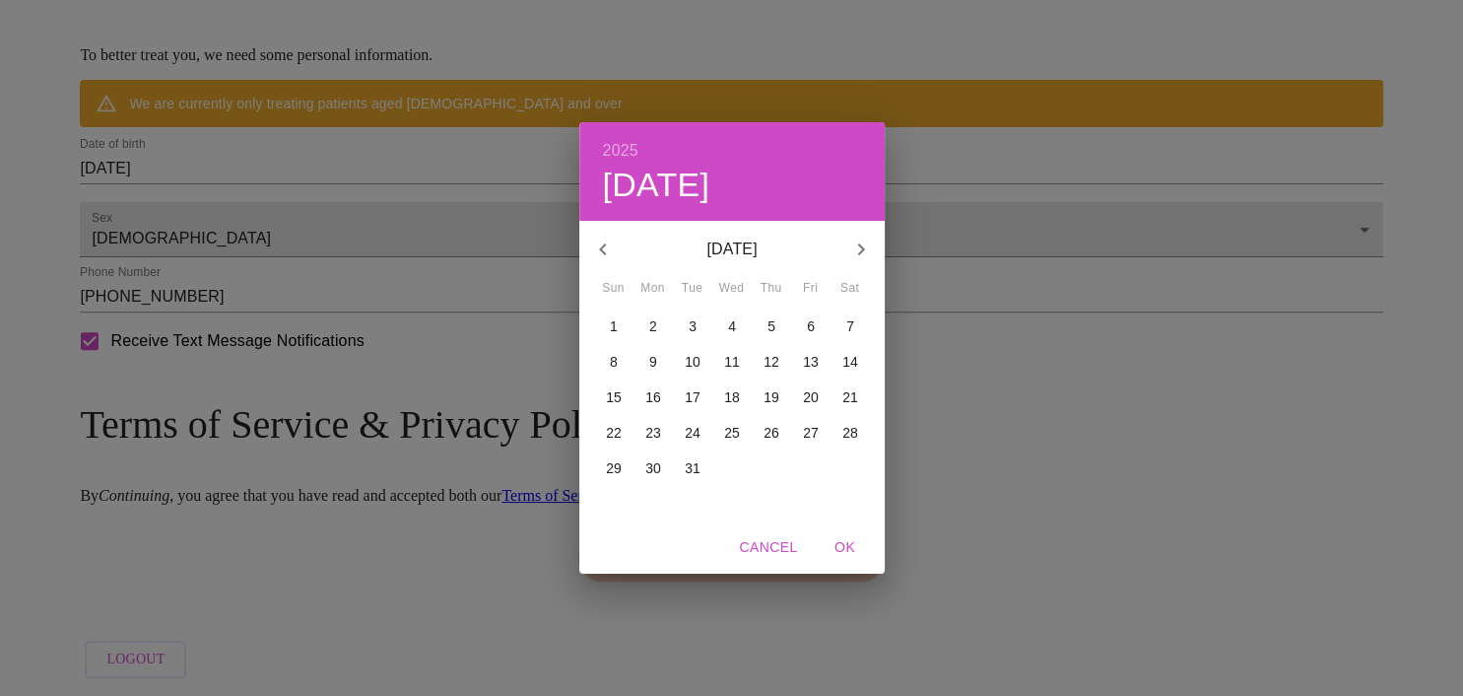
click at [604, 256] on icon "button" at bounding box center [603, 249] width 24 height 24
click at [602, 260] on icon "button" at bounding box center [603, 249] width 24 height 24
click at [602, 258] on icon "button" at bounding box center [603, 249] width 24 height 24
click at [606, 259] on icon "button" at bounding box center [603, 249] width 24 height 24
click at [608, 258] on icon "button" at bounding box center [603, 249] width 24 height 24
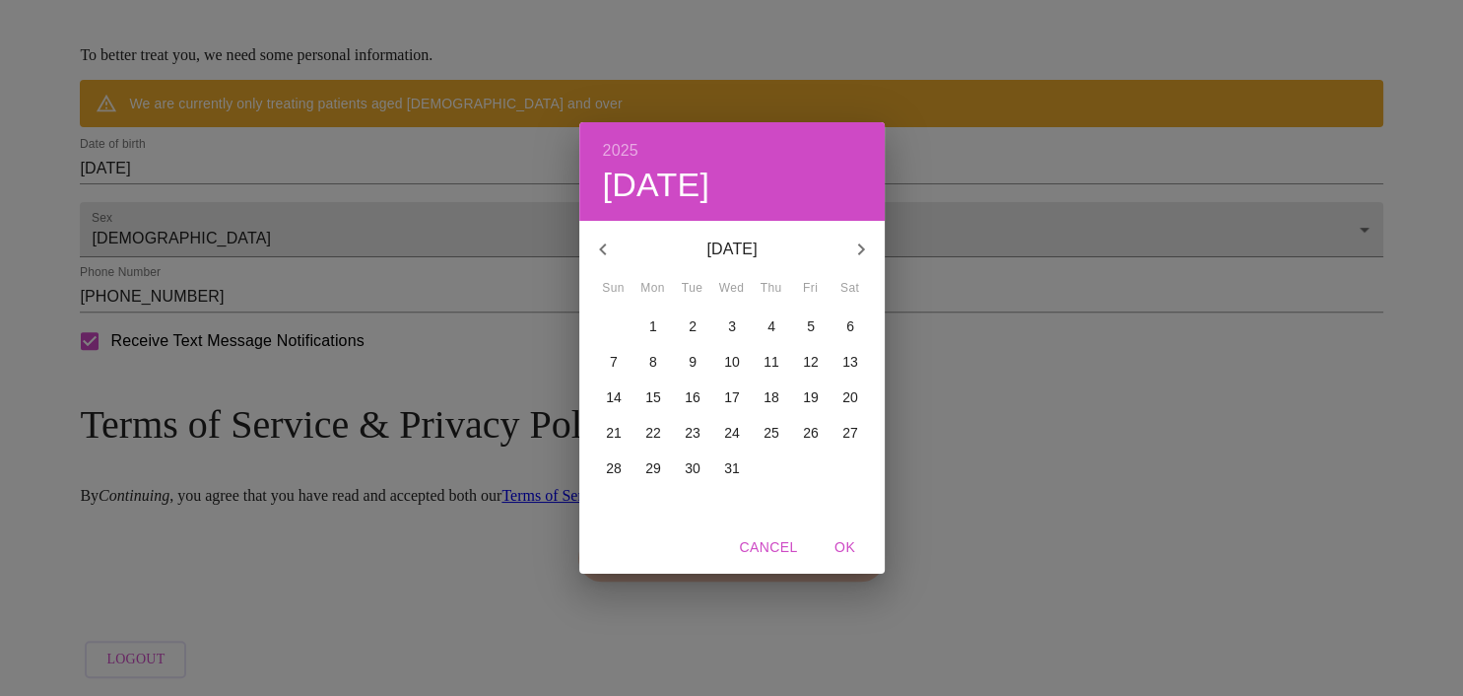
click at [604, 254] on icon "button" at bounding box center [602, 249] width 7 height 12
click at [601, 250] on icon "button" at bounding box center [602, 249] width 7 height 12
click at [600, 251] on icon "button" at bounding box center [603, 249] width 24 height 24
click at [602, 254] on icon "button" at bounding box center [603, 249] width 24 height 24
click at [601, 256] on icon "button" at bounding box center [603, 249] width 24 height 24
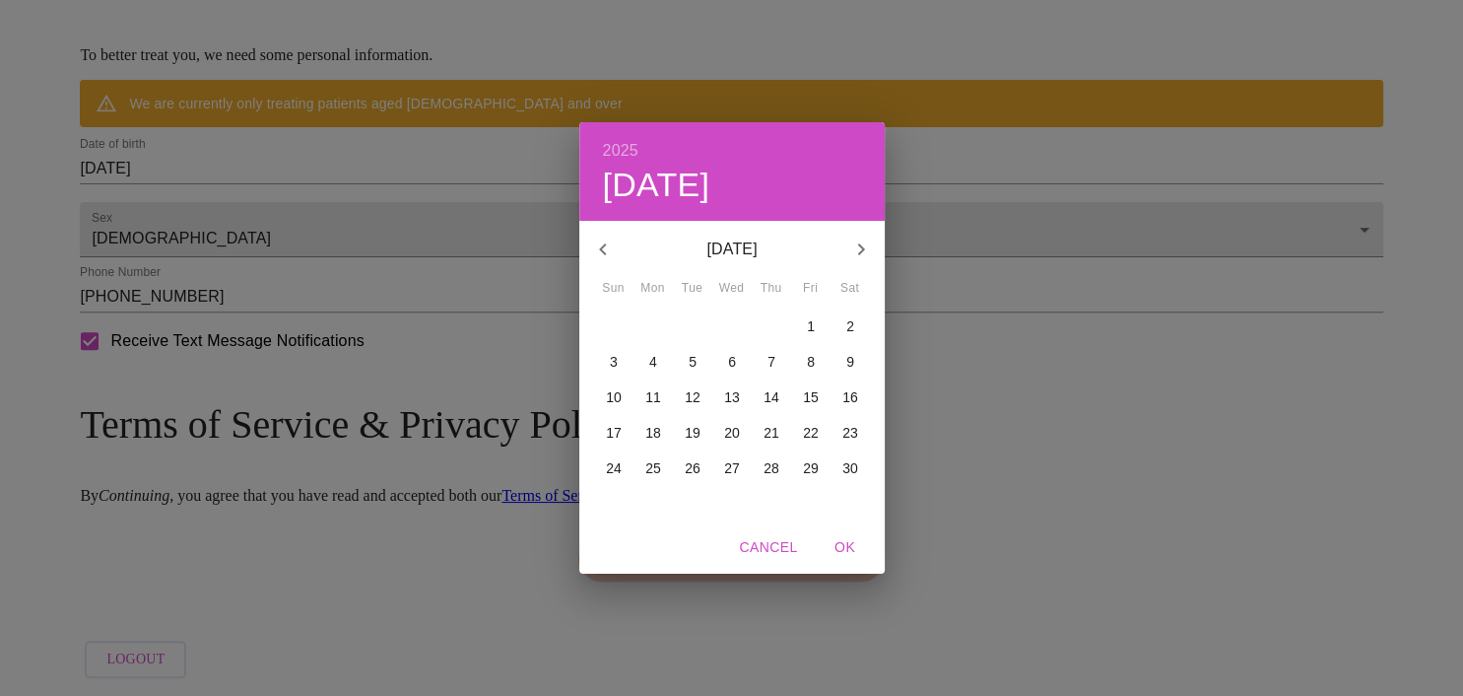
click at [601, 259] on icon "button" at bounding box center [603, 249] width 24 height 24
click at [599, 259] on icon "button" at bounding box center [603, 249] width 24 height 24
click at [600, 257] on icon "button" at bounding box center [603, 249] width 24 height 24
click at [597, 258] on icon "button" at bounding box center [603, 249] width 24 height 24
click at [594, 258] on icon "button" at bounding box center [603, 249] width 24 height 24
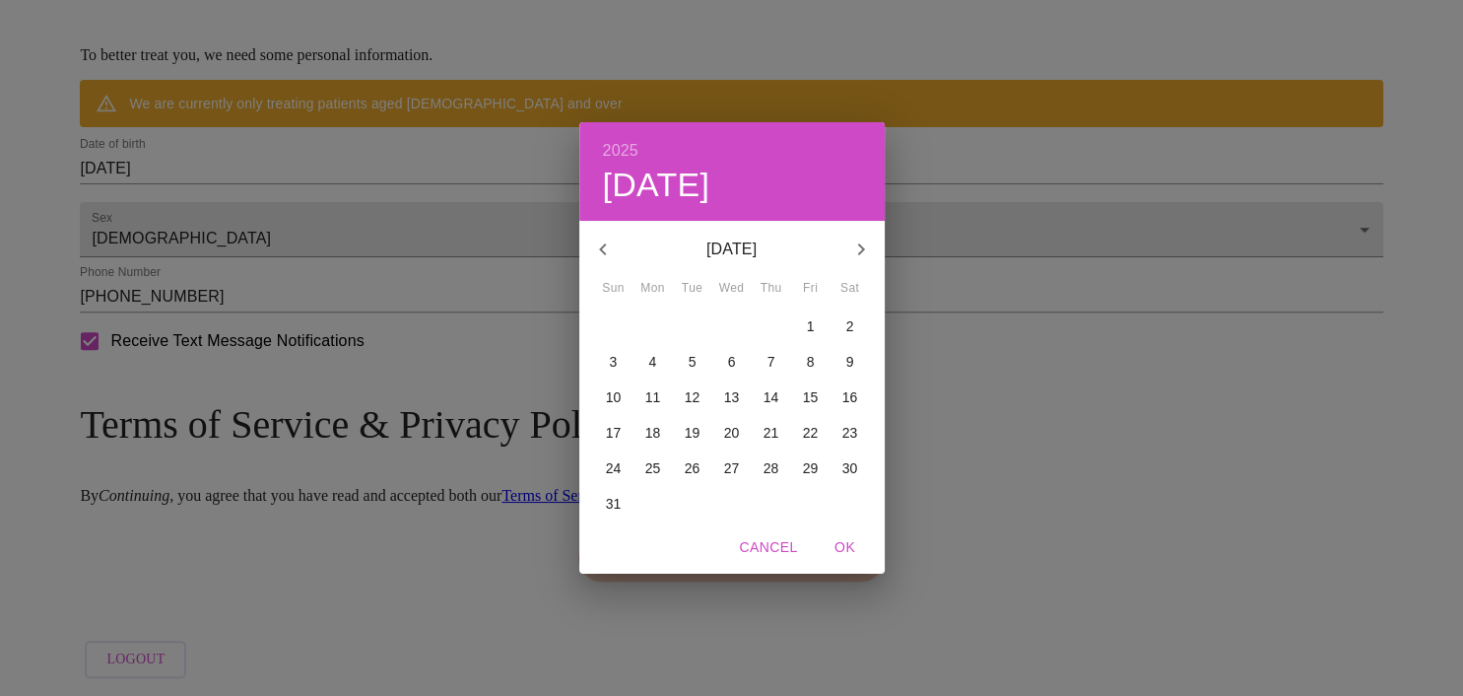
click at [597, 252] on icon "button" at bounding box center [603, 249] width 24 height 24
click at [605, 256] on icon "button" at bounding box center [603, 249] width 24 height 24
click at [604, 261] on button "button" at bounding box center [602, 249] width 47 height 47
click at [601, 258] on icon "button" at bounding box center [603, 249] width 24 height 24
click at [607, 259] on icon "button" at bounding box center [603, 249] width 24 height 24
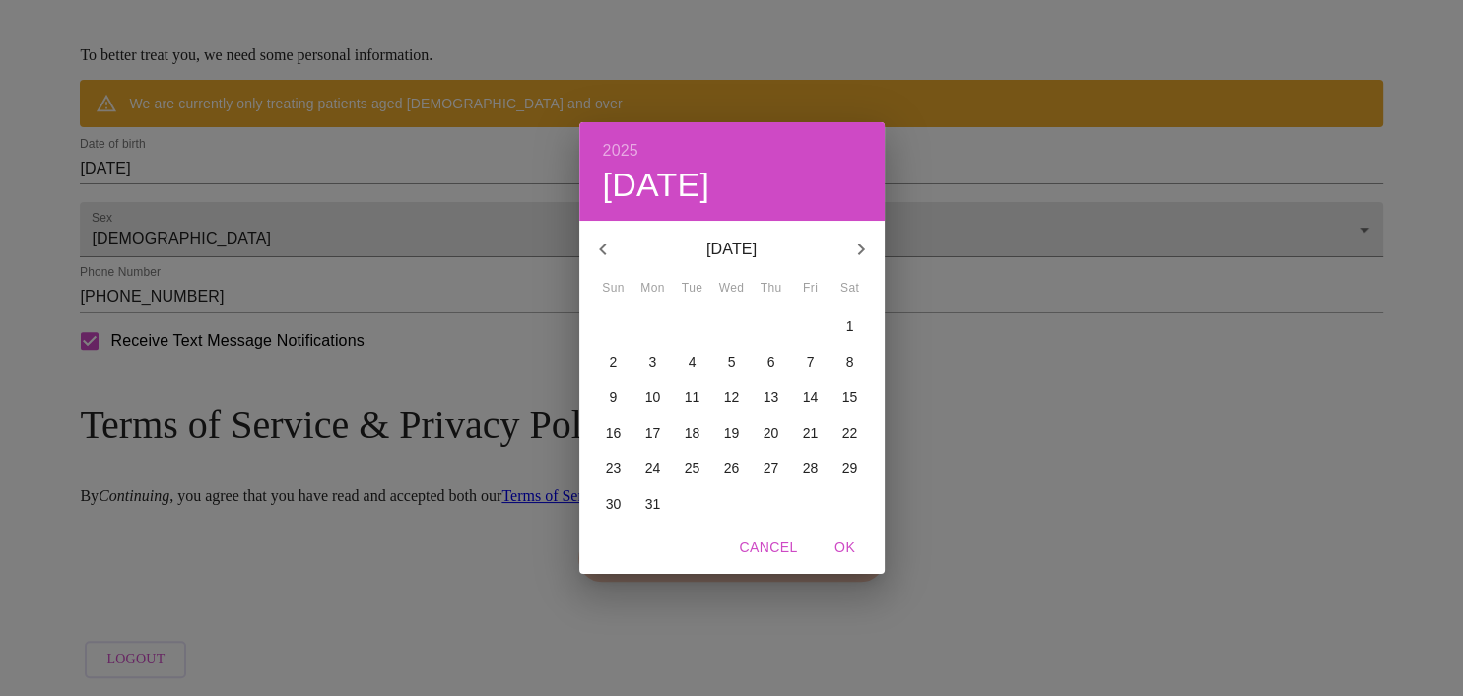
click at [591, 266] on button "button" at bounding box center [602, 249] width 47 height 47
click at [601, 250] on icon "button" at bounding box center [602, 249] width 7 height 12
click at [595, 255] on icon "button" at bounding box center [603, 249] width 24 height 24
click at [584, 258] on button "button" at bounding box center [602, 249] width 47 height 47
click at [596, 258] on icon "button" at bounding box center [603, 249] width 24 height 24
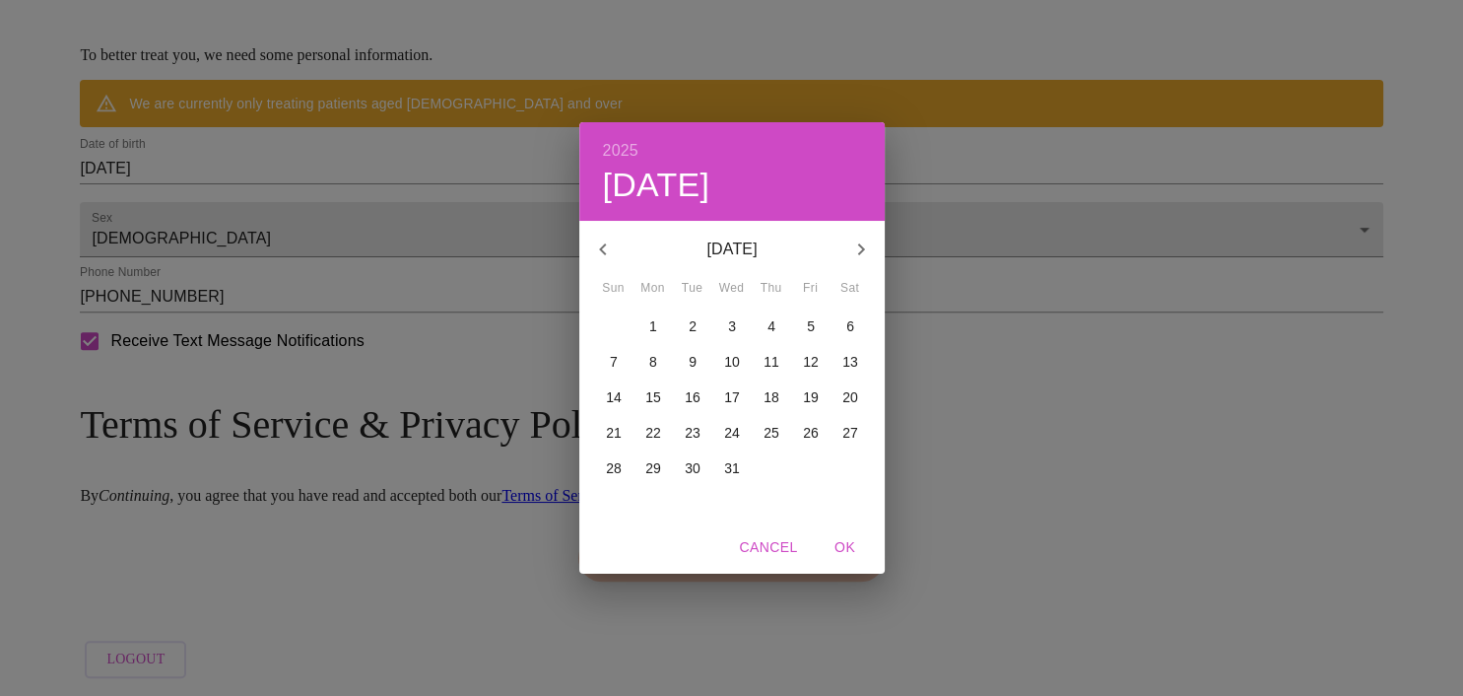
click at [609, 262] on button "button" at bounding box center [602, 249] width 47 height 47
click at [617, 266] on button "button" at bounding box center [602, 249] width 47 height 47
click at [622, 266] on div "[DATE] [DATE]" at bounding box center [731, 249] width 305 height 47
click at [624, 275] on div "[DATE] [DATE] Sun Mon Tue Wed Thu Fri Sat" at bounding box center [731, 259] width 305 height 75
click at [629, 264] on div "[DATE]" at bounding box center [731, 249] width 305 height 47
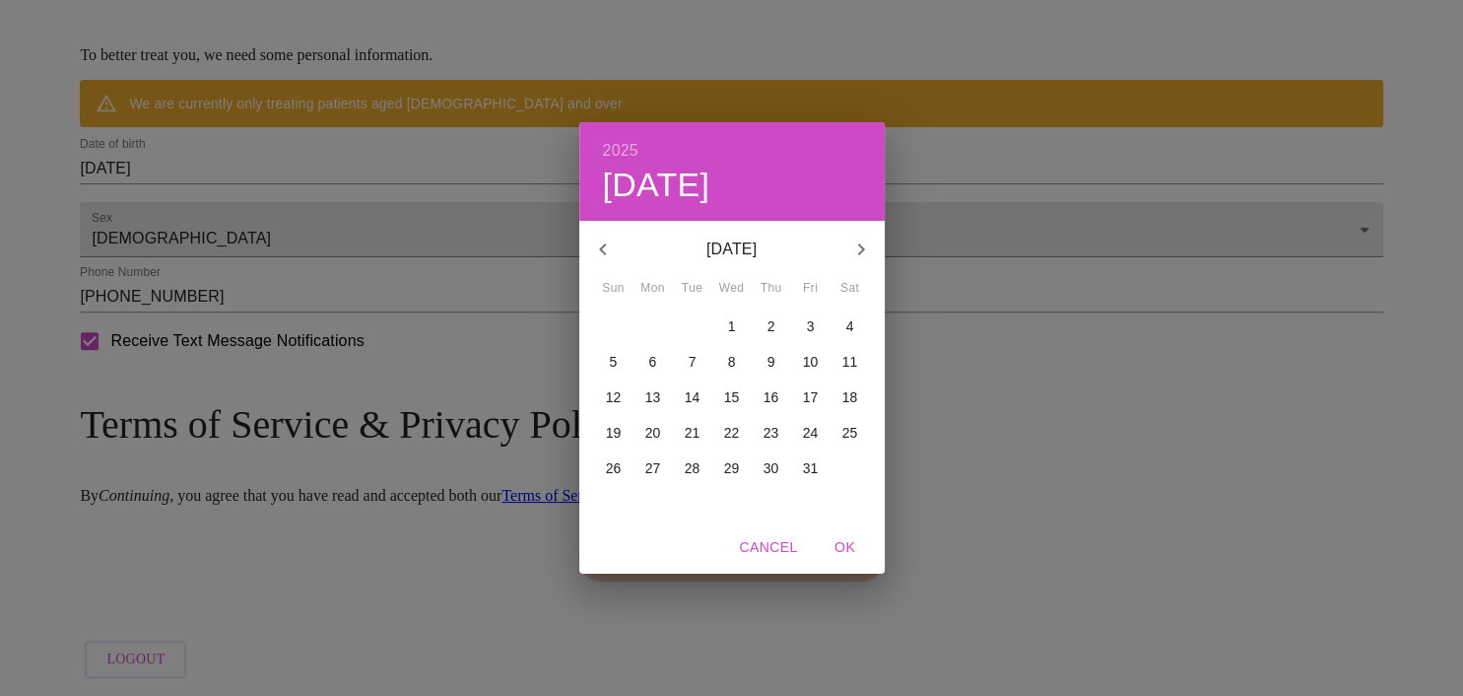
click at [622, 254] on button "button" at bounding box center [602, 249] width 47 height 47
click at [635, 194] on h4 "[DATE]" at bounding box center [656, 185] width 107 height 41
click at [621, 157] on h6 "2025" at bounding box center [620, 151] width 35 height 28
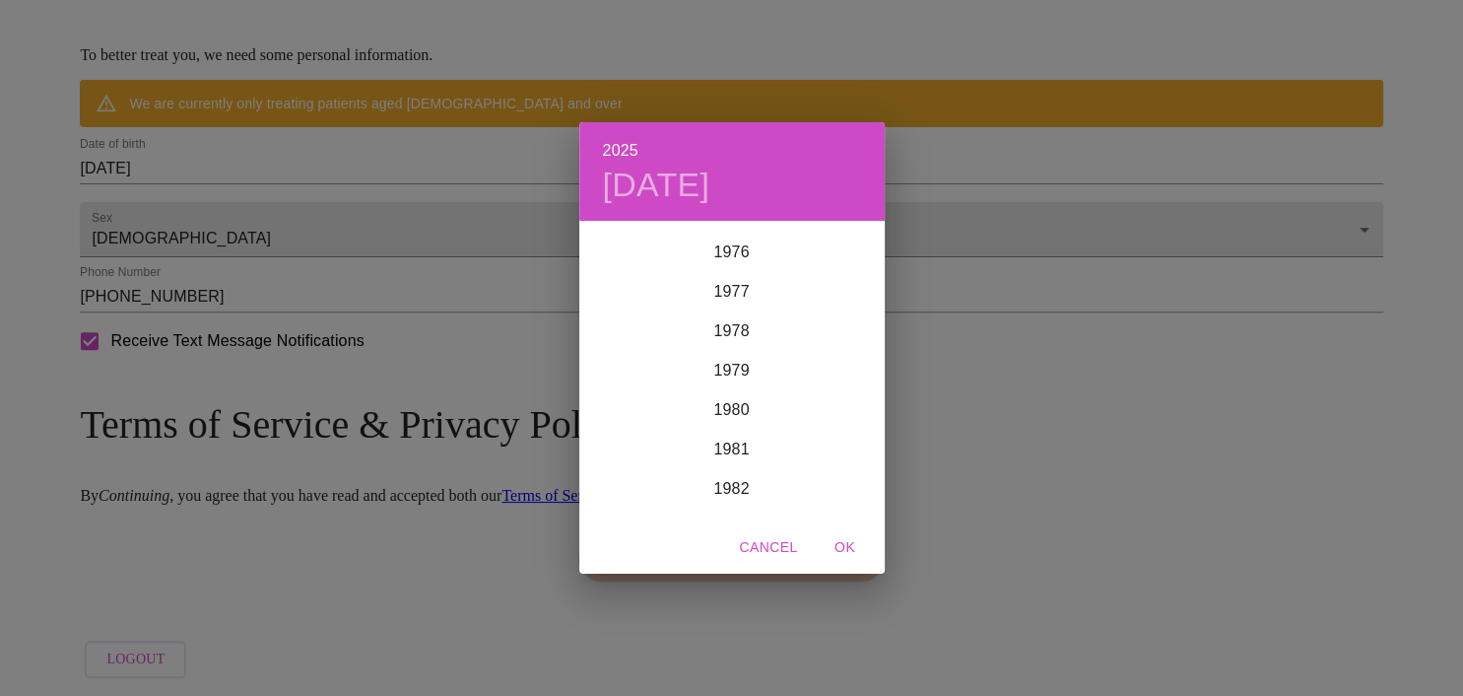
scroll to position [3025, 0]
click at [737, 340] on div "1978" at bounding box center [731, 331] width 305 height 39
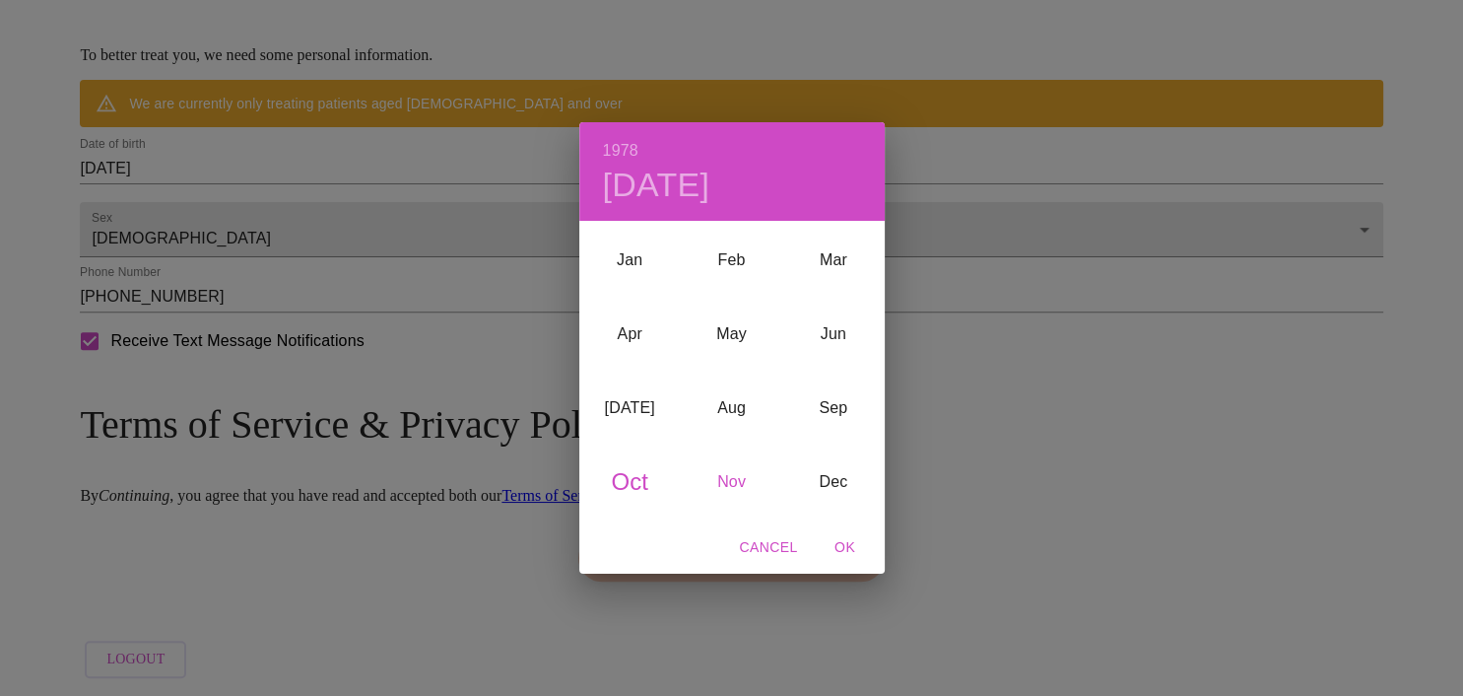
click at [729, 487] on div "Nov" at bounding box center [731, 482] width 101 height 74
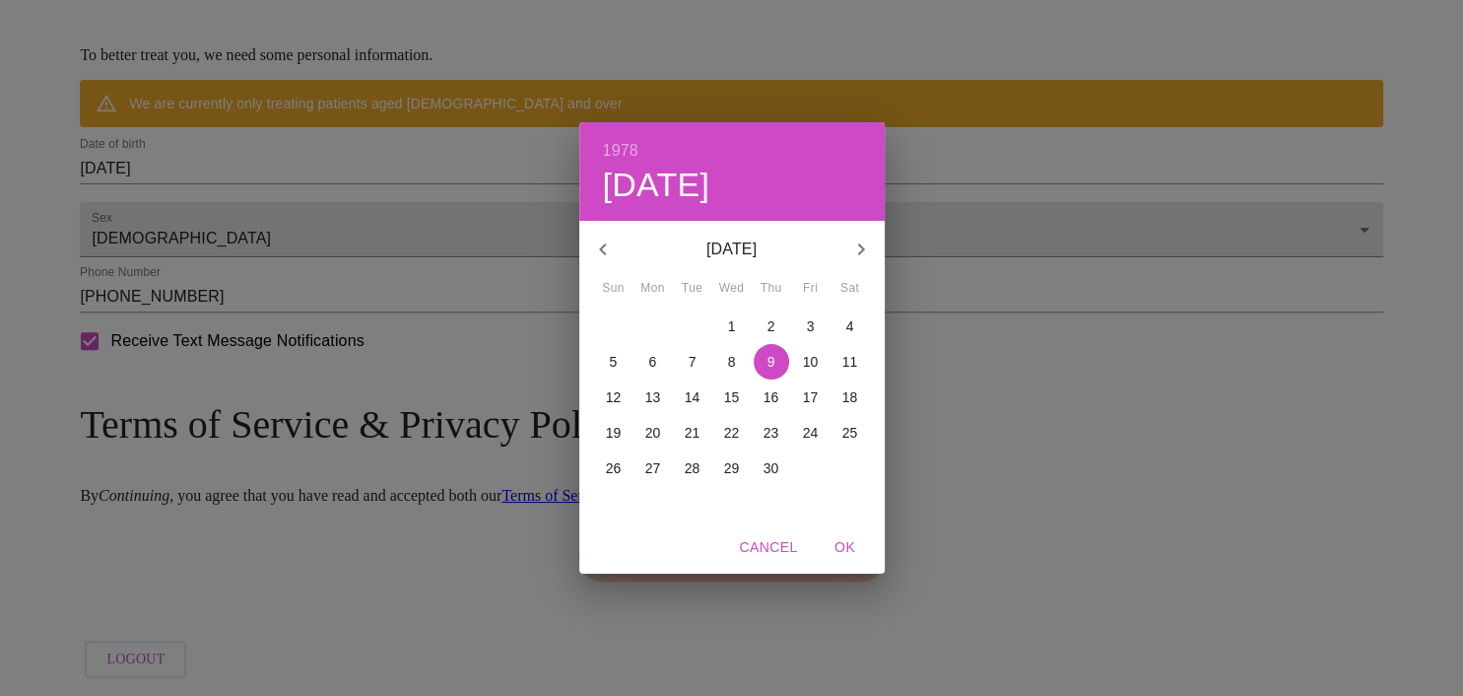
click at [809, 436] on p "24" at bounding box center [811, 433] width 16 height 20
click at [839, 551] on span "OK" at bounding box center [845, 547] width 47 height 25
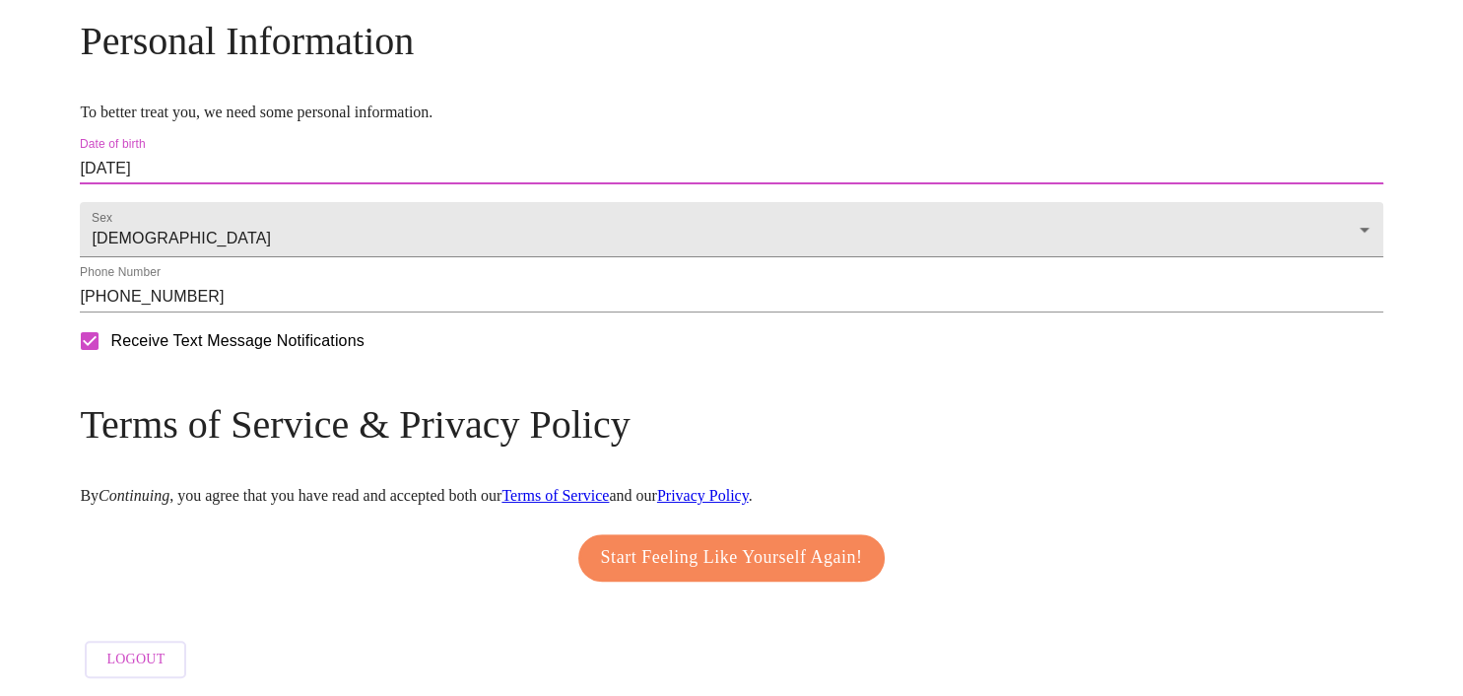
type input "[DATE]"
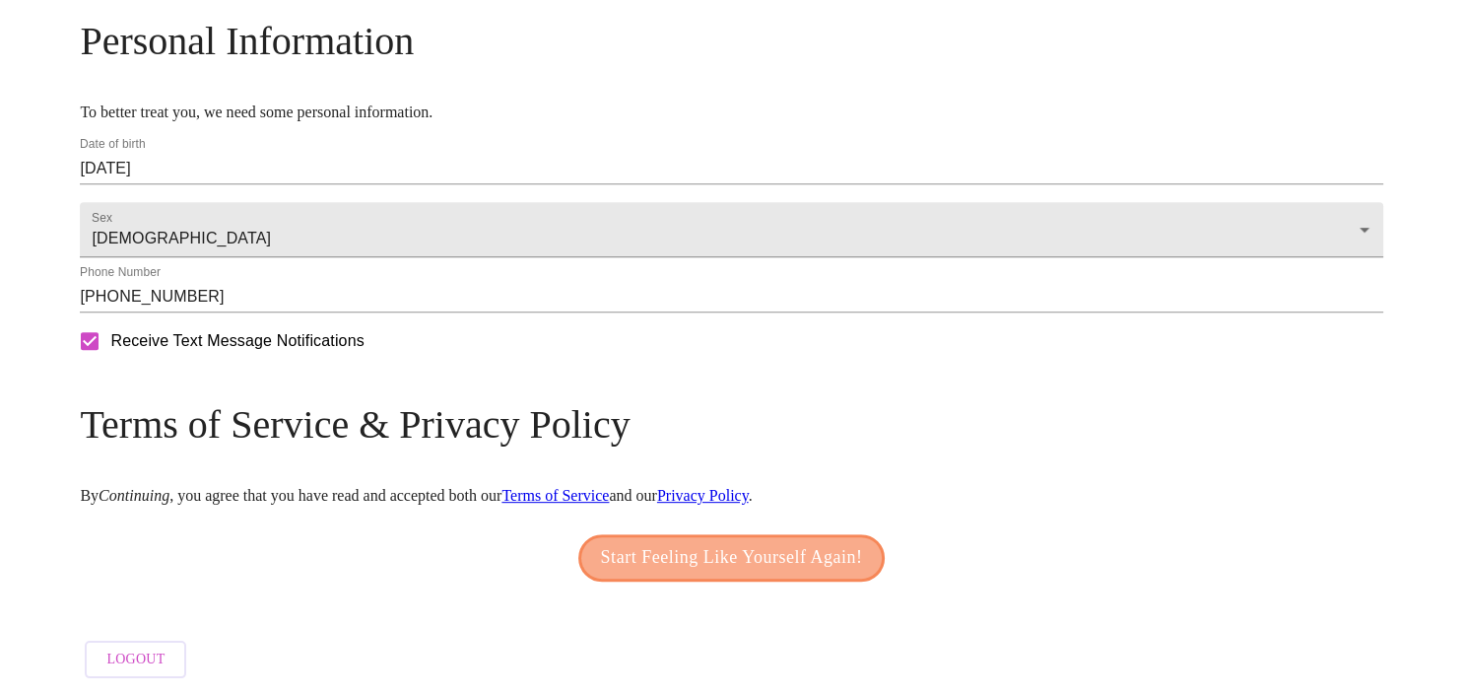
click at [738, 546] on span "Start Feeling Like Yourself Again!" at bounding box center [732, 558] width 262 height 32
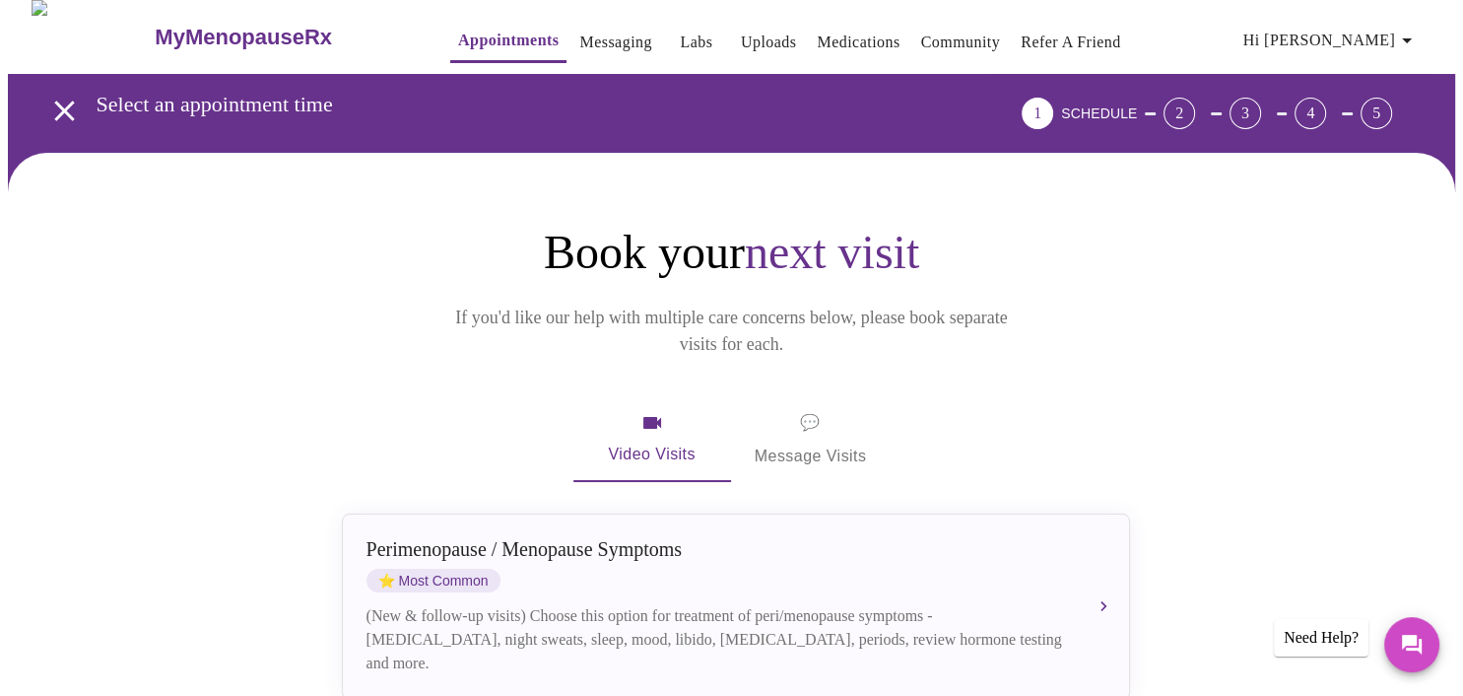
scroll to position [7, 0]
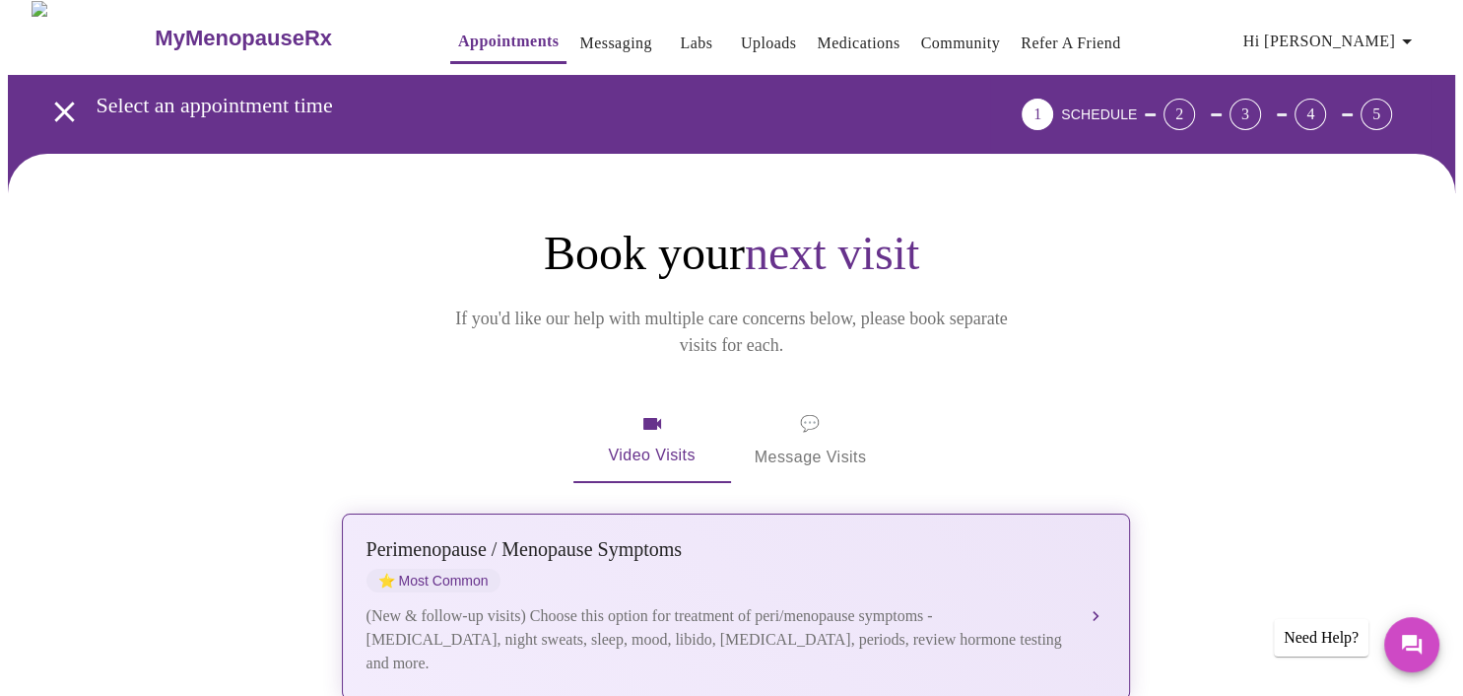
click at [633, 604] on div "(New & follow-up visits) Choose this option for treatment of peri/menopause sym…" at bounding box center [717, 639] width 700 height 71
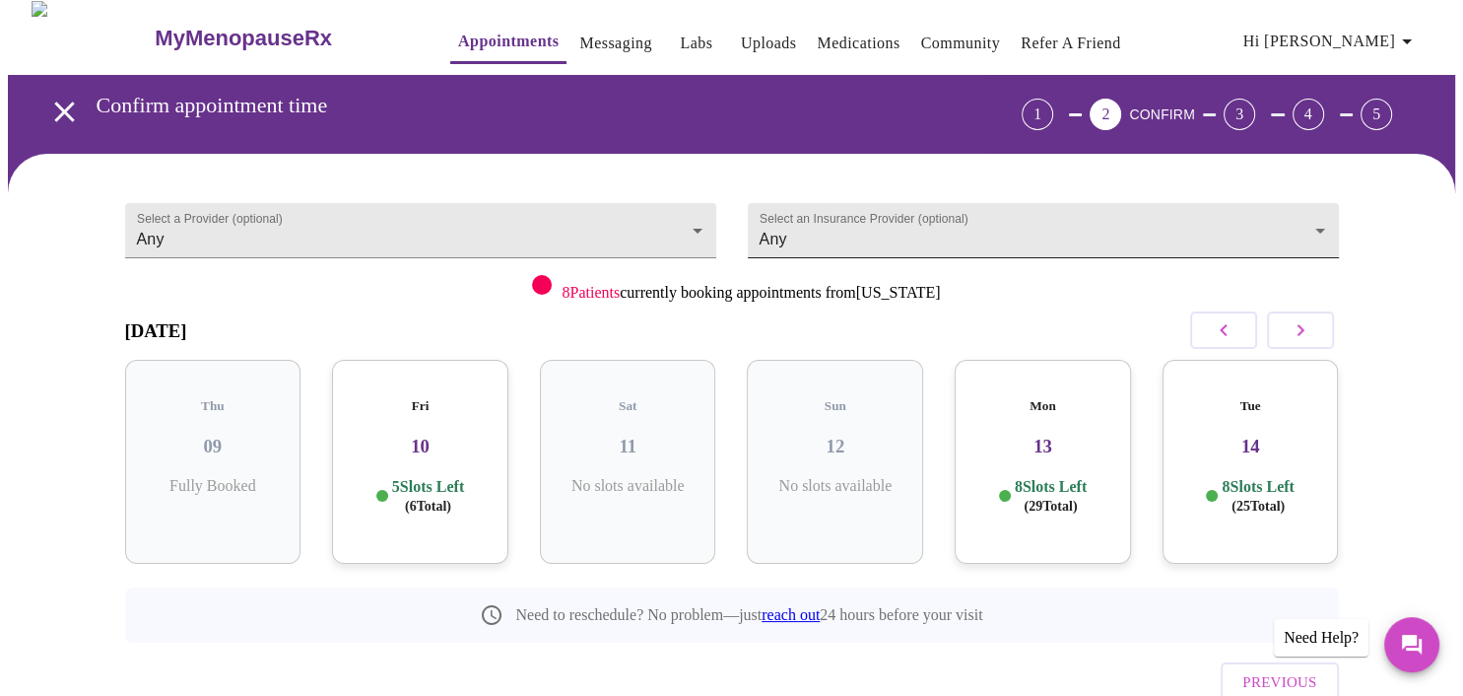
click at [1149, 242] on body "MyMenopauseRx Appointments Messaging Labs Uploads Medications Community Refer a…" at bounding box center [731, 401] width 1447 height 800
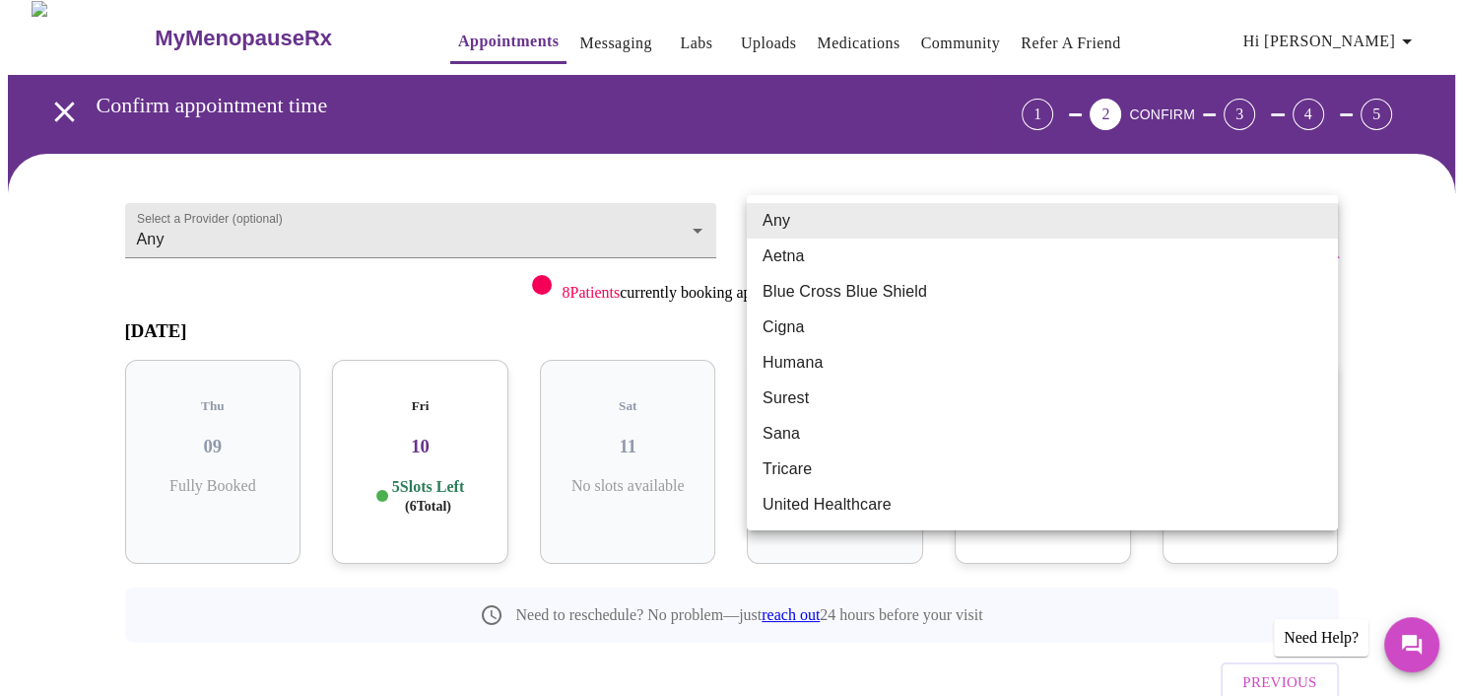
click at [1026, 288] on li "Blue Cross Blue Shield" at bounding box center [1042, 291] width 591 height 35
type input "Blue Cross Blue Shield"
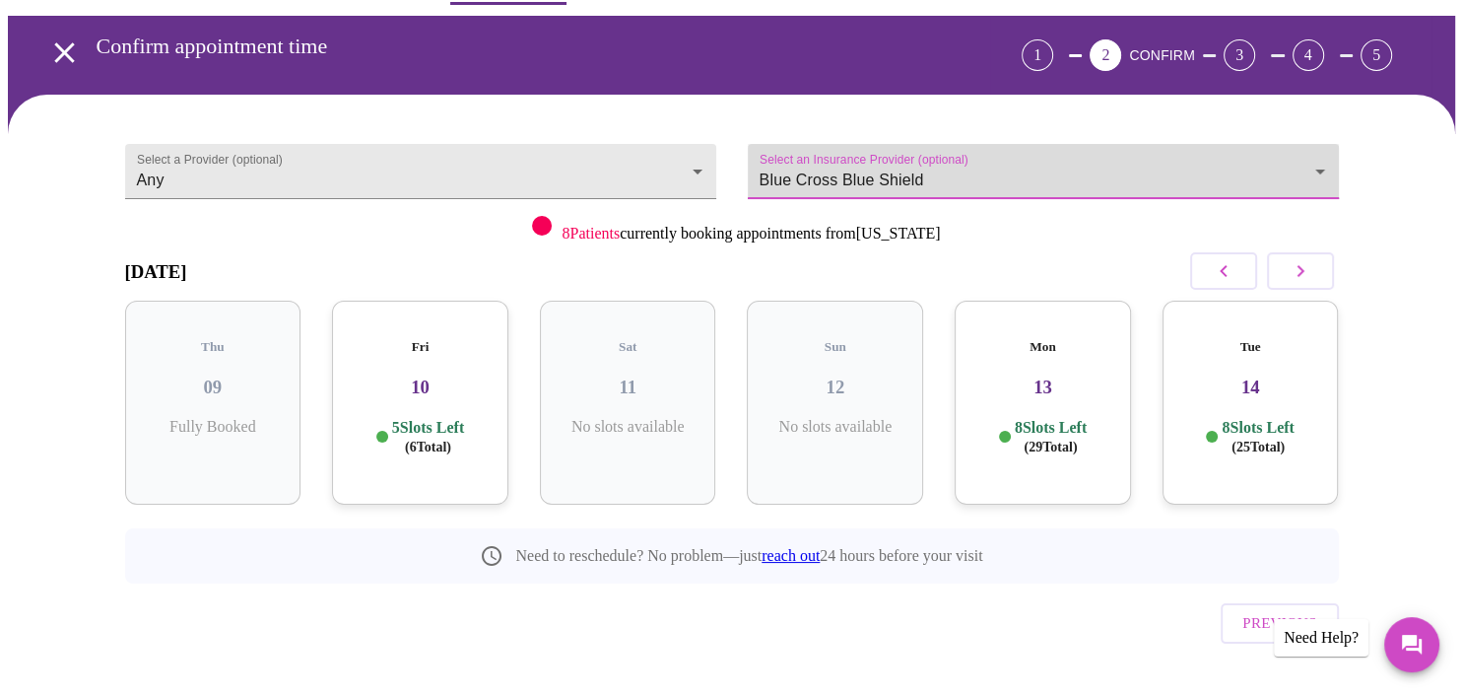
scroll to position [78, 0]
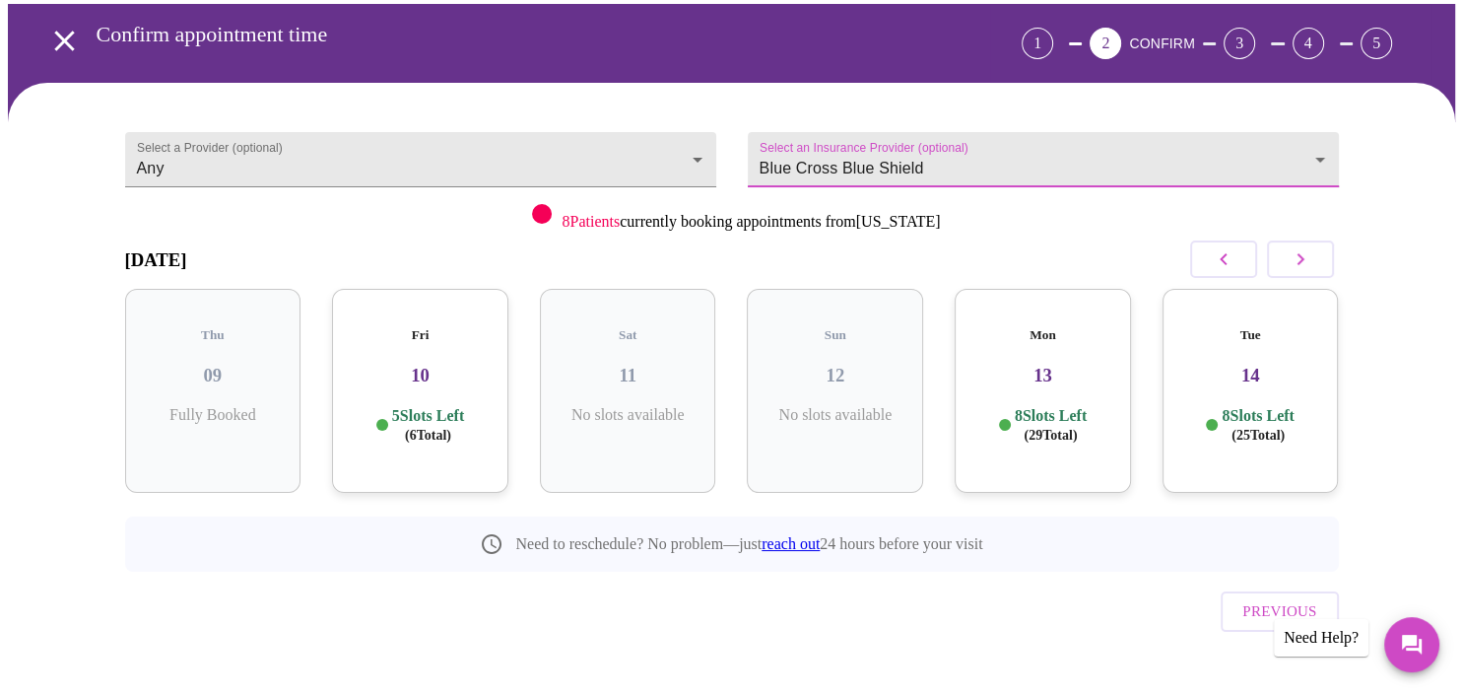
click at [408, 365] on h3 "10" at bounding box center [420, 376] width 145 height 22
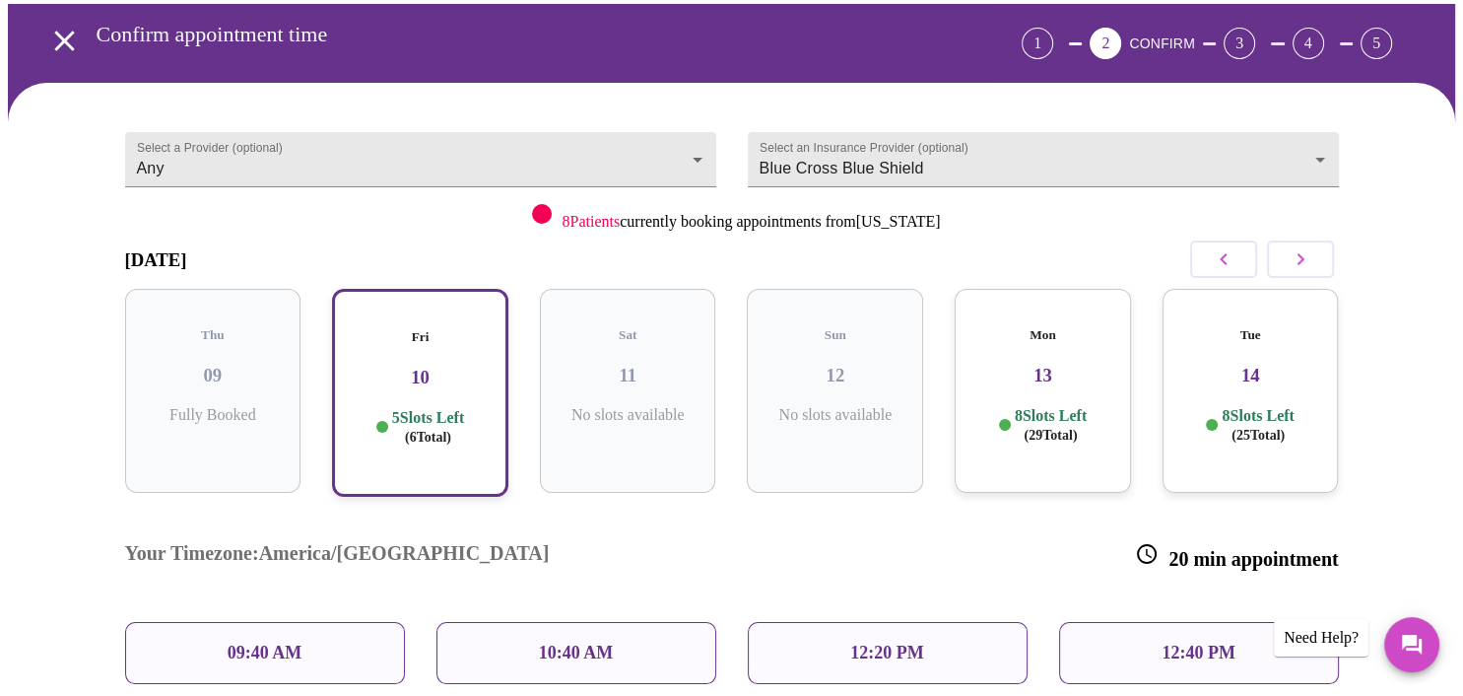
click at [892, 642] on p "12:20 PM" at bounding box center [886, 652] width 73 height 21
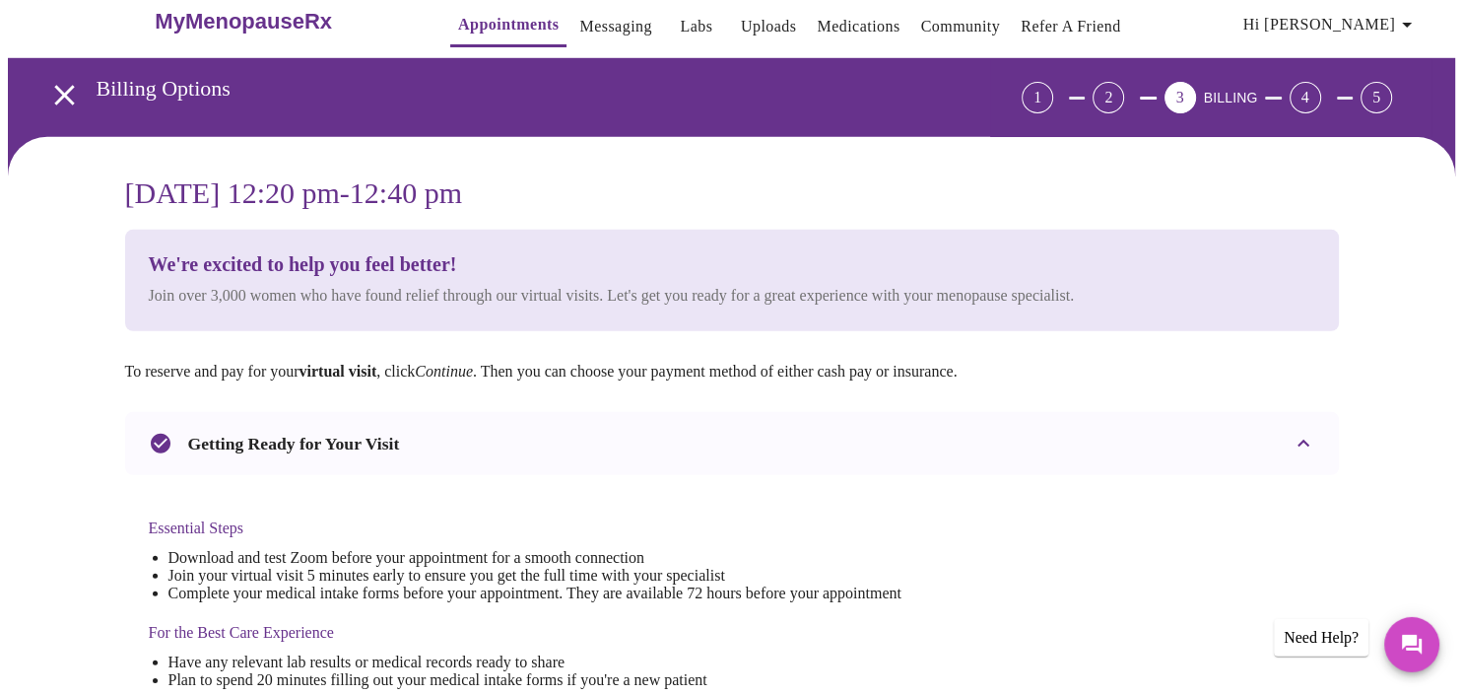
scroll to position [0, 0]
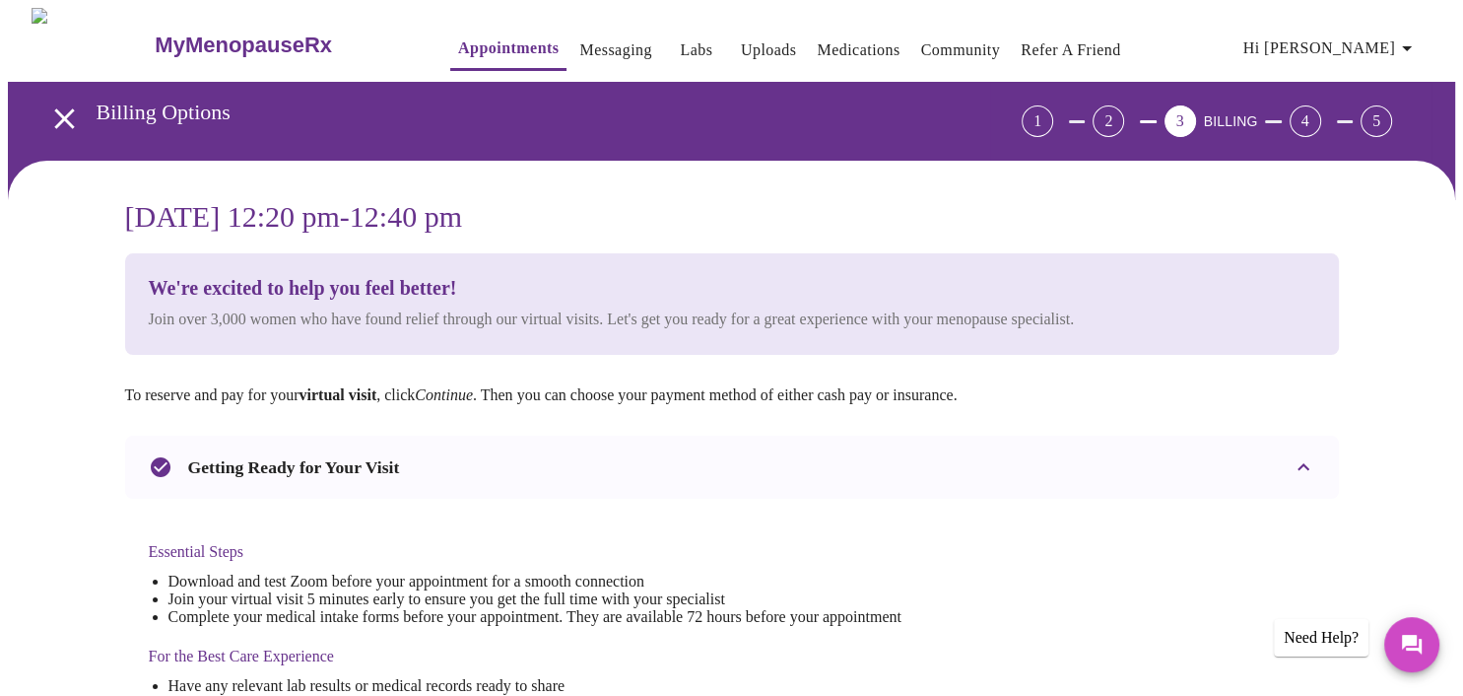
click at [1408, 45] on icon "button" at bounding box center [1407, 48] width 24 height 24
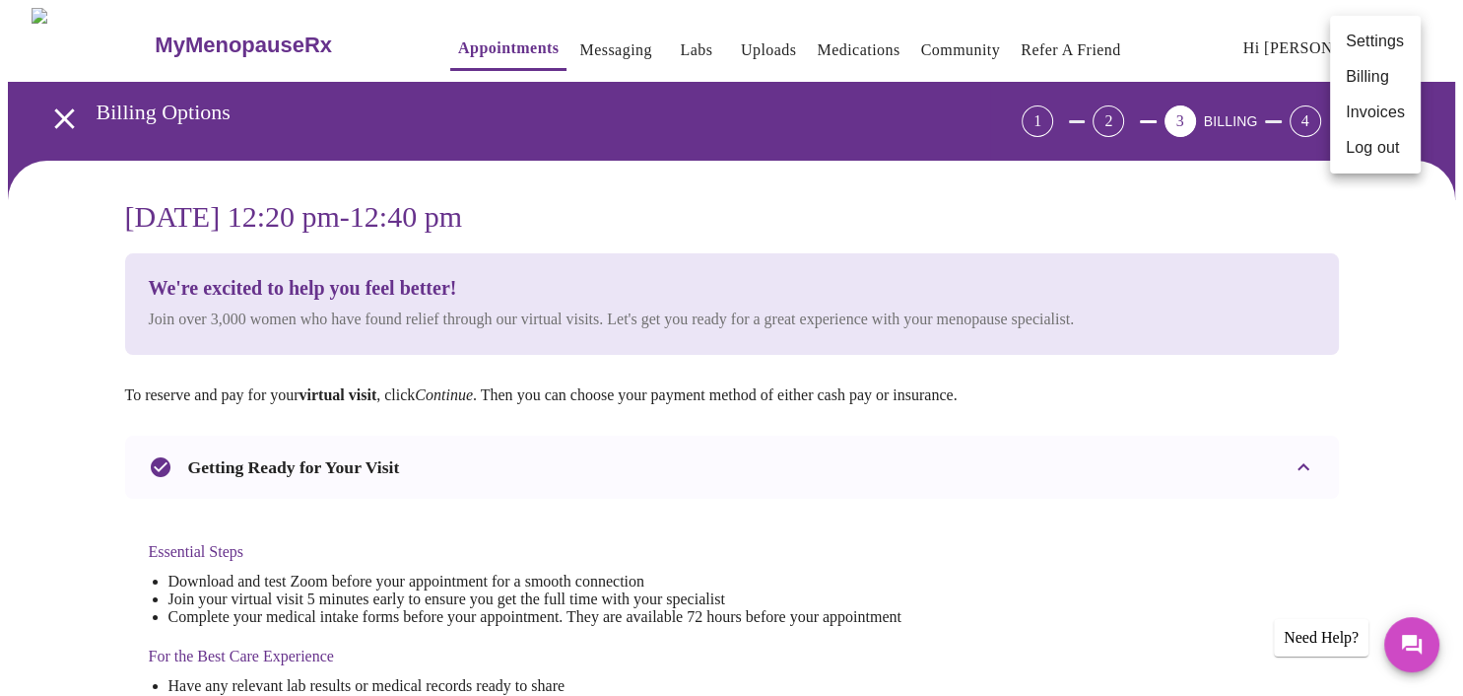
click at [1354, 75] on li "Billing" at bounding box center [1375, 76] width 91 height 35
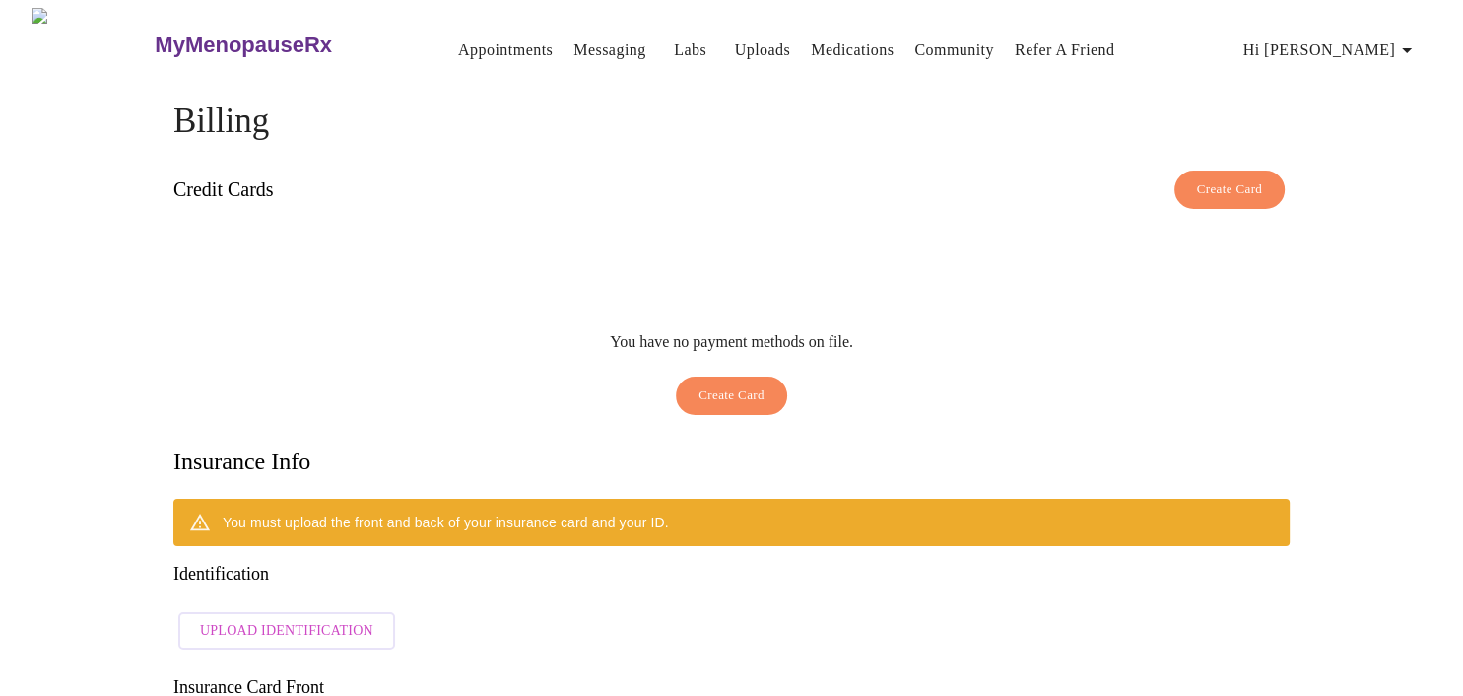
click at [1409, 40] on icon "button" at bounding box center [1407, 50] width 24 height 24
click at [1373, 146] on li "Log out" at bounding box center [1375, 148] width 91 height 35
